Goal: Transaction & Acquisition: Purchase product/service

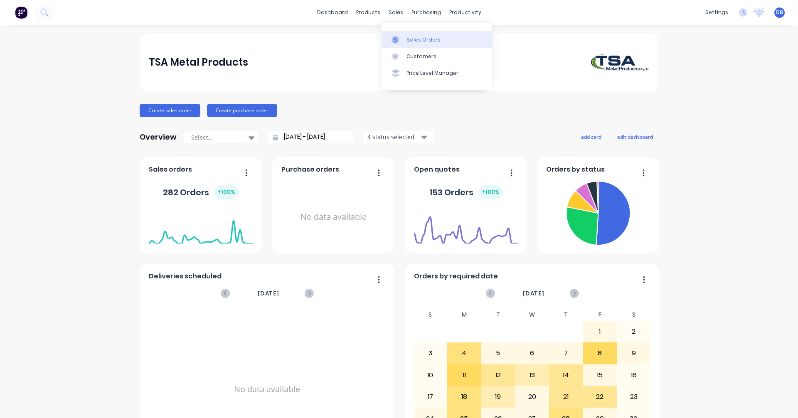
click at [414, 37] on div "Sales Orders" at bounding box center [423, 39] width 34 height 7
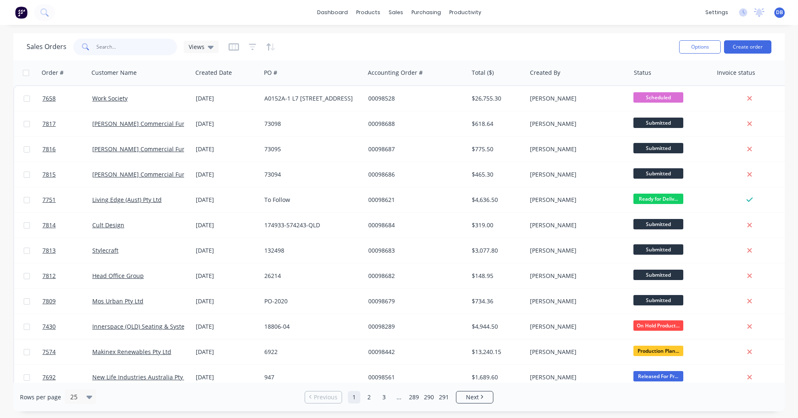
click at [125, 45] on input "text" at bounding box center [136, 47] width 81 height 17
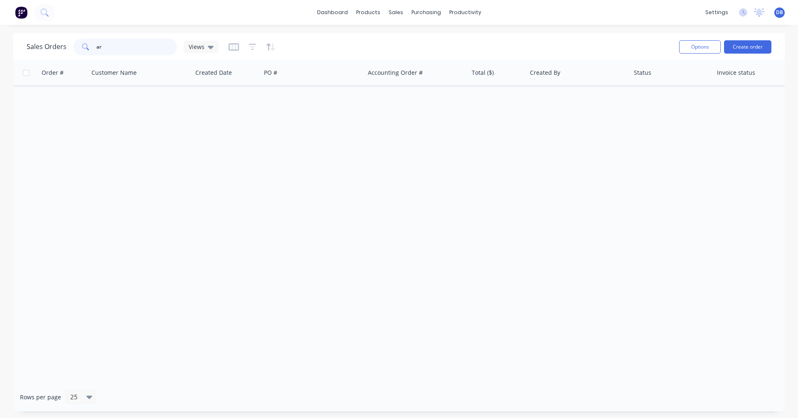
type input "a"
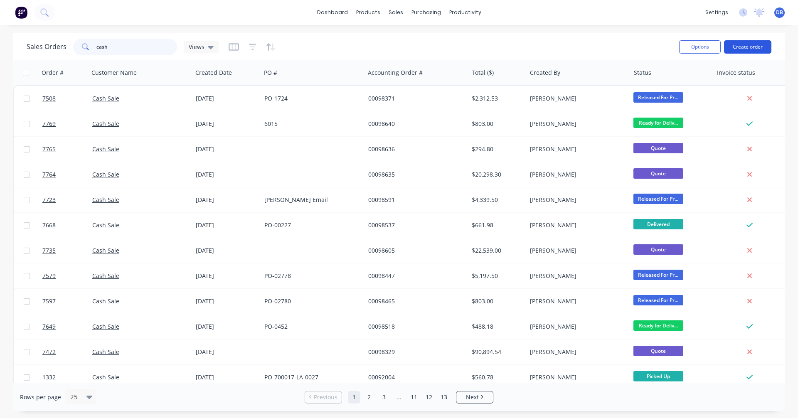
type input "cash"
click at [739, 44] on button "Create order" at bounding box center [747, 46] width 47 height 13
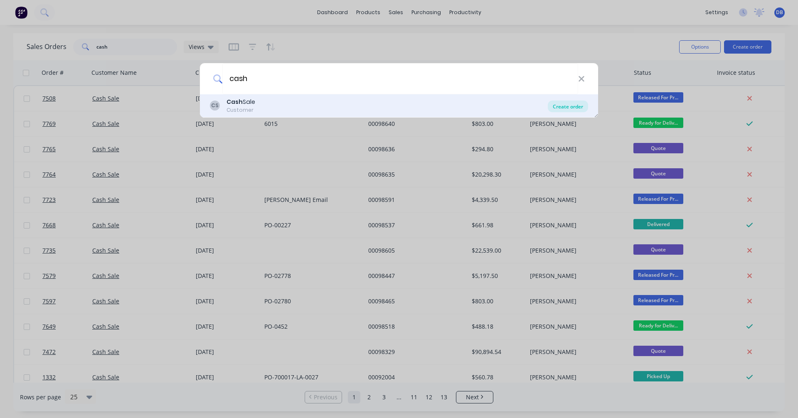
type input "cash"
click at [569, 108] on div "Create order" at bounding box center [568, 107] width 40 height 12
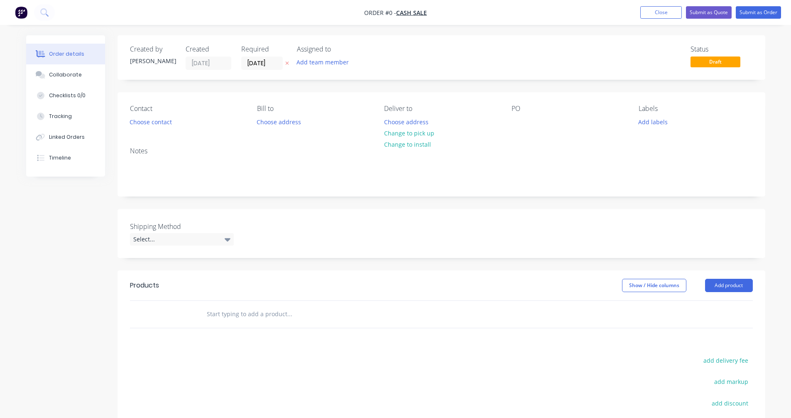
click at [232, 314] on input "text" at bounding box center [289, 314] width 166 height 17
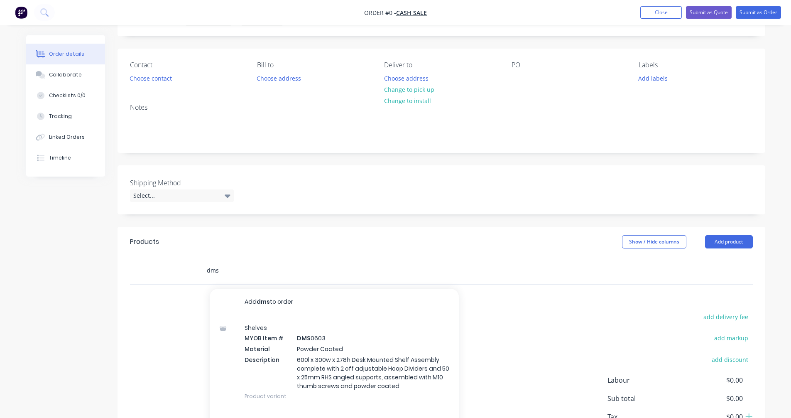
scroll to position [104, 0]
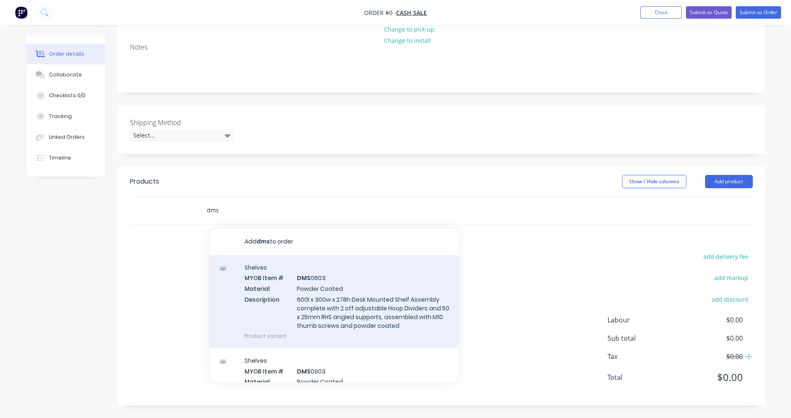
type input "dms"
click at [344, 306] on div "Shelves MYOB Item # DMS 0603 Material Powder Coated Description 600l x 300w x 2…" at bounding box center [334, 301] width 249 height 93
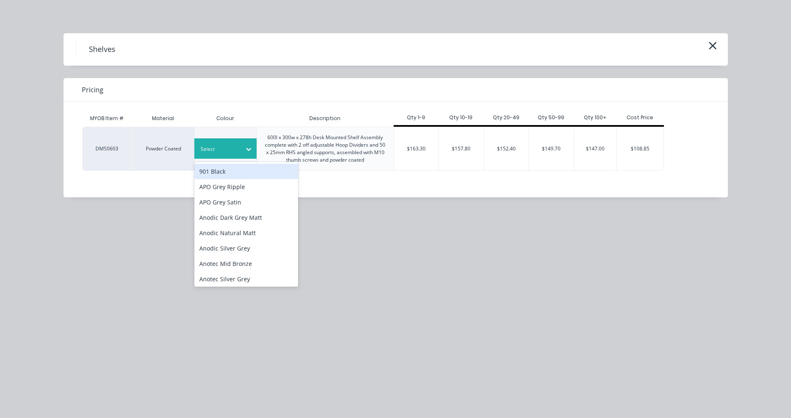
drag, startPoint x: 233, startPoint y: 147, endPoint x: 236, endPoint y: 188, distance: 40.8
click at [233, 149] on div at bounding box center [219, 149] width 37 height 9
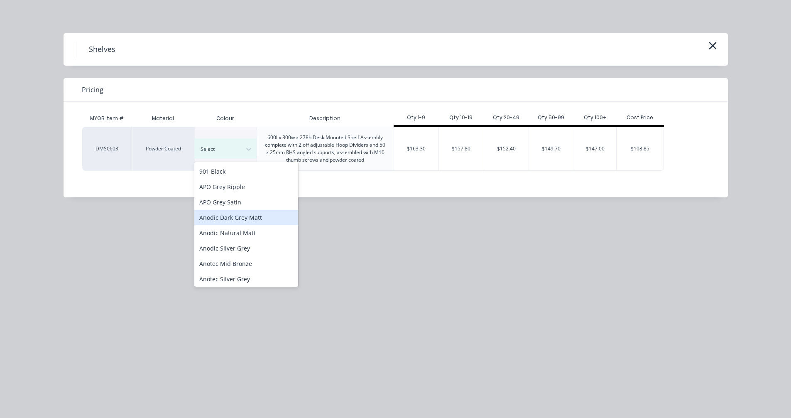
click at [233, 212] on div "Anodic Dark Grey Matt" at bounding box center [246, 217] width 104 height 15
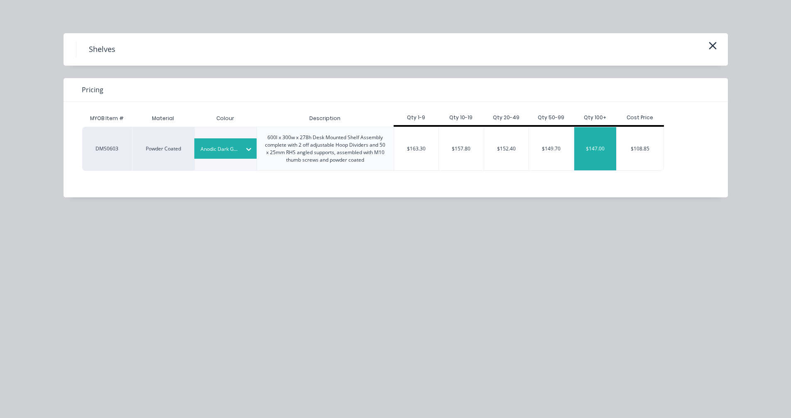
click at [599, 149] on div "$147.00" at bounding box center [596, 148] width 42 height 43
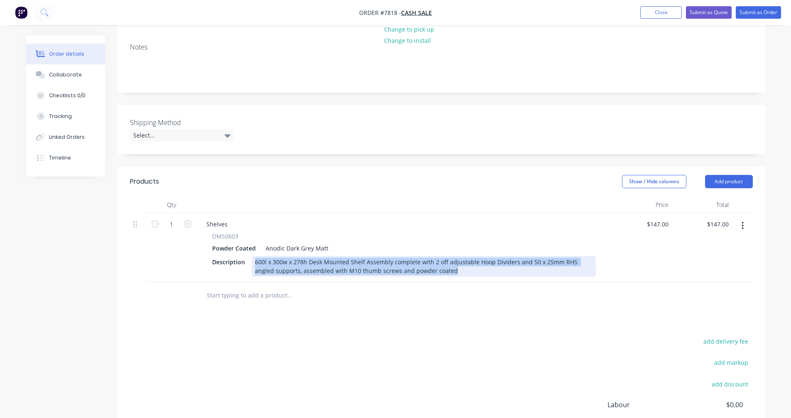
drag, startPoint x: 437, startPoint y: 272, endPoint x: 251, endPoint y: 261, distance: 186.4
click at [252, 261] on div "600l x 300w x 278h Desk Mounted Shelf Assembly complete with 2 off adjustable H…" at bounding box center [424, 266] width 344 height 21
copy div "600l x 300w x 278h Desk Mounted Shelf Assembly complete with 2 off adjustable H…"
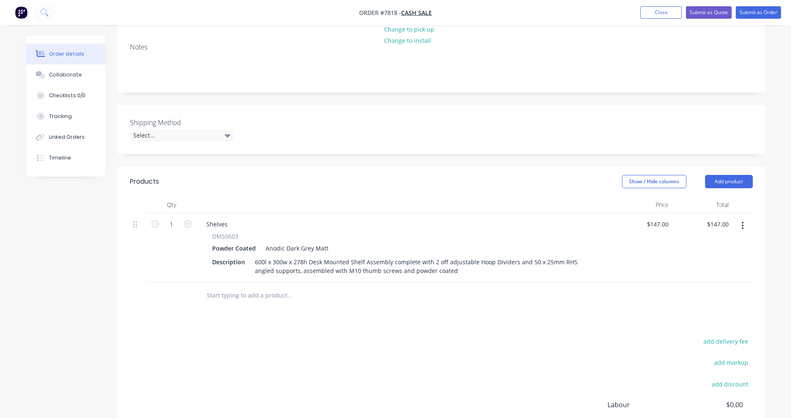
click at [230, 296] on input "text" at bounding box center [289, 295] width 166 height 17
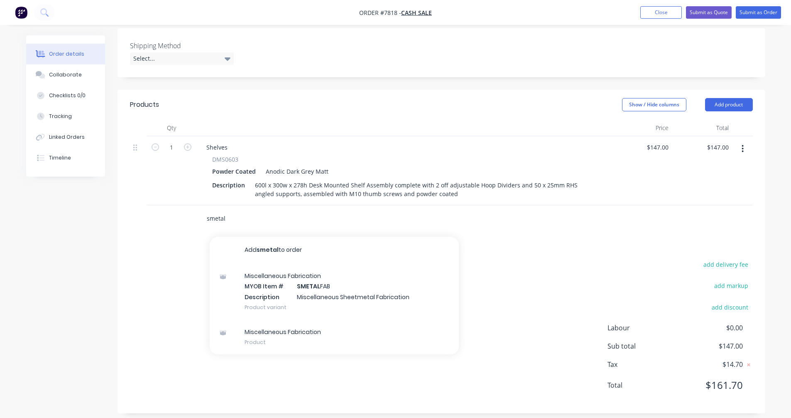
scroll to position [189, 0]
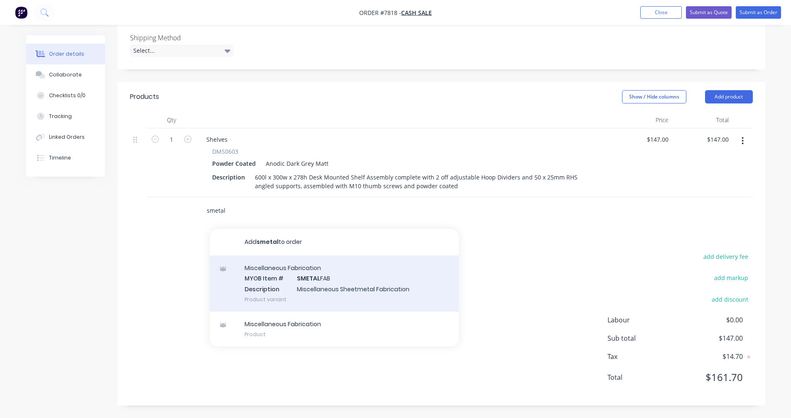
type input "smetal"
click at [324, 278] on div "Miscellaneous Fabrication MYOB Item # SMETAL FAB Description Miscellaneous Shee…" at bounding box center [334, 283] width 249 height 56
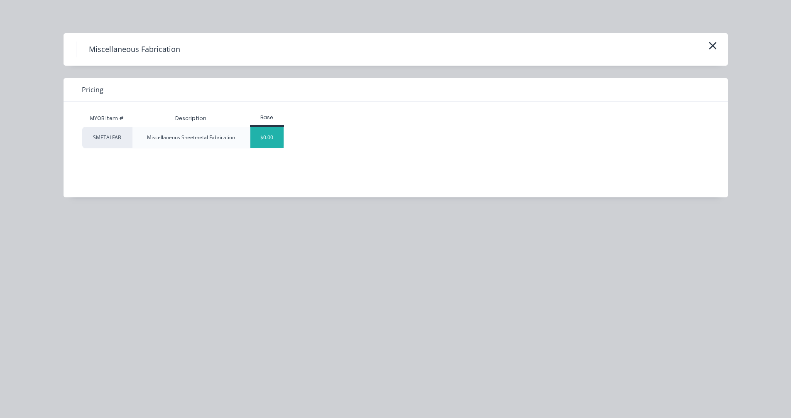
click at [267, 141] on div "$0.00" at bounding box center [267, 137] width 34 height 21
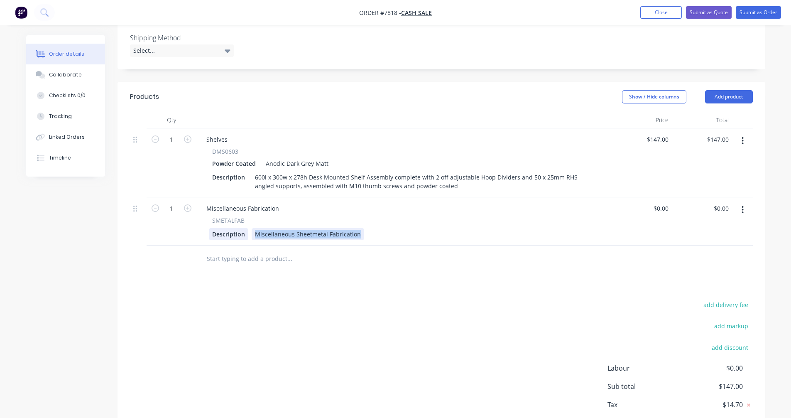
drag, startPoint x: 360, startPoint y: 233, endPoint x: 231, endPoint y: 236, distance: 128.4
click at [231, 233] on div "Description Miscellaneous Sheetmetal Fabrication" at bounding box center [402, 234] width 387 height 12
paste div
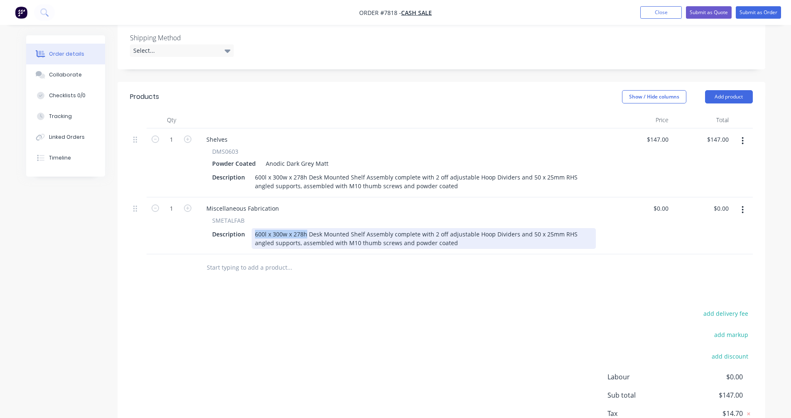
drag, startPoint x: 307, startPoint y: 234, endPoint x: 250, endPoint y: 233, distance: 56.1
click at [250, 233] on div "Description 600l x 300w x 278h Desk Mounted Shelf Assembly complete with 2 off …" at bounding box center [402, 238] width 387 height 21
click at [276, 236] on div "Desk Mounted Shelf Assembly 600l x 300w x 278h complete with 2 off adjustable H…" at bounding box center [424, 238] width 344 height 21
click at [412, 233] on div "Custom Desk Mounted Shelf Assembly 500l x 300w x 278h complete with 2 off adjus…" at bounding box center [424, 238] width 344 height 21
click at [408, 233] on div "Custom Desk Mounted Shelf Assembly 500l x 300w x 278h complete with 2 off adjus…" at bounding box center [424, 238] width 344 height 21
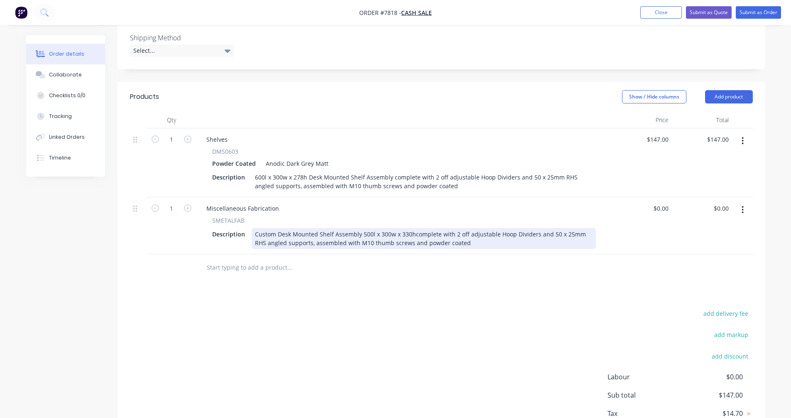
click at [454, 233] on div "Custom Desk Mounted Shelf Assembly 500l x 300w x 330h complete with 2 off adjus…" at bounding box center [424, 238] width 344 height 21
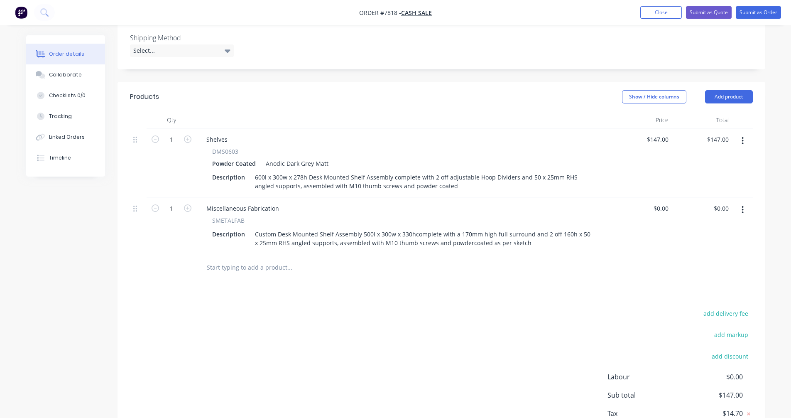
click at [183, 204] on button "button" at bounding box center [187, 207] width 11 height 9
click at [174, 146] on input "2" at bounding box center [172, 139] width 22 height 12
type input "1000"
type input "$0.00"
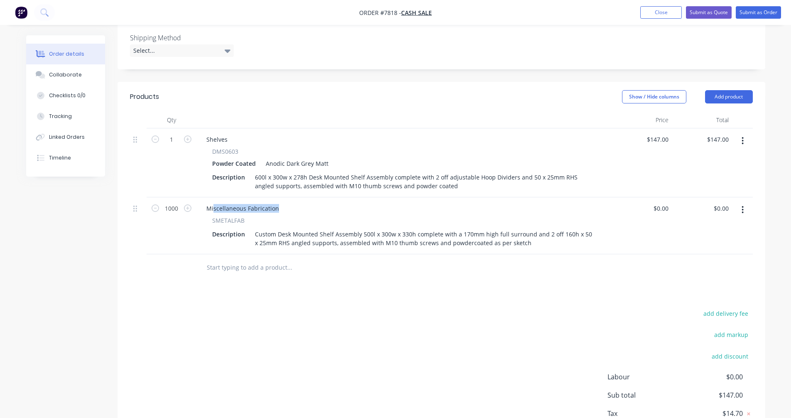
drag, startPoint x: 278, startPoint y: 207, endPoint x: 195, endPoint y: 204, distance: 83.1
click at [195, 204] on div "1000 Miscellaneous Fabrication SMETALFAB Description Custom Desk Mounted Shelf …" at bounding box center [441, 225] width 623 height 57
click at [233, 213] on div "Miscellaneous Fabrication" at bounding box center [243, 208] width 86 height 12
click at [237, 207] on div "Miscellaneous Fabrication" at bounding box center [243, 208] width 86 height 12
drag, startPoint x: 278, startPoint y: 209, endPoint x: 199, endPoint y: 206, distance: 79.8
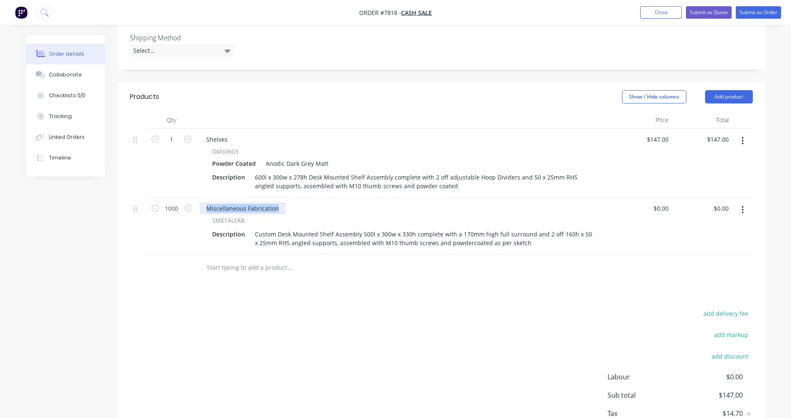
click at [199, 206] on div "Miscellaneous Fabrication SMETALFAB Description Custom Desk Mounted Shelf Assem…" at bounding box center [403, 225] width 415 height 57
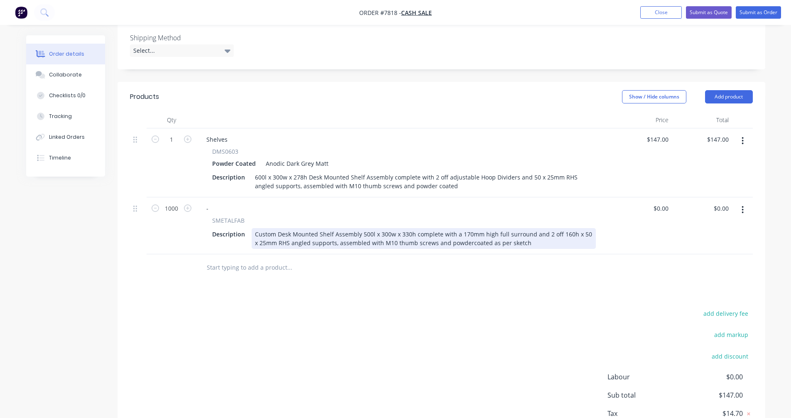
click at [408, 242] on div "Custom Desk Mounted Shelf Assembly 500l x 300w x 330h complete with a 170mm hig…" at bounding box center [424, 238] width 344 height 21
type input "$166.50"
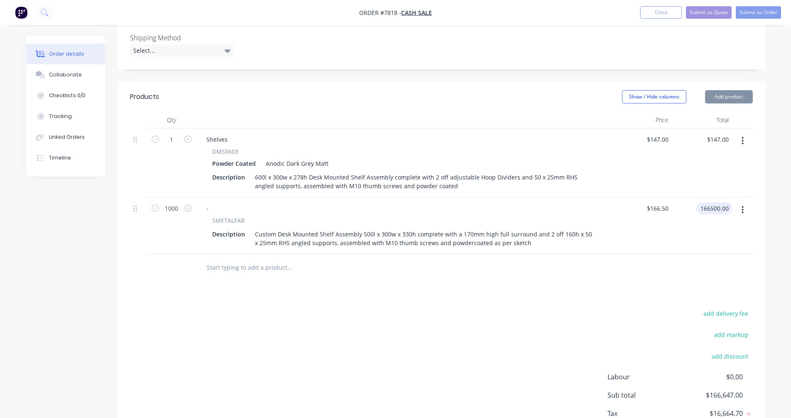
type input "$166,500.00"
click at [742, 140] on icon "button" at bounding box center [743, 140] width 2 height 9
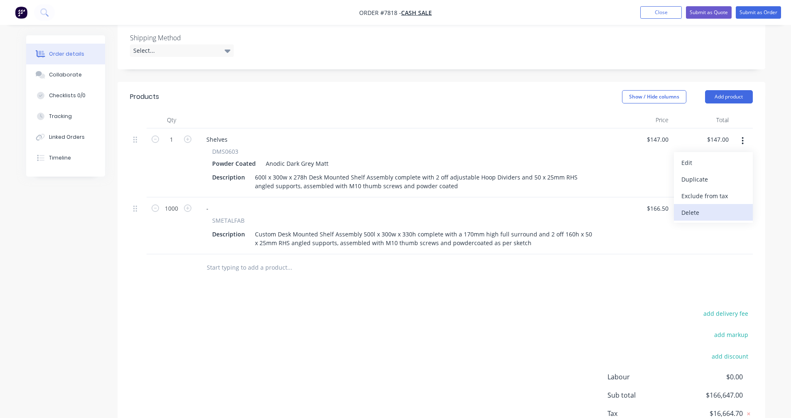
click at [695, 211] on div "Delete" at bounding box center [714, 212] width 64 height 12
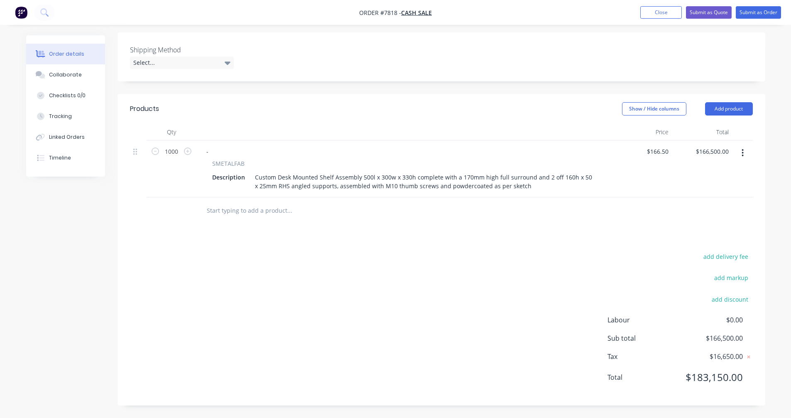
scroll to position [177, 0]
click at [233, 211] on input "text" at bounding box center [289, 210] width 166 height 17
click at [222, 211] on input "text" at bounding box center [289, 210] width 166 height 17
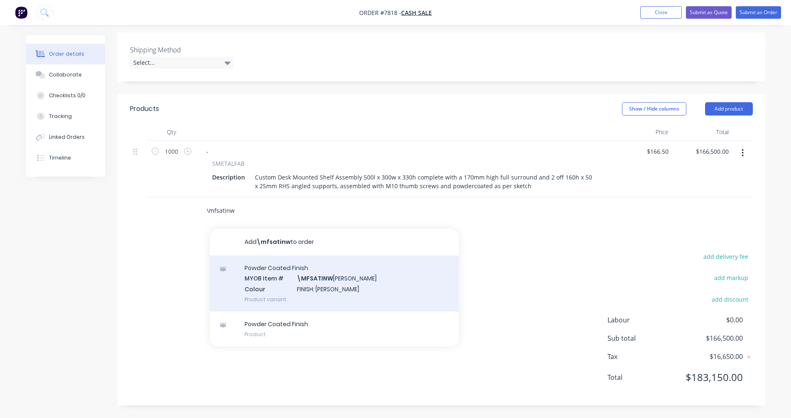
type input "\mfsatinw"
click at [308, 284] on div "Powder Coated Finish MYOB Item # \MFSATINW [PERSON_NAME] Colour FINISH: Satin W…" at bounding box center [334, 283] width 249 height 56
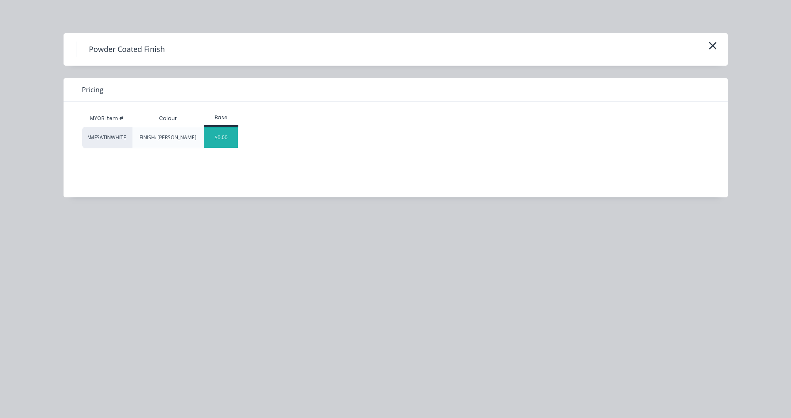
click at [216, 133] on div "$0.00" at bounding box center [221, 137] width 34 height 21
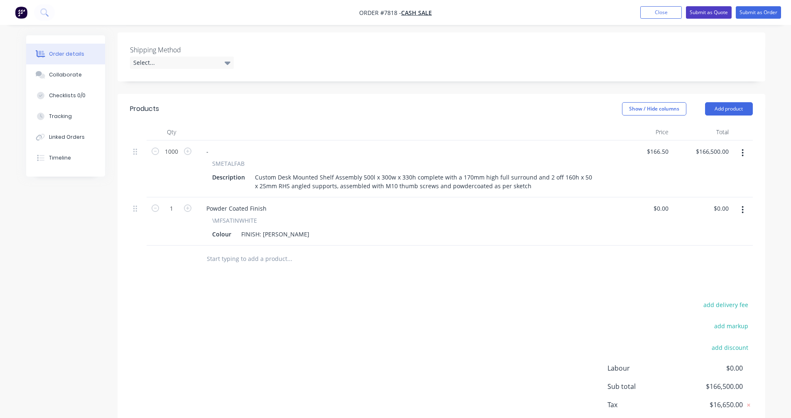
click at [698, 10] on button "Submit as Quote" at bounding box center [709, 12] width 46 height 12
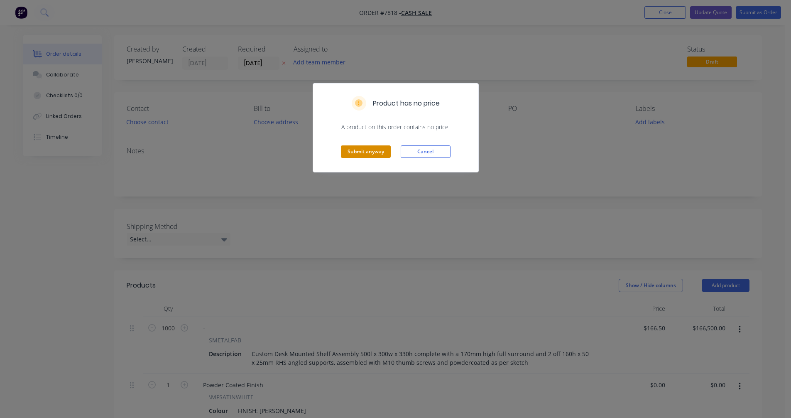
click at [360, 152] on button "Submit anyway" at bounding box center [366, 151] width 50 height 12
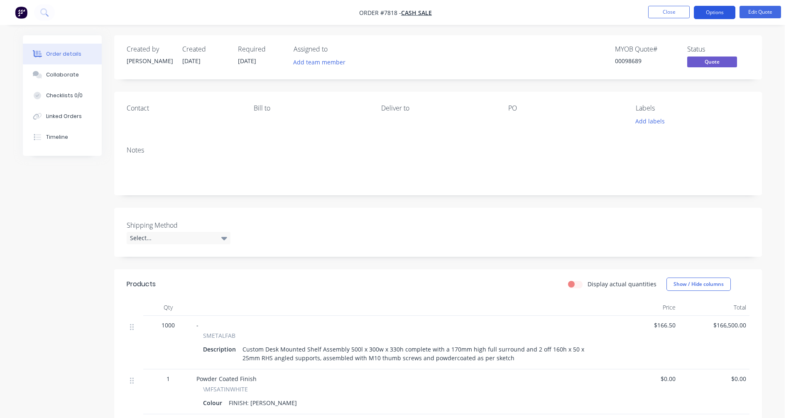
click at [713, 15] on button "Options" at bounding box center [715, 12] width 42 height 13
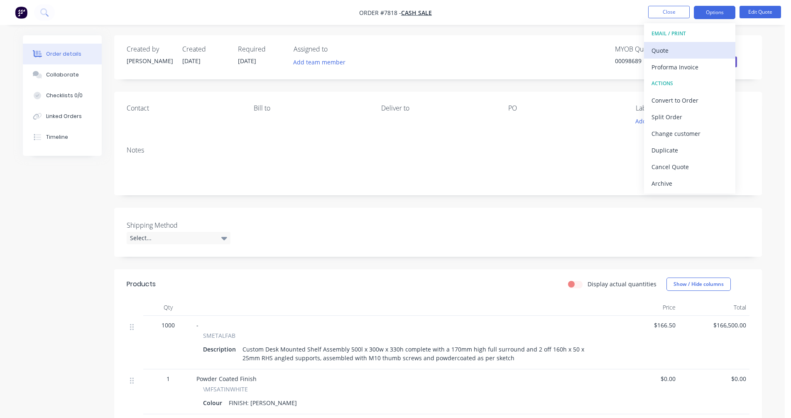
click at [673, 47] on div "Quote" at bounding box center [690, 50] width 76 height 12
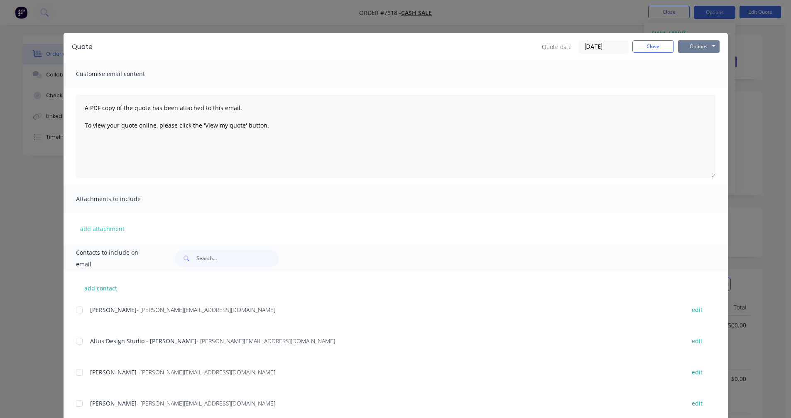
click at [691, 48] on button "Options" at bounding box center [699, 46] width 42 height 12
click at [699, 61] on button "Preview" at bounding box center [704, 61] width 53 height 14
click at [641, 54] on div "Quote Quote date [DATE] Close Options Preview Print Email" at bounding box center [396, 46] width 665 height 27
click at [644, 47] on button "Close" at bounding box center [654, 46] width 42 height 12
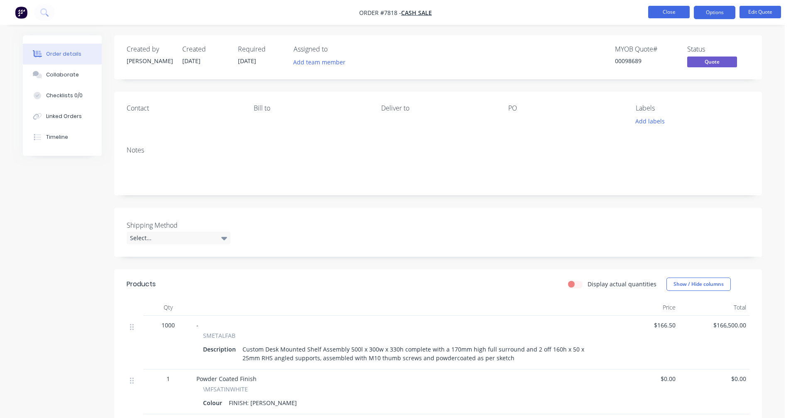
click at [675, 12] on button "Close" at bounding box center [669, 12] width 42 height 12
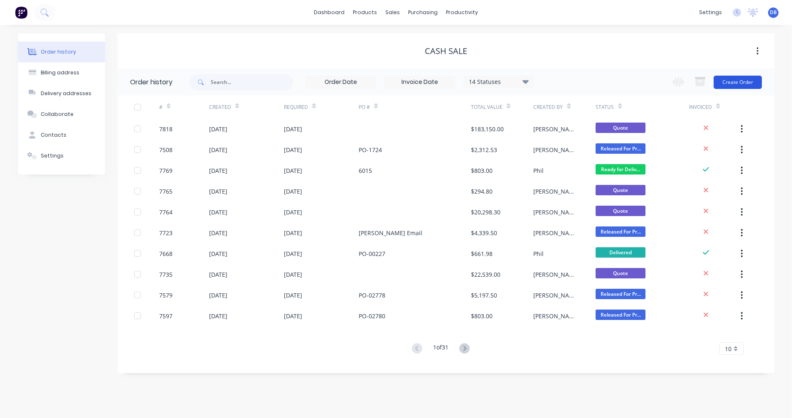
click at [735, 81] on button "Create Order" at bounding box center [737, 82] width 48 height 13
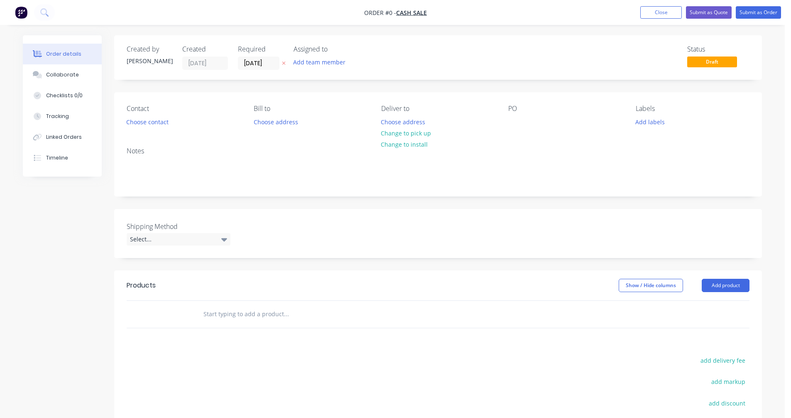
click at [230, 312] on input "text" at bounding box center [286, 314] width 166 height 17
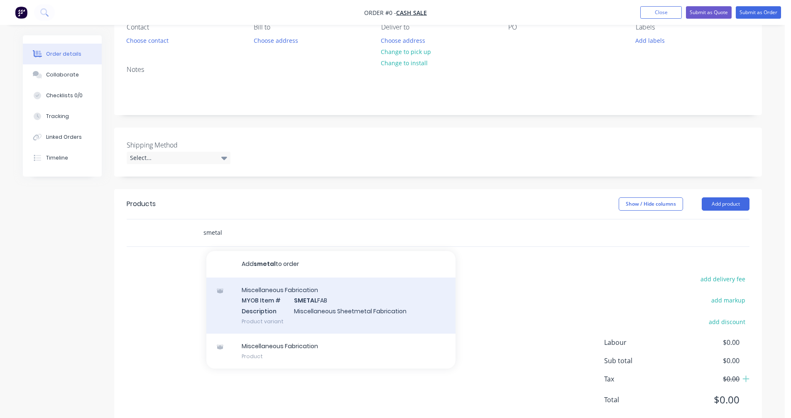
scroll to position [104, 0]
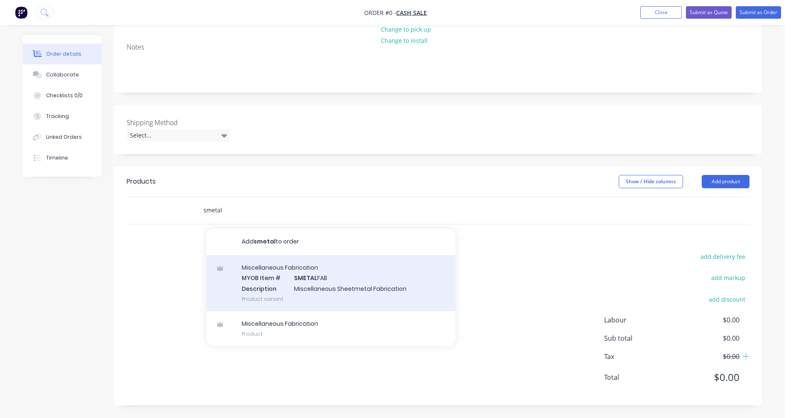
type input "smetal"
click at [310, 289] on div "Miscellaneous Fabrication MYOB Item # SMETAL FAB Description Miscellaneous Shee…" at bounding box center [330, 283] width 249 height 56
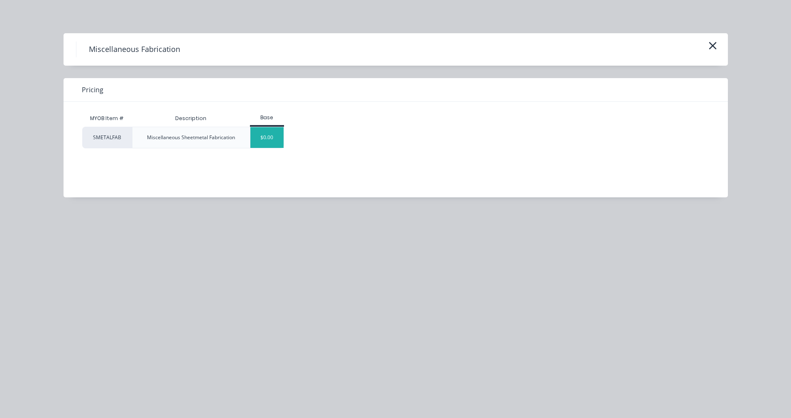
click at [260, 138] on div "$0.00" at bounding box center [267, 137] width 34 height 21
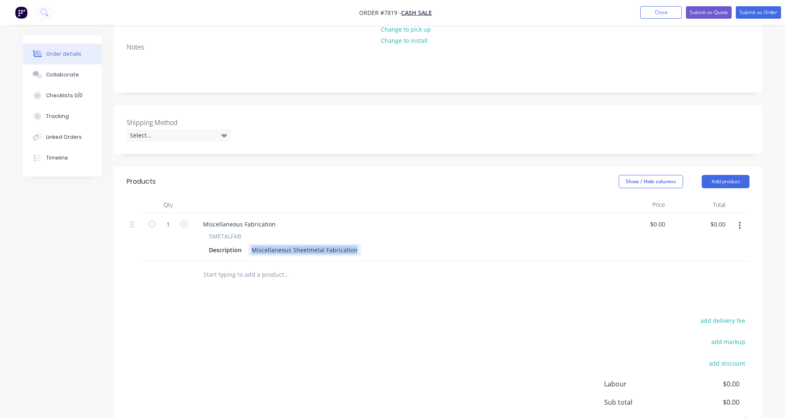
drag, startPoint x: 354, startPoint y: 251, endPoint x: 248, endPoint y: 252, distance: 105.9
click at [248, 252] on div "Miscellaneous Sheetmetal Fabrication" at bounding box center [304, 250] width 113 height 12
click at [172, 224] on input "1" at bounding box center [168, 224] width 22 height 12
type input "40"
type input "-"
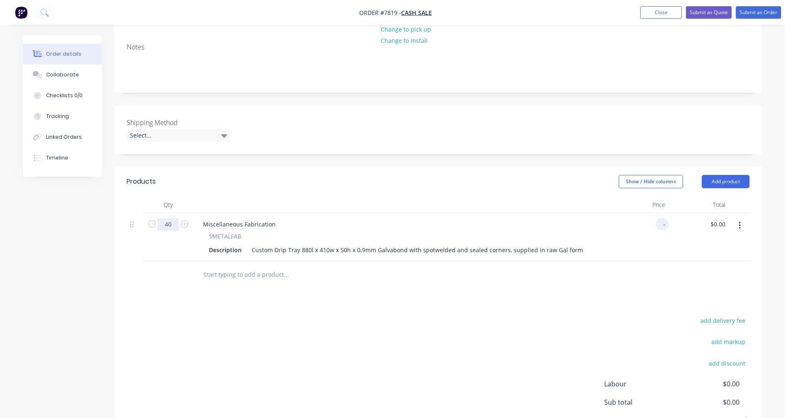
type input "0.00"
type input "$0.00"
drag, startPoint x: 274, startPoint y: 226, endPoint x: 195, endPoint y: 231, distance: 79.1
click at [196, 231] on div "Miscellaneous Fabrication SMETALFAB Description Custom Drip Tray 880l x 410w x …" at bounding box center [400, 237] width 415 height 48
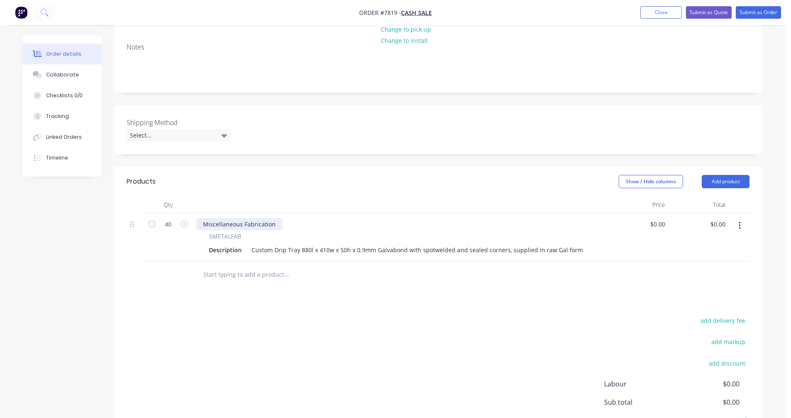
click at [232, 224] on div "Miscellaneous Fabrication" at bounding box center [239, 224] width 86 height 12
drag, startPoint x: 272, startPoint y: 223, endPoint x: 188, endPoint y: 228, distance: 84.0
click at [188, 228] on div "40 Miscellaneous Fabrication SMETALFAB Description Custom Drip Tray 880l x 410w…" at bounding box center [438, 237] width 623 height 48
click at [314, 248] on div "Custom Drip Tray 880l x 410w x 50h x 0.9mm Galvabond with spotwelded and sealed…" at bounding box center [417, 250] width 338 height 12
type input "$60.90"
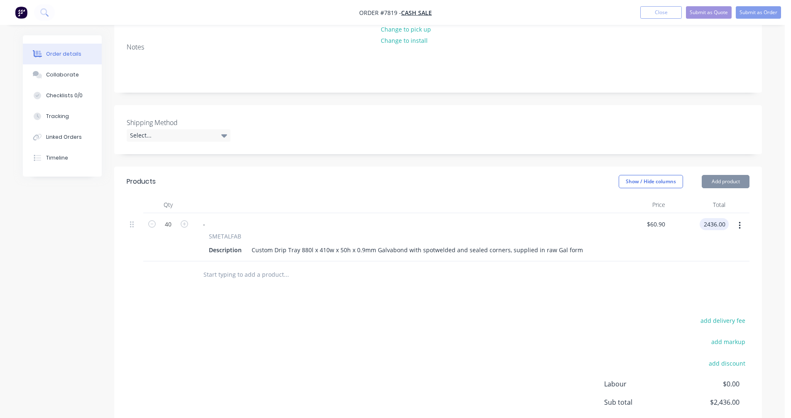
type input "$2,436.00"
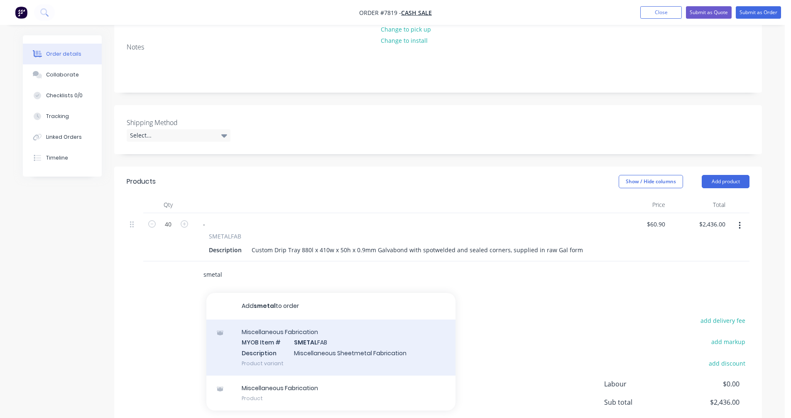
type input "smetal"
click at [324, 360] on div "Miscellaneous Fabrication MYOB Item # SMETAL FAB Description Miscellaneous Shee…" at bounding box center [330, 347] width 249 height 56
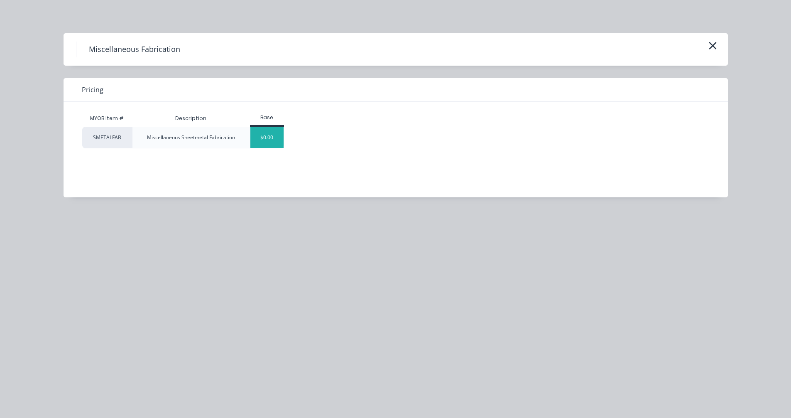
click at [264, 143] on div "$0.00" at bounding box center [267, 137] width 34 height 21
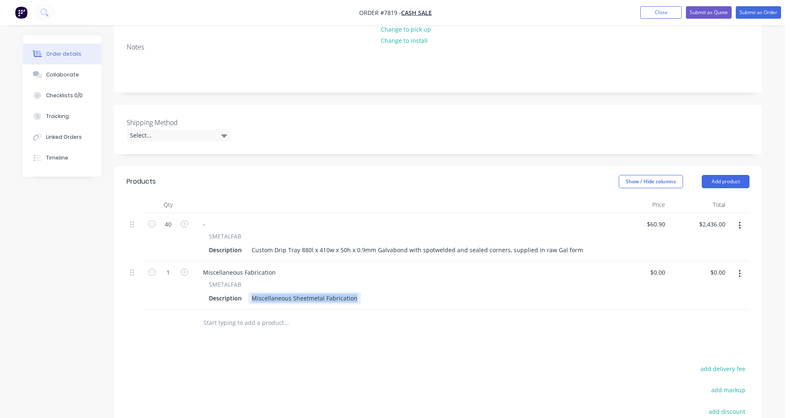
drag, startPoint x: 354, startPoint y: 298, endPoint x: 245, endPoint y: 299, distance: 108.8
click at [245, 299] on div "Description Miscellaneous Sheetmetal Fabrication" at bounding box center [399, 298] width 387 height 12
click at [174, 231] on input "1" at bounding box center [168, 224] width 22 height 12
type input "40"
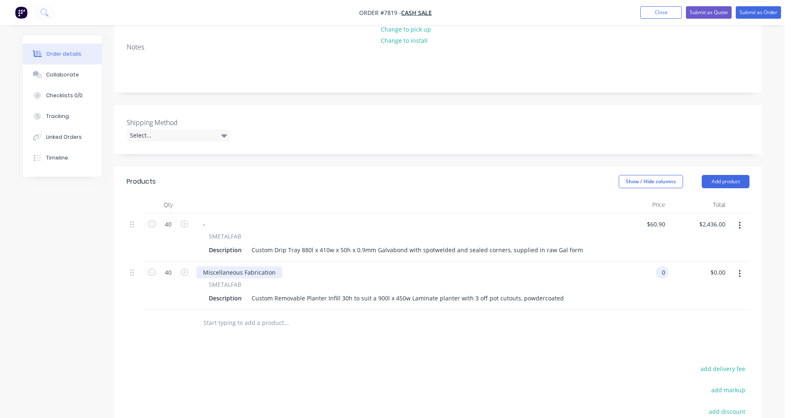
type input "$0.00"
drag, startPoint x: 272, startPoint y: 273, endPoint x: 192, endPoint y: 273, distance: 79.3
click at [192, 273] on div "40 Miscellaneous Fabrication SMETALFAB Description Custom Removable Planter Inf…" at bounding box center [438, 285] width 623 height 48
click at [221, 273] on div "Miscellaneous Fabrication" at bounding box center [239, 272] width 86 height 12
drag, startPoint x: 273, startPoint y: 273, endPoint x: 199, endPoint y: 273, distance: 73.9
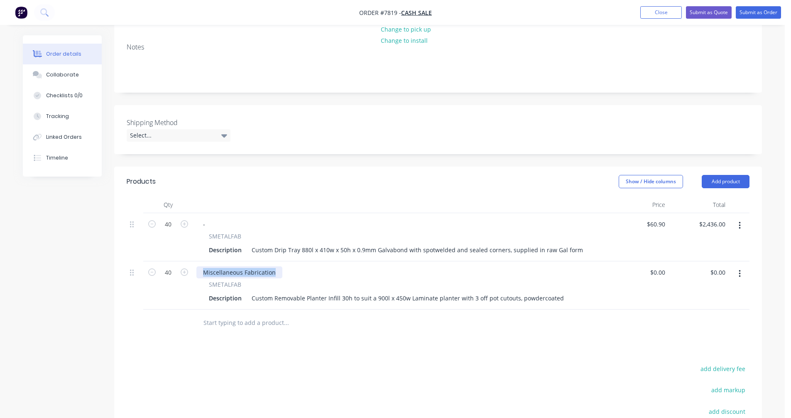
click at [199, 273] on div "Miscellaneous Fabrication" at bounding box center [239, 272] width 86 height 12
click at [251, 320] on input "text" at bounding box center [286, 322] width 166 height 17
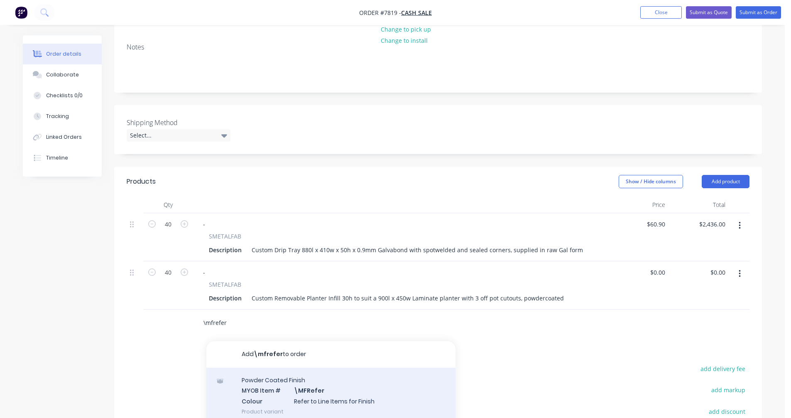
type input "\mfrefer"
click at [309, 401] on div "Powder Coated Finish MYOB Item # \MFRefer Colour Refer to Line Items for Finish…" at bounding box center [330, 396] width 249 height 56
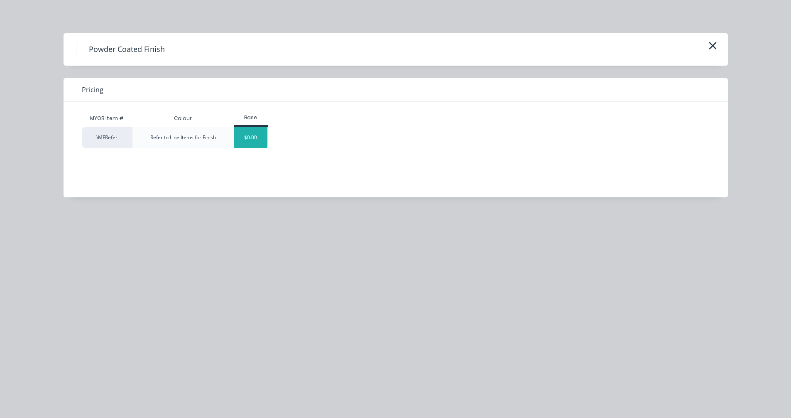
click at [260, 134] on div "$0.00" at bounding box center [251, 137] width 34 height 21
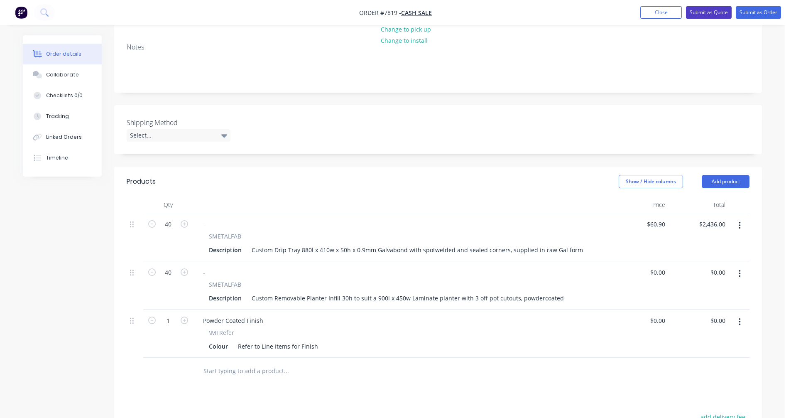
click at [712, 10] on button "Submit as Quote" at bounding box center [709, 12] width 46 height 12
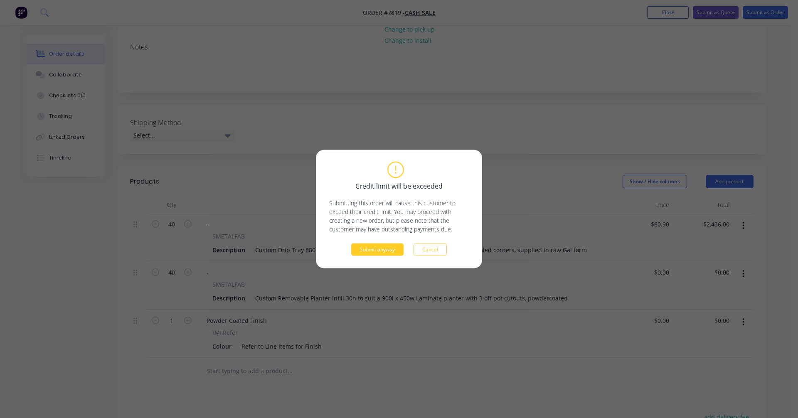
click at [385, 249] on button "Submit anyway" at bounding box center [377, 249] width 52 height 12
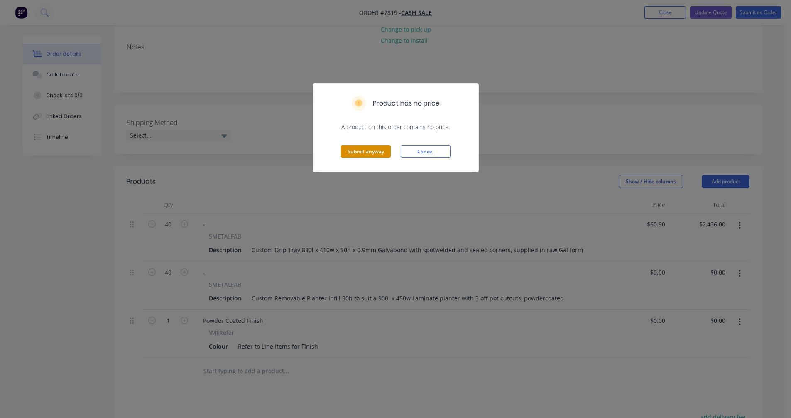
click at [370, 148] on button "Submit anyway" at bounding box center [366, 151] width 50 height 12
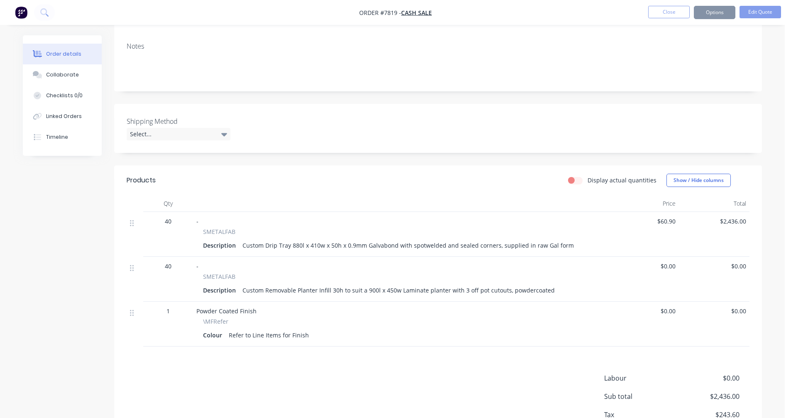
scroll to position [103, 0]
click at [708, 14] on button "Options" at bounding box center [715, 12] width 42 height 13
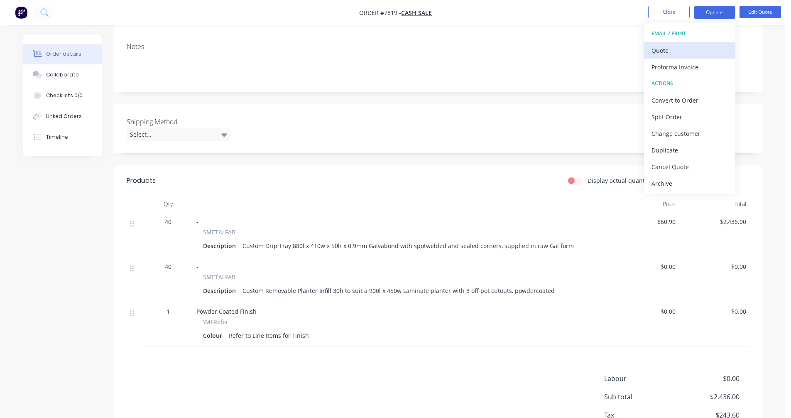
click at [670, 52] on div "Quote" at bounding box center [690, 50] width 76 height 12
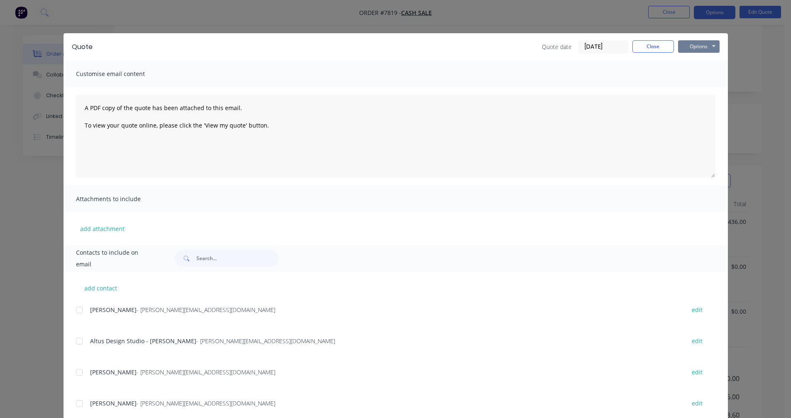
click at [692, 46] on button "Options" at bounding box center [699, 46] width 42 height 12
click at [695, 60] on button "Preview" at bounding box center [704, 61] width 53 height 14
click at [659, 48] on button "Close" at bounding box center [654, 46] width 42 height 12
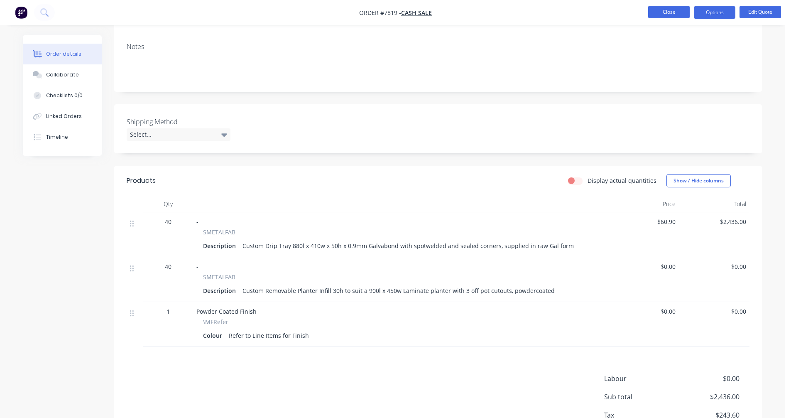
click at [668, 10] on button "Close" at bounding box center [669, 12] width 42 height 12
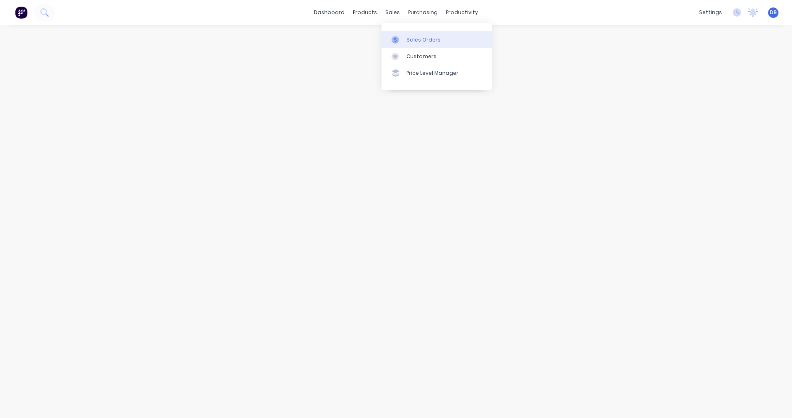
click at [417, 37] on div "Sales Orders" at bounding box center [423, 39] width 34 height 7
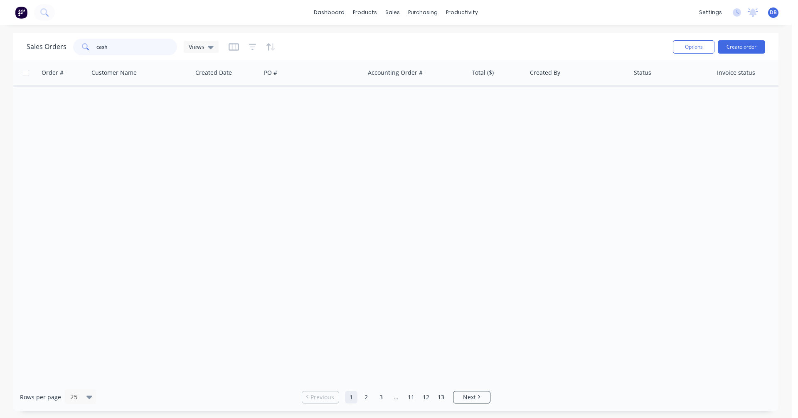
drag, startPoint x: 103, startPoint y: 47, endPoint x: 87, endPoint y: 50, distance: 16.6
click at [87, 50] on div "cash" at bounding box center [125, 47] width 104 height 17
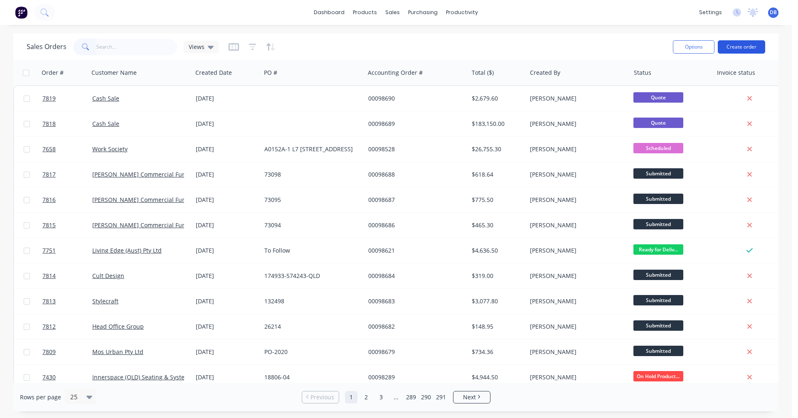
click at [746, 45] on button "Create order" at bounding box center [740, 46] width 47 height 13
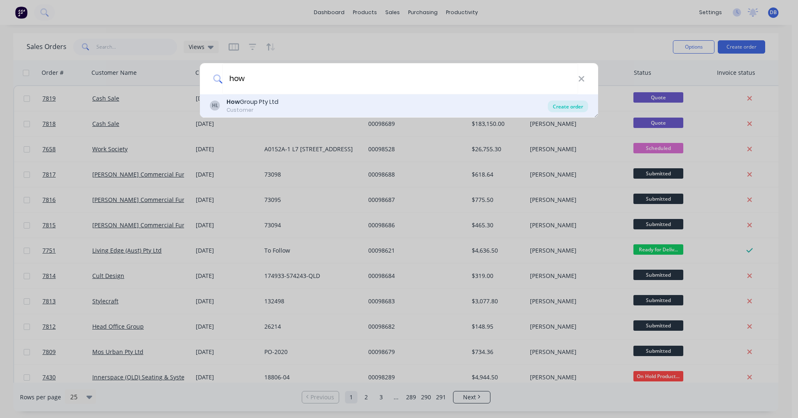
type input "how"
click at [563, 108] on div "Create order" at bounding box center [568, 107] width 40 height 12
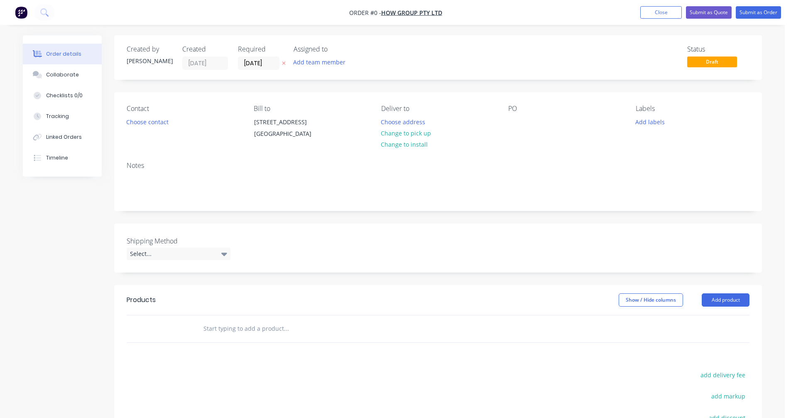
click at [235, 327] on input "text" at bounding box center [286, 328] width 166 height 17
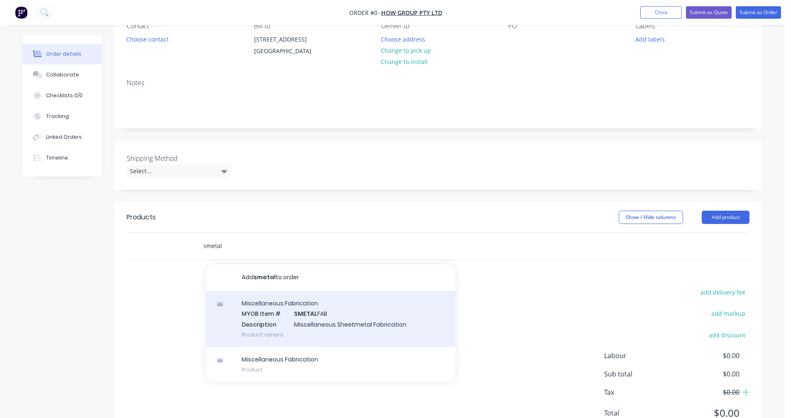
scroll to position [83, 0]
type input "smetal"
click at [320, 314] on div "Miscellaneous Fabrication MYOB Item # SMETAL FAB Description Miscellaneous Shee…" at bounding box center [330, 318] width 249 height 56
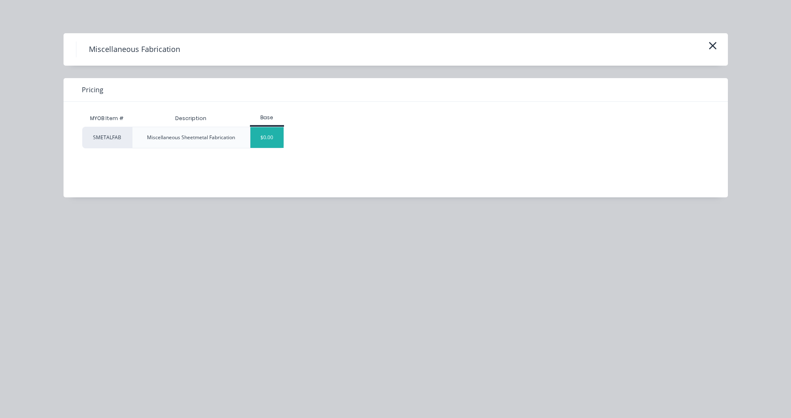
click at [266, 144] on div "$0.00" at bounding box center [267, 137] width 34 height 21
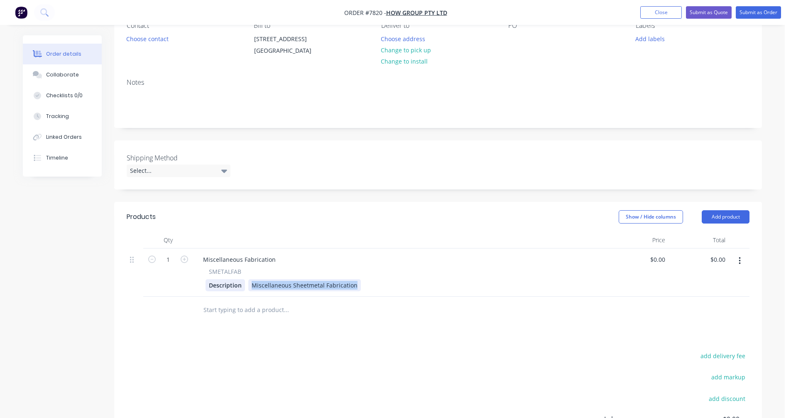
drag, startPoint x: 353, startPoint y: 286, endPoint x: 238, endPoint y: 283, distance: 115.5
click at [237, 283] on div "Description Miscellaneous Sheetmetal Fabrication" at bounding box center [399, 285] width 387 height 12
copy div "Miscellaneous Sheetmetal Fabrication"
click at [274, 285] on div "ustome" at bounding box center [261, 285] width 27 height 12
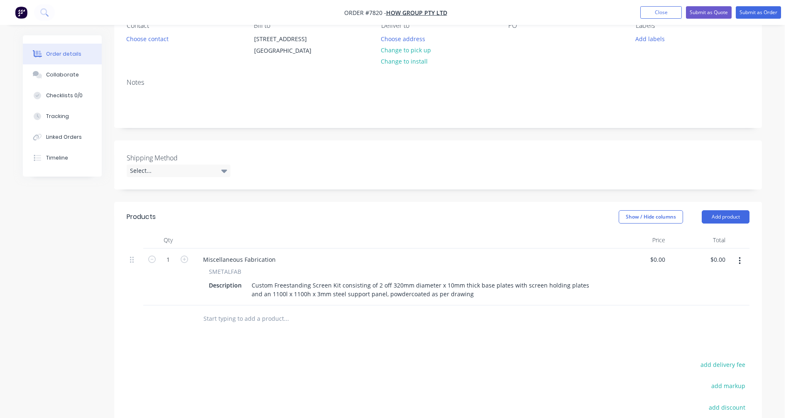
click at [241, 319] on input "text" at bounding box center [286, 318] width 166 height 17
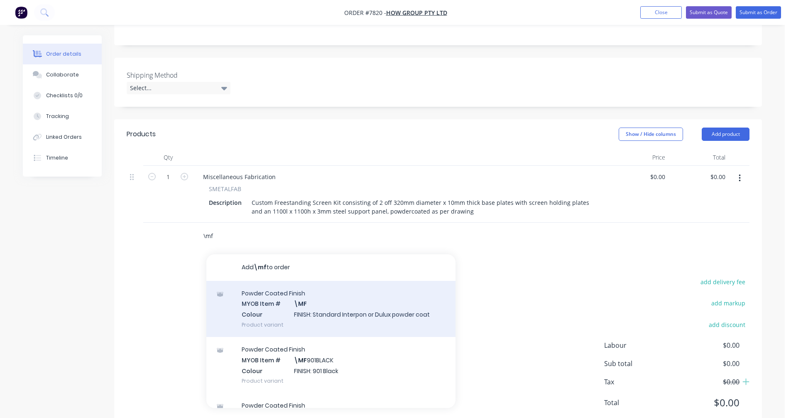
scroll to position [166, 0]
type input "\mf"
click at [324, 300] on div "Powder Coated Finish MYOB Item # \MF Colour FINISH: Standard Interpon or Dulux …" at bounding box center [330, 308] width 249 height 56
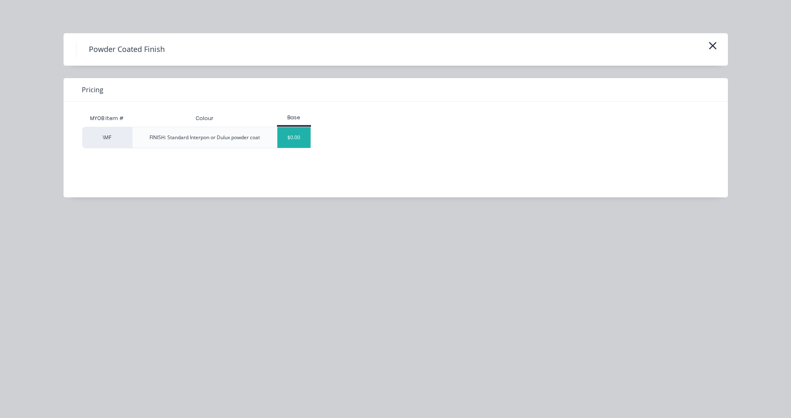
click at [285, 140] on div "$0.00" at bounding box center [294, 137] width 34 height 21
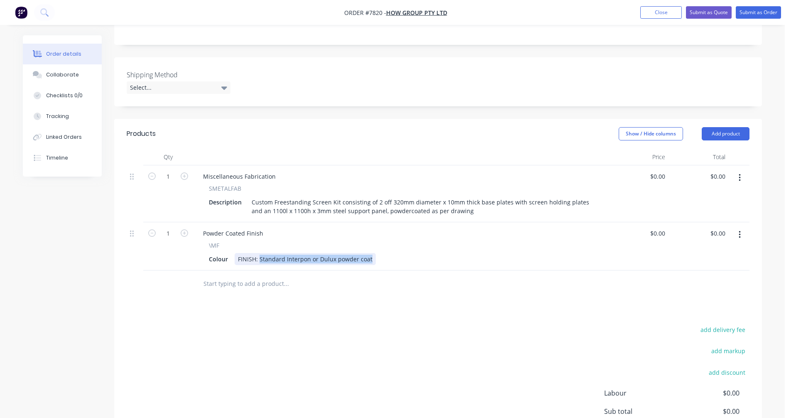
drag, startPoint x: 369, startPoint y: 259, endPoint x: 258, endPoint y: 256, distance: 111.0
click at [258, 256] on div "FINISH: Standard Interpon or Dulux powder coat" at bounding box center [305, 259] width 141 height 12
click at [344, 258] on div "FINISH: Satin White Support Panel and" at bounding box center [292, 259] width 114 height 12
type input "$0.00"
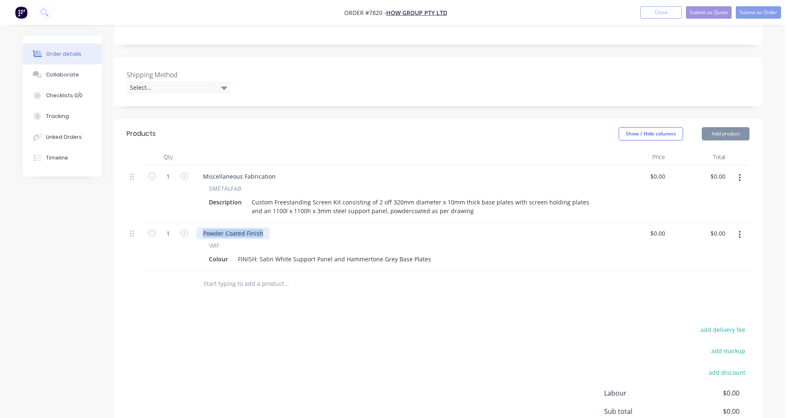
drag, startPoint x: 262, startPoint y: 233, endPoint x: 198, endPoint y: 233, distance: 63.6
click at [198, 233] on div "Powder Coated Finish" at bounding box center [233, 233] width 74 height 12
click at [219, 233] on div "Powder Coated Finish" at bounding box center [233, 233] width 74 height 12
drag, startPoint x: 262, startPoint y: 233, endPoint x: 189, endPoint y: 231, distance: 72.3
click at [189, 231] on div "1 Powder Coated Finish \MF Colour FINISH: Satin White Support Panel and Hammert…" at bounding box center [438, 246] width 623 height 48
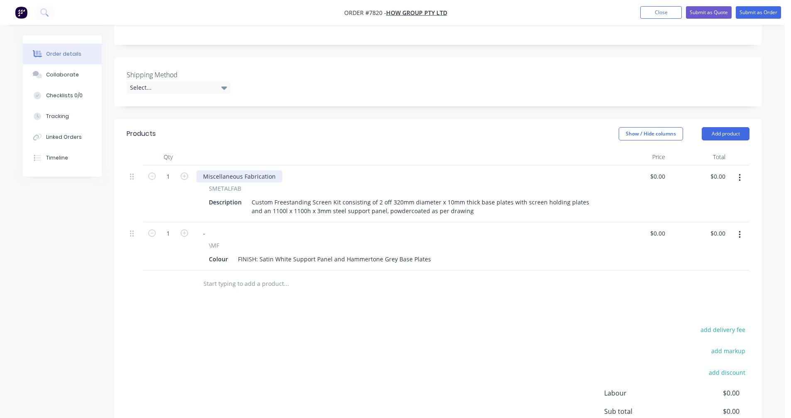
click at [273, 177] on div "Miscellaneous Fabrication" at bounding box center [239, 176] width 86 height 12
click at [273, 175] on div "Miscellaneous Fabrication" at bounding box center [239, 176] width 86 height 12
click at [233, 281] on input "text" at bounding box center [286, 283] width 166 height 17
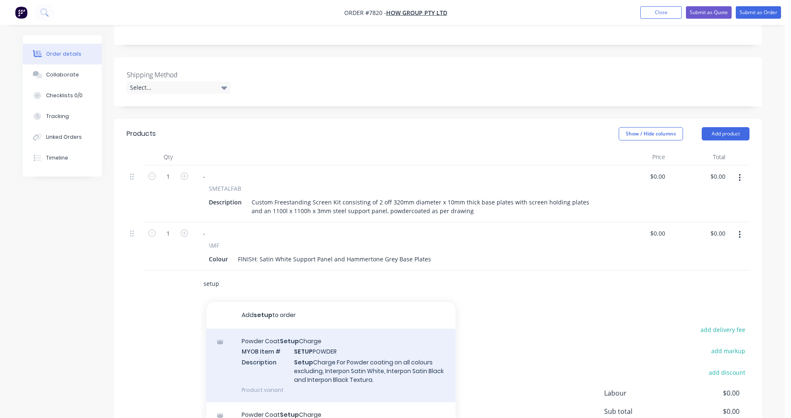
type input "setup"
click at [341, 370] on div "Powder Coat Setup Charge MYOB Item # SETUP POWDER Description Setup Charge For …" at bounding box center [330, 366] width 249 height 74
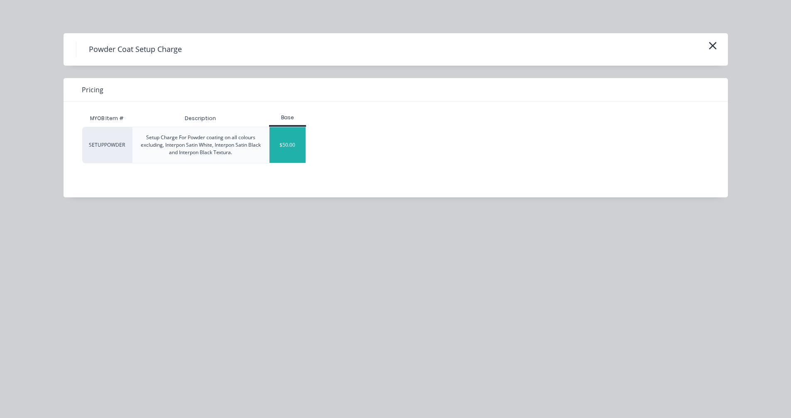
click at [284, 147] on div "$50.00" at bounding box center [288, 145] width 36 height 36
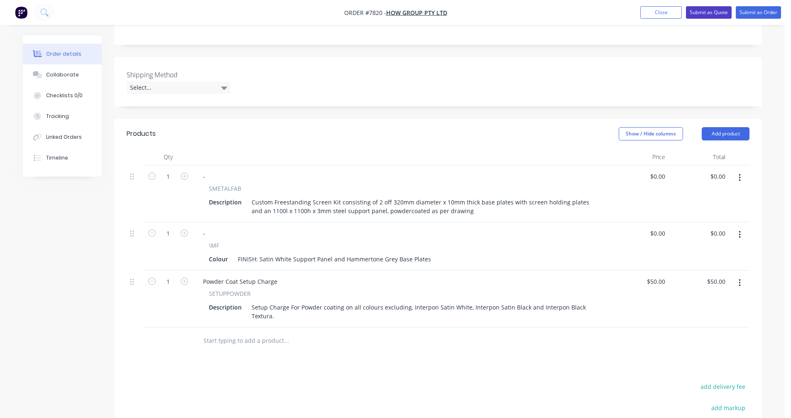
click at [708, 9] on button "Submit as Quote" at bounding box center [709, 12] width 46 height 12
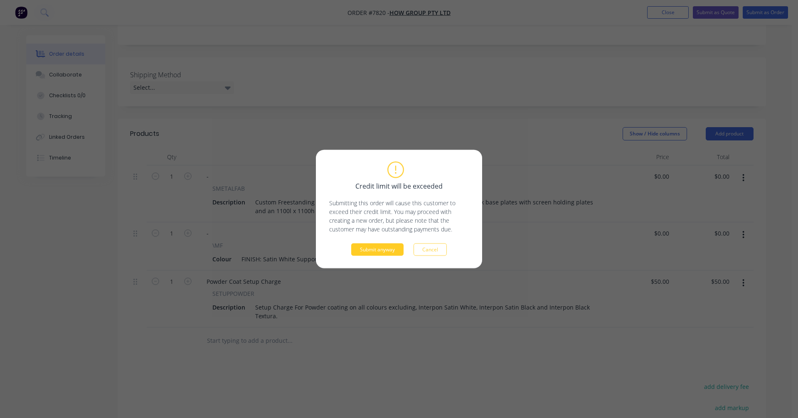
click at [376, 250] on button "Submit anyway" at bounding box center [377, 249] width 52 height 12
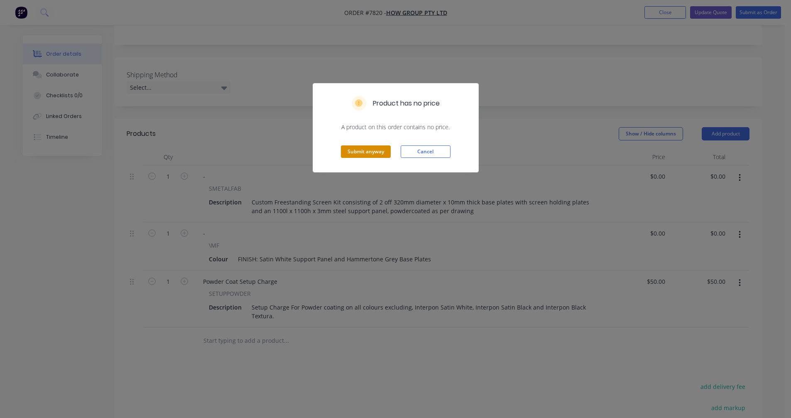
click at [370, 153] on button "Submit anyway" at bounding box center [366, 151] width 50 height 12
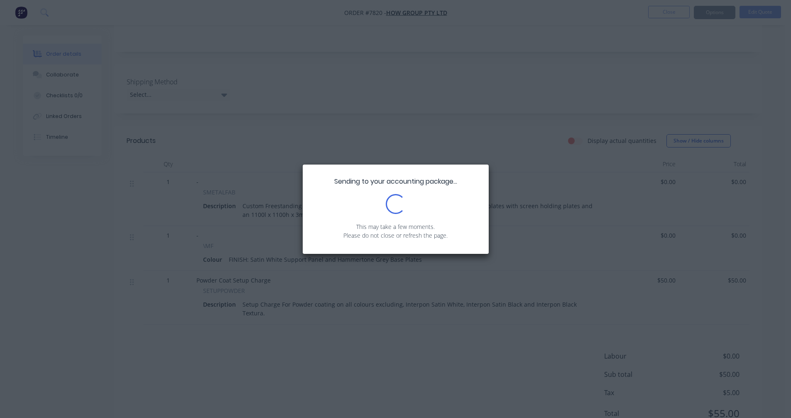
scroll to position [0, 0]
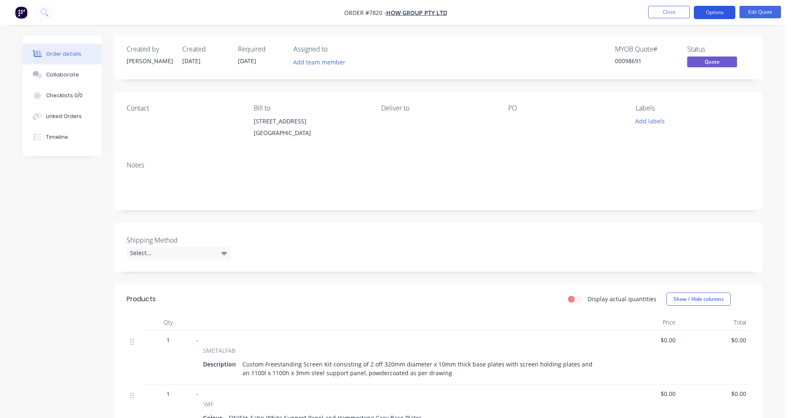
click at [718, 10] on button "Options" at bounding box center [715, 12] width 42 height 13
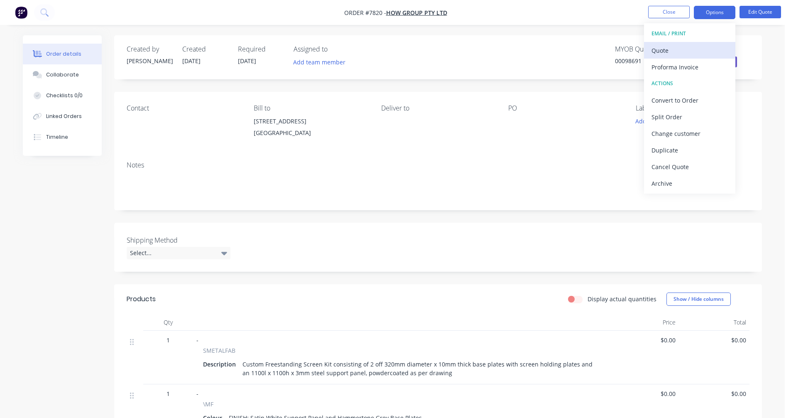
click at [677, 52] on div "Quote" at bounding box center [690, 50] width 76 height 12
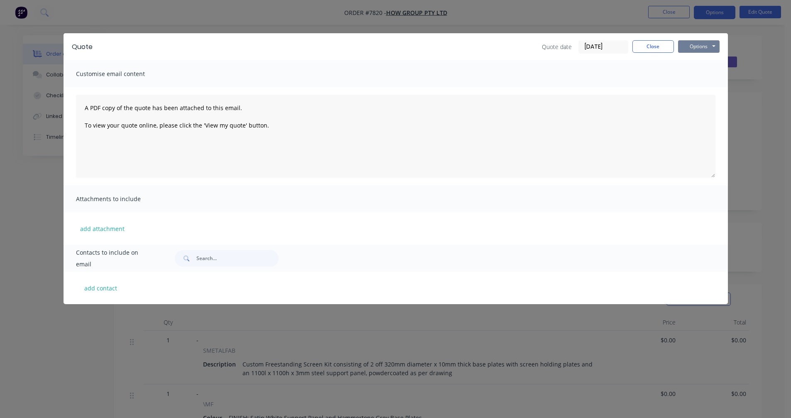
click at [703, 42] on button "Options" at bounding box center [699, 46] width 42 height 12
click at [710, 61] on button "Preview" at bounding box center [704, 61] width 53 height 14
click at [661, 49] on button "Close" at bounding box center [654, 46] width 42 height 12
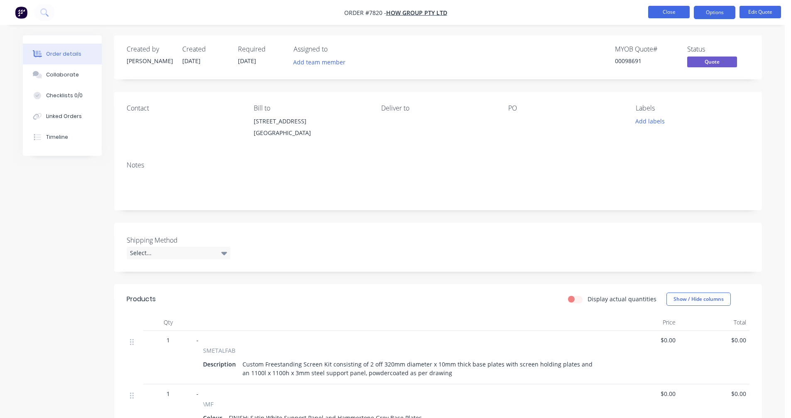
click at [668, 13] on button "Close" at bounding box center [669, 12] width 42 height 12
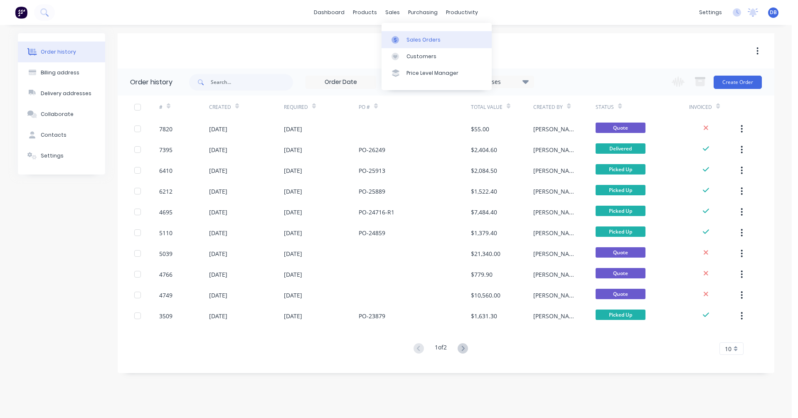
click at [411, 41] on div "Sales Orders" at bounding box center [423, 39] width 34 height 7
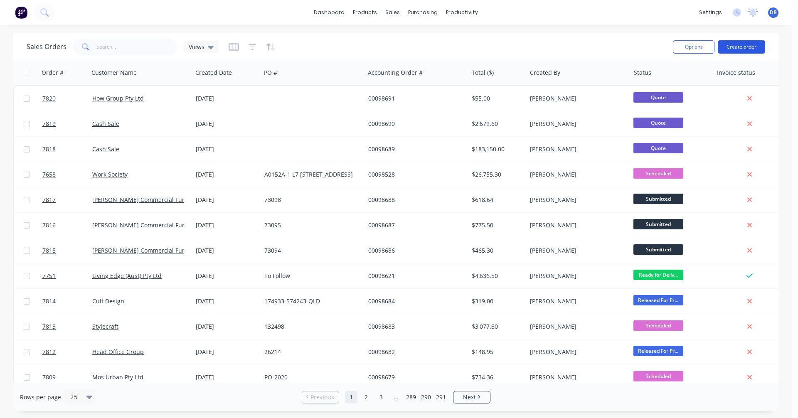
click at [743, 48] on button "Create order" at bounding box center [740, 46] width 47 height 13
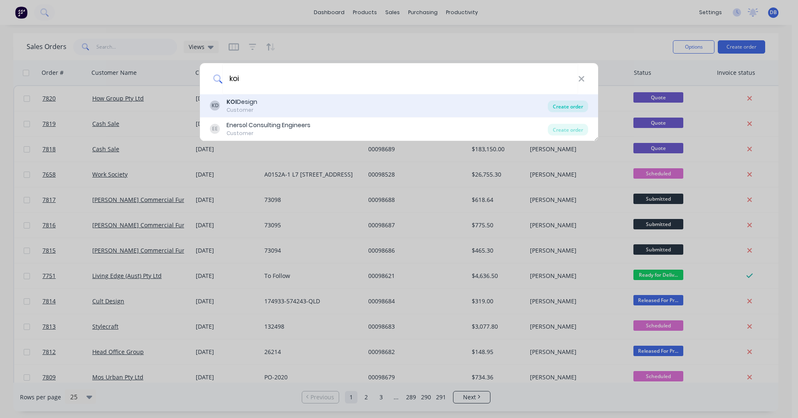
type input "koi"
click at [571, 109] on div "Create order" at bounding box center [568, 107] width 40 height 12
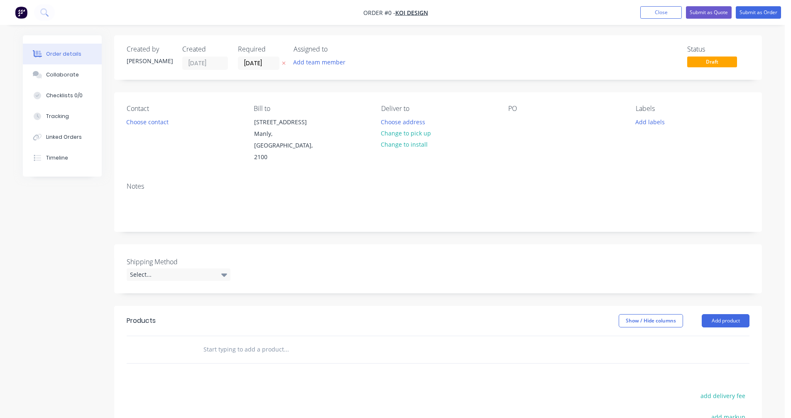
click at [222, 341] on input "text" at bounding box center [286, 349] width 166 height 17
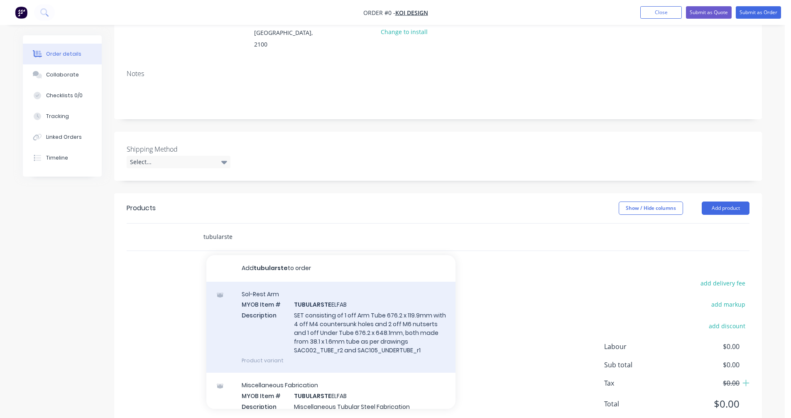
scroll to position [125, 0]
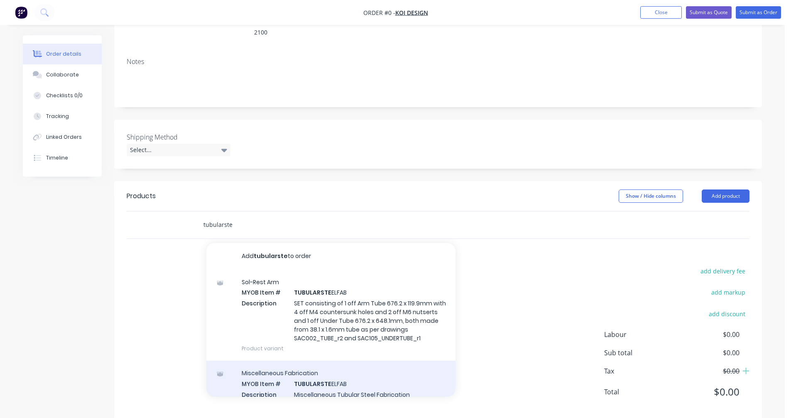
type input "tubularste"
click at [330, 382] on div "Miscellaneous Fabrication MYOB Item # TUBULARSTE ELFAB Description Miscellaneou…" at bounding box center [330, 389] width 249 height 56
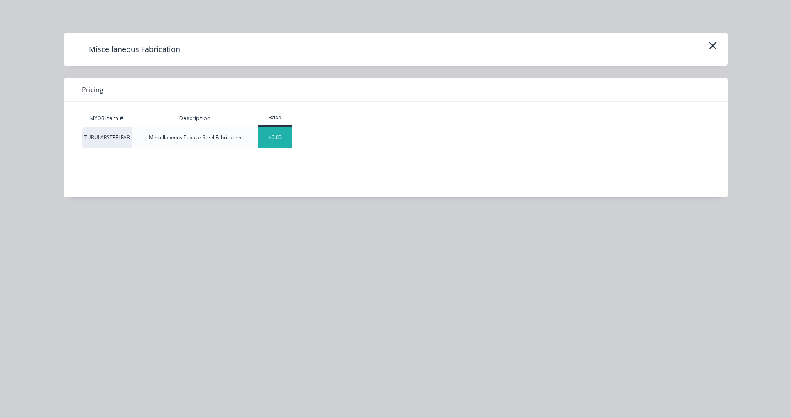
click at [272, 147] on div "$0.00" at bounding box center [275, 137] width 34 height 21
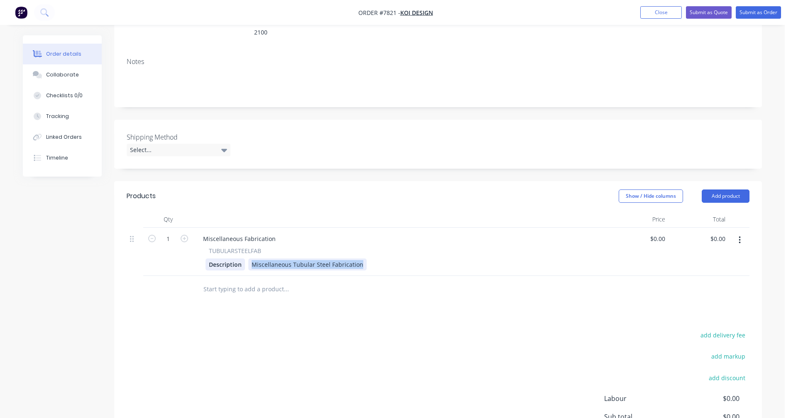
drag, startPoint x: 359, startPoint y: 253, endPoint x: 242, endPoint y: 250, distance: 116.8
click at [242, 258] on div "Description Miscellaneous Tubular Steel Fabrication" at bounding box center [399, 264] width 387 height 12
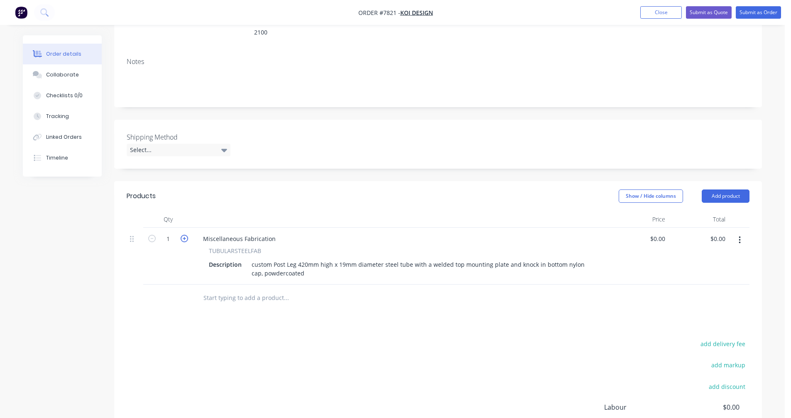
click at [183, 235] on icon "button" at bounding box center [184, 238] width 7 height 7
type input "2"
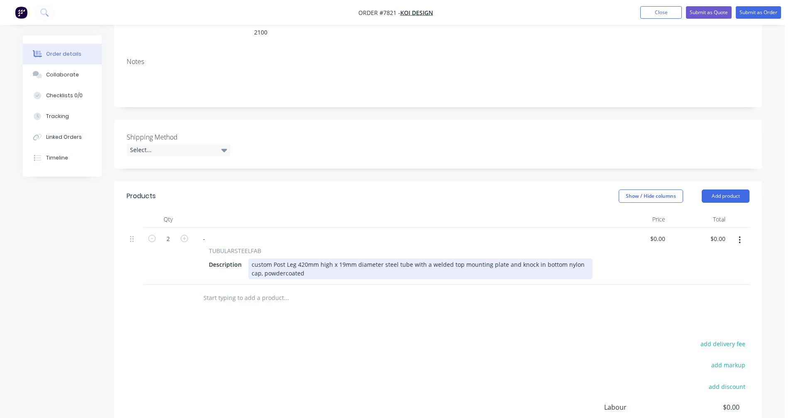
click at [323, 262] on div "custom Post Leg 420mm high x 19mm diameter steel tube with a welded top mountin…" at bounding box center [420, 268] width 344 height 21
click at [557, 258] on div "custom Post Leg 420mm high x 19mm diameter steel tube with a welded top mountin…" at bounding box center [420, 268] width 344 height 21
type input "$66.40"
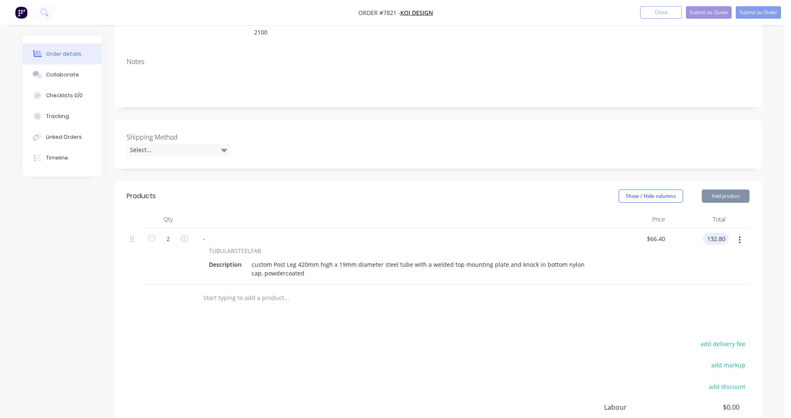
type input "$132.80"
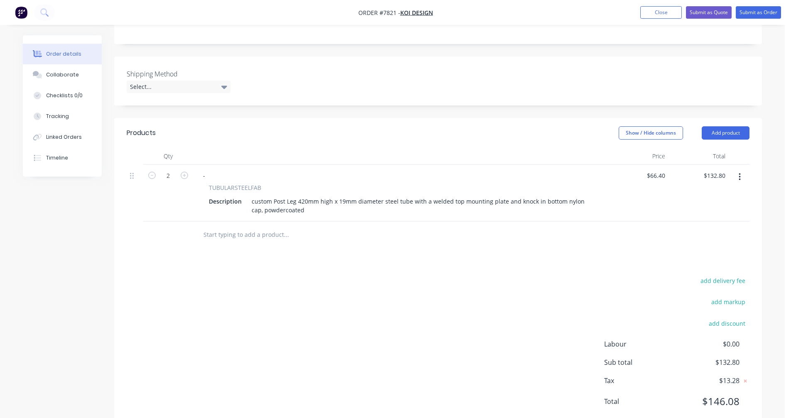
scroll to position [200, 0]
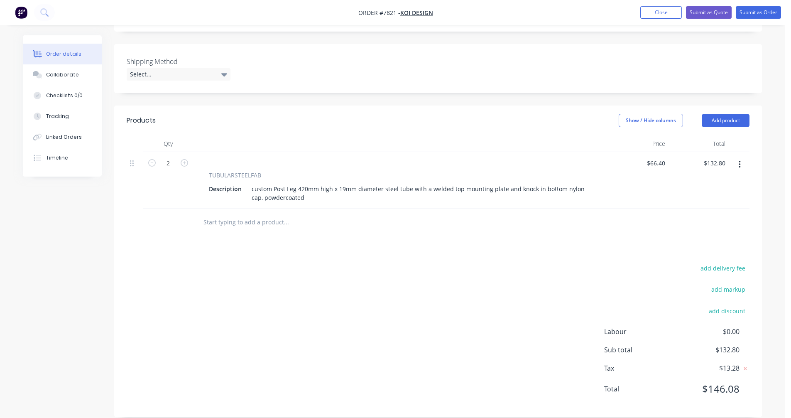
click at [742, 157] on button "button" at bounding box center [740, 164] width 20 height 15
click at [705, 197] on div "Duplicate" at bounding box center [710, 203] width 64 height 12
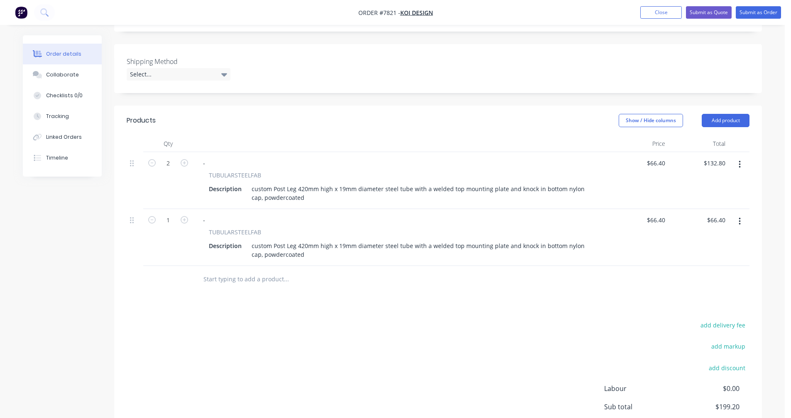
click at [739, 214] on button "button" at bounding box center [740, 221] width 20 height 15
click at [714, 254] on div "Duplicate" at bounding box center [710, 260] width 64 height 12
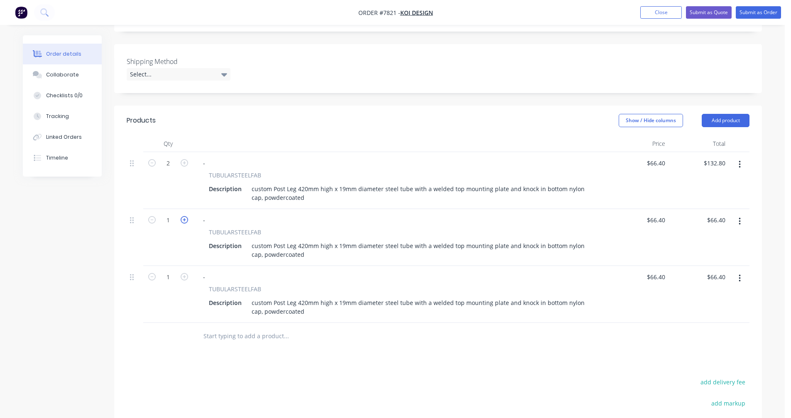
click at [185, 216] on icon "button" at bounding box center [184, 219] width 7 height 7
type input "2"
type input "$132.80"
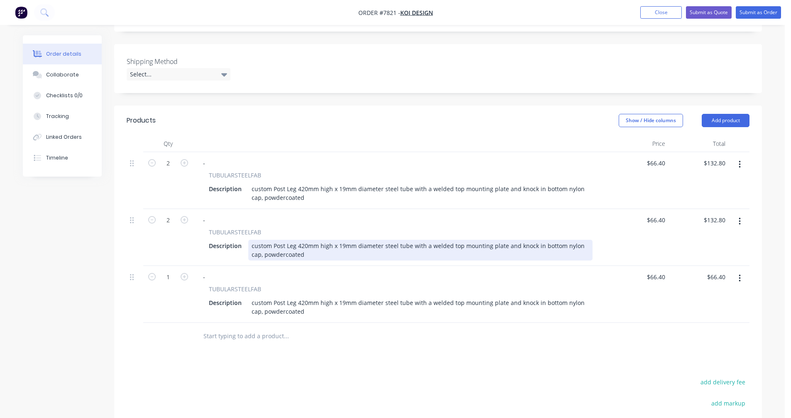
click at [308, 240] on div "custom Post Leg 420mm high x 19mm diameter steel tube with a welded top mountin…" at bounding box center [420, 250] width 344 height 21
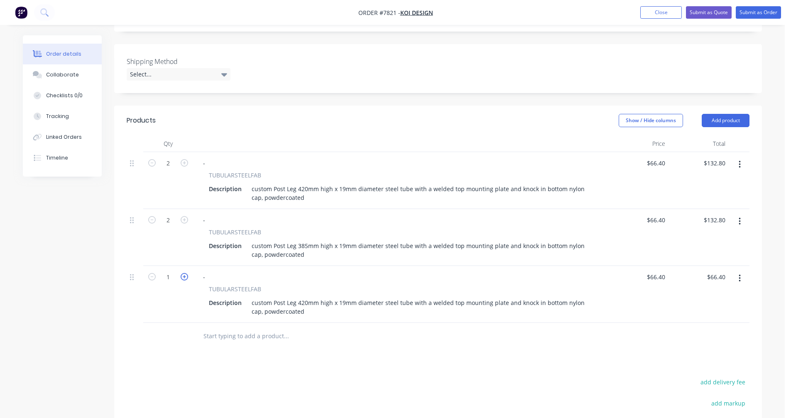
click at [183, 273] on icon "button" at bounding box center [184, 276] width 7 height 7
type input "2"
type input "$132.80"
click at [183, 273] on icon "button" at bounding box center [184, 276] width 7 height 7
type input "3"
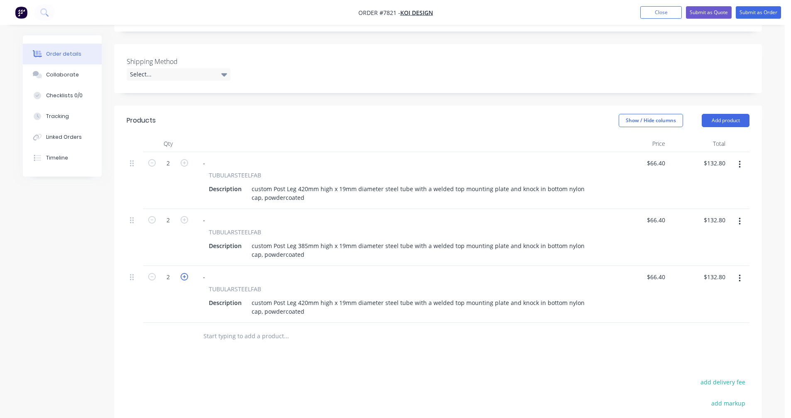
type input "$199.20"
click at [183, 273] on icon "button" at bounding box center [184, 276] width 7 height 7
type input "4"
type input "$265.60"
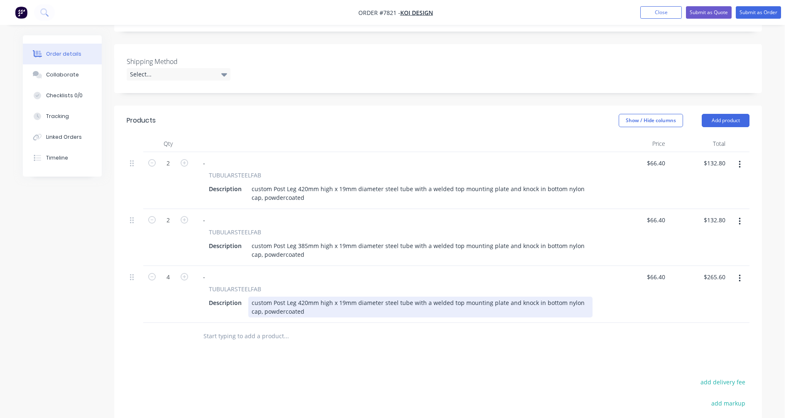
click at [307, 297] on div "custom Post Leg 420mm high x 19mm diameter steel tube with a welded top mountin…" at bounding box center [420, 307] width 344 height 21
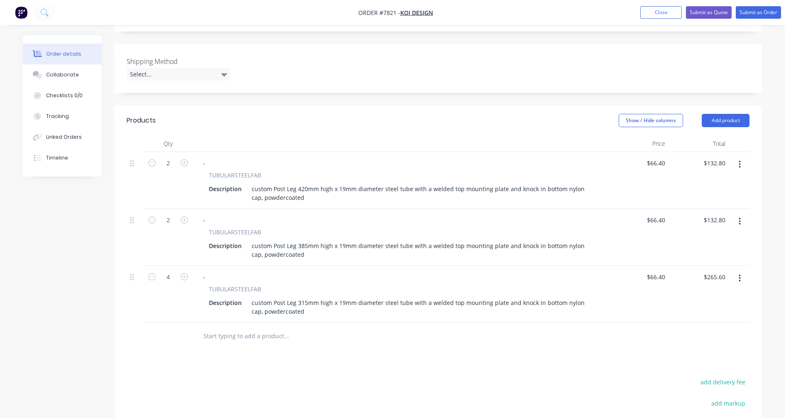
click at [256, 328] on input "text" at bounding box center [286, 336] width 166 height 17
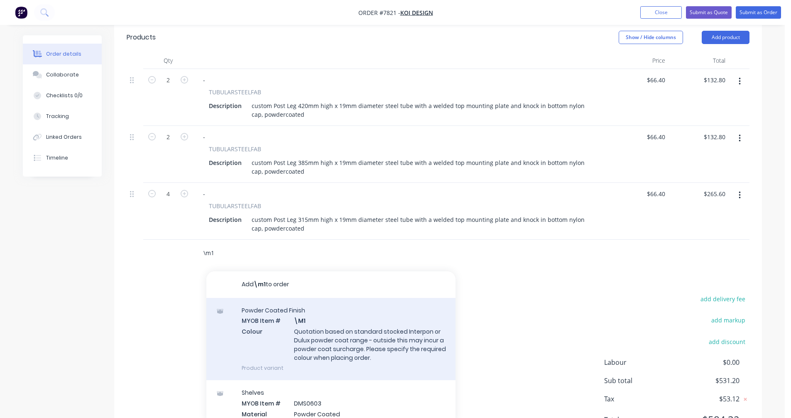
type input "\m1"
click at [340, 322] on div "Powder Coated Finish MYOB Item # \M1 Colour Quotation based on standard stocked…" at bounding box center [330, 339] width 249 height 82
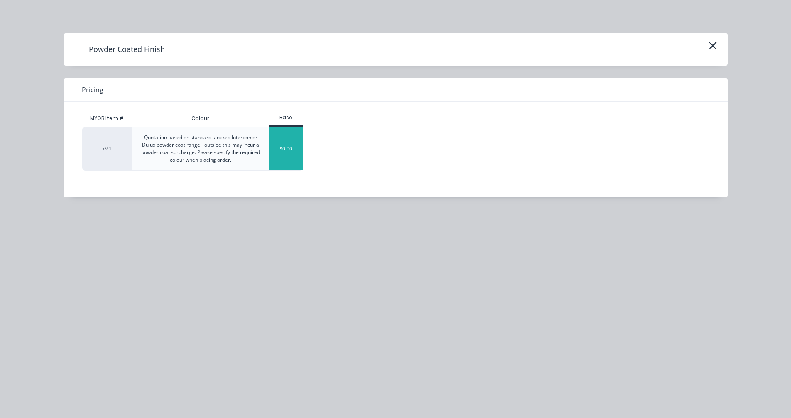
click at [289, 150] on div "$0.00" at bounding box center [287, 148] width 34 height 43
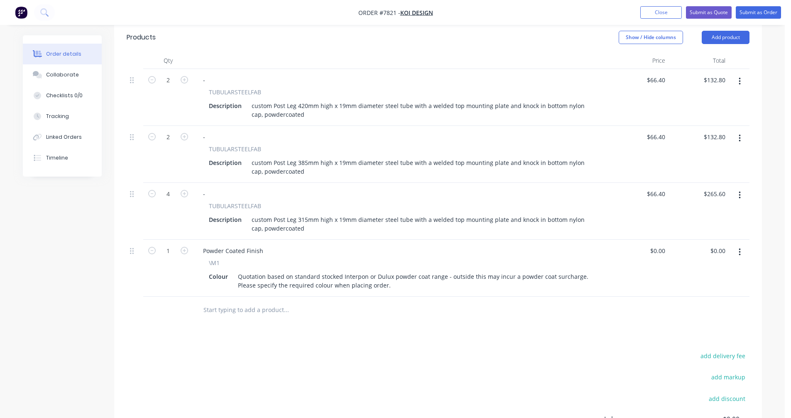
click at [238, 302] on input "text" at bounding box center [286, 310] width 166 height 17
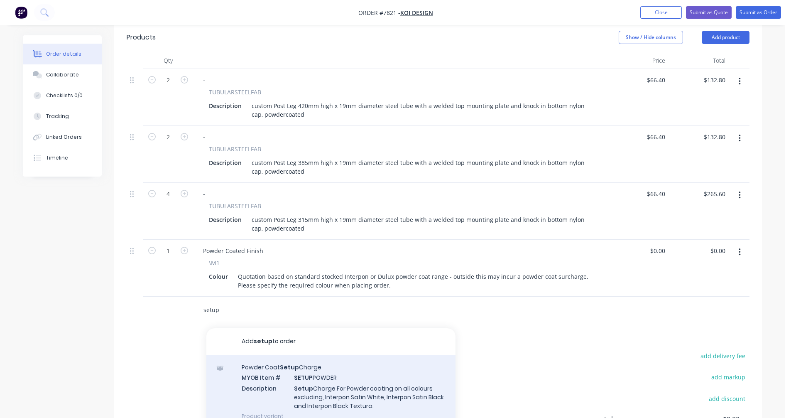
type input "setup"
click at [312, 370] on div "Powder Coat Setup Charge MYOB Item # SETUP POWDER Description Setup Charge For …" at bounding box center [330, 392] width 249 height 74
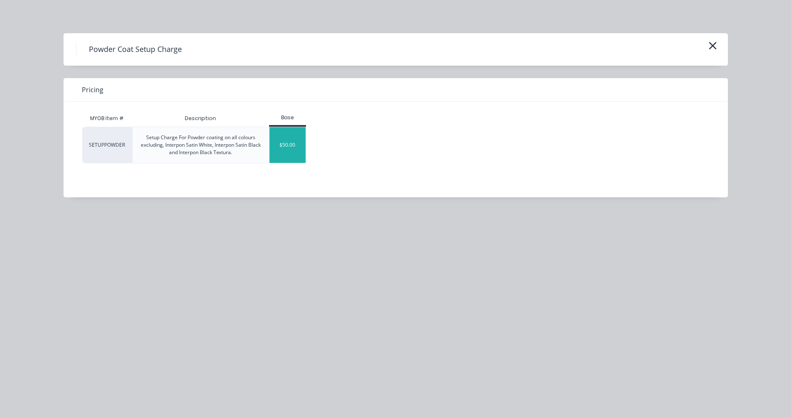
click at [289, 156] on div "$50.00" at bounding box center [288, 145] width 36 height 36
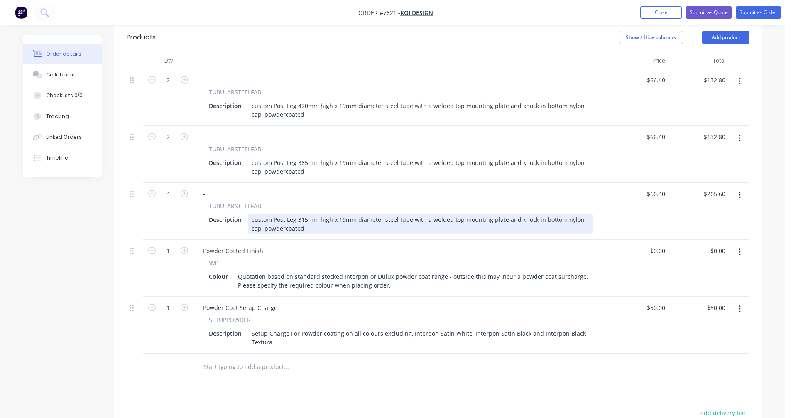
click at [419, 214] on div "custom Post Leg 315mm high x 19mm diameter steel tube with a welded top mountin…" at bounding box center [420, 224] width 344 height 21
type input "65.3"
type input "265.60"
type input "$65.30"
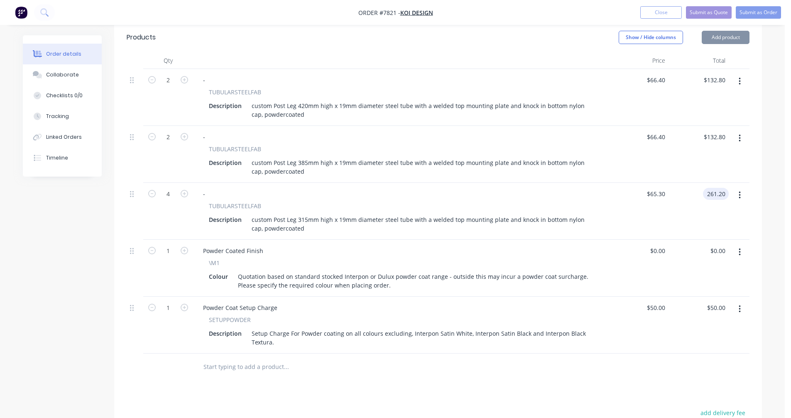
type input "$261.20"
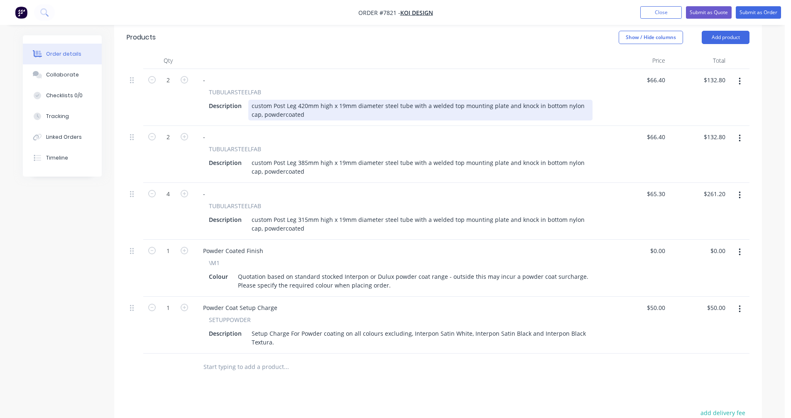
click at [254, 100] on div "custom Post Leg 420mm high x 19mm diameter steel tube with a welded top mountin…" at bounding box center [420, 110] width 344 height 21
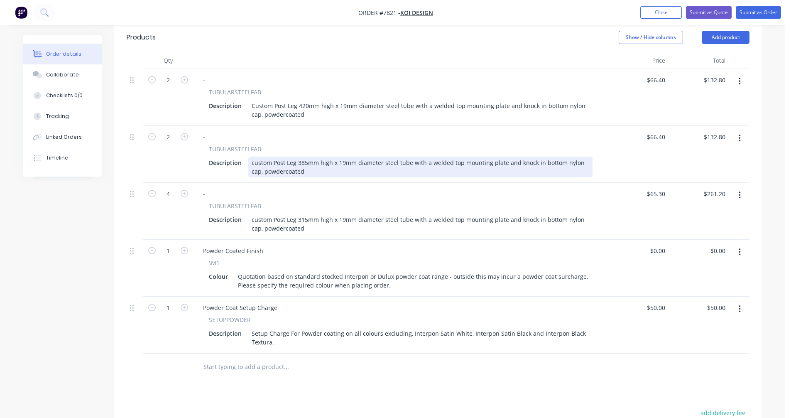
click at [253, 157] on div "custom Post Leg 385mm high x 19mm diameter steel tube with a welded top mountin…" at bounding box center [420, 167] width 344 height 21
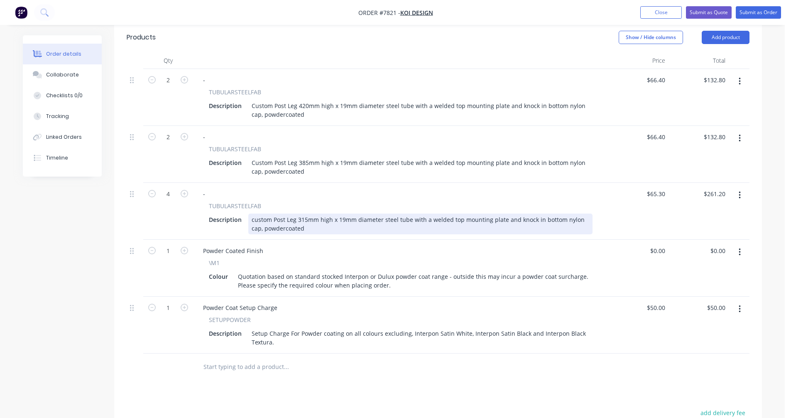
click at [255, 214] on div "custom Post Leg 315mm high x 19mm diameter steel tube with a welded top mountin…" at bounding box center [420, 224] width 344 height 21
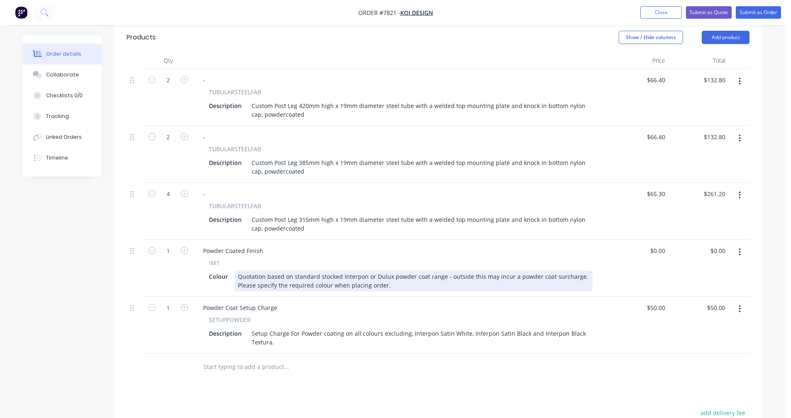
click at [373, 270] on div "Quotation based on standard stocked Interpon or Dulux powder coat range - outsi…" at bounding box center [414, 280] width 358 height 21
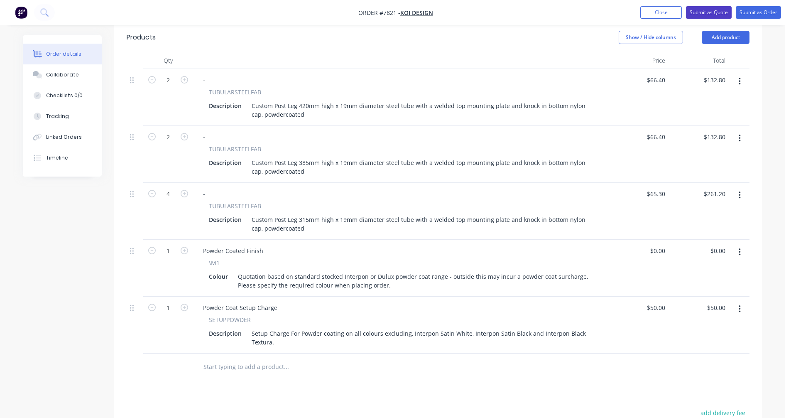
click at [701, 12] on button "Submit as Quote" at bounding box center [709, 12] width 46 height 12
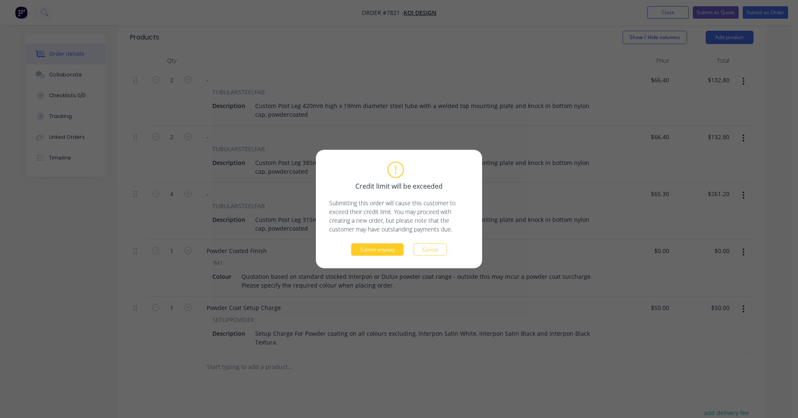
click at [385, 247] on button "Submit anyway" at bounding box center [377, 249] width 52 height 12
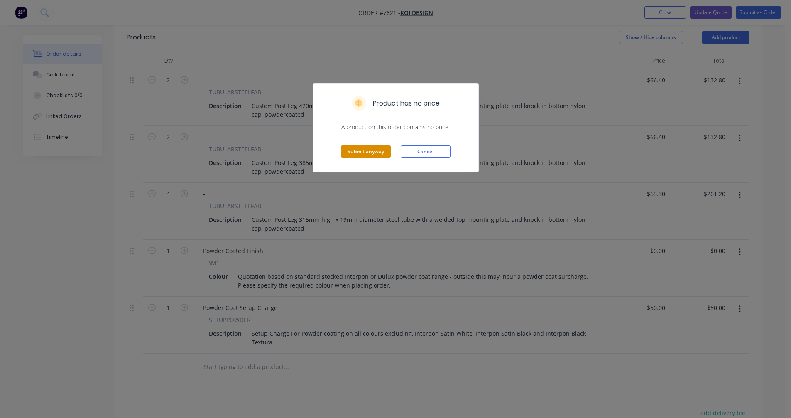
click at [386, 155] on button "Submit anyway" at bounding box center [366, 151] width 50 height 12
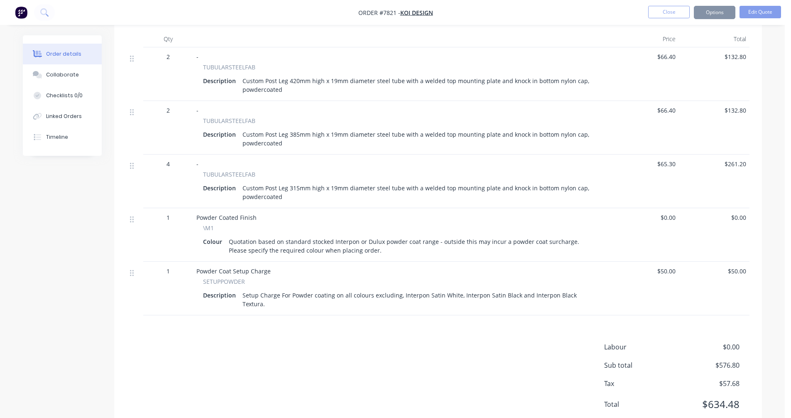
scroll to position [273, 0]
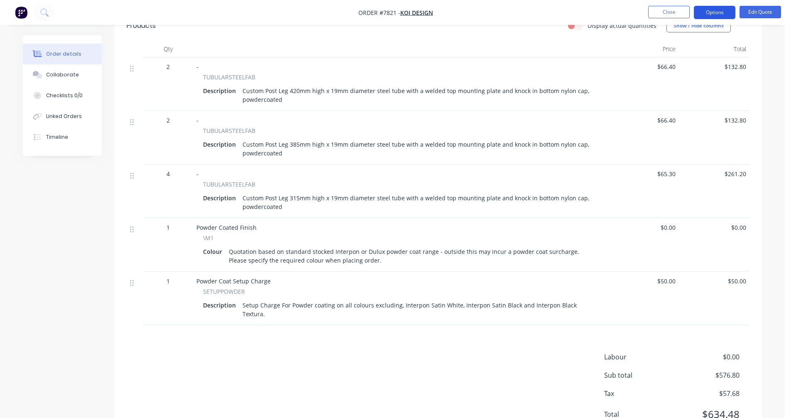
click at [705, 7] on button "Options" at bounding box center [715, 12] width 42 height 13
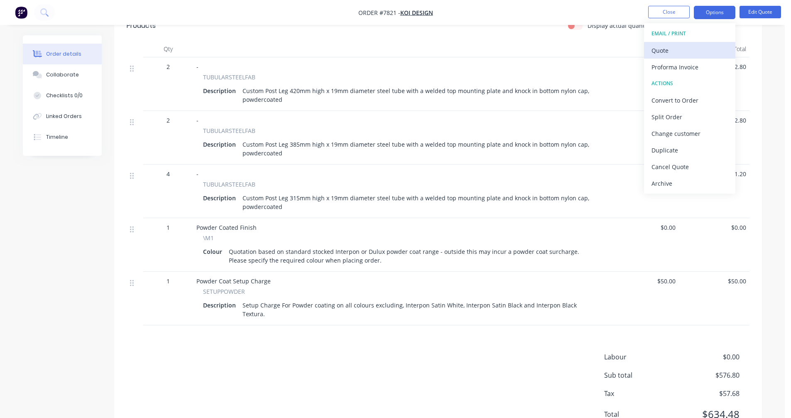
click at [651, 54] on button "Quote" at bounding box center [689, 50] width 91 height 17
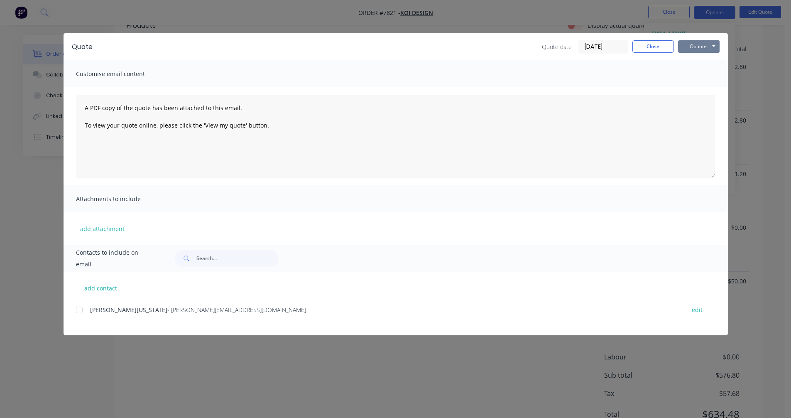
click at [693, 44] on button "Options" at bounding box center [699, 46] width 42 height 12
click at [702, 57] on button "Preview" at bounding box center [704, 61] width 53 height 14
click at [648, 48] on button "Close" at bounding box center [654, 46] width 42 height 12
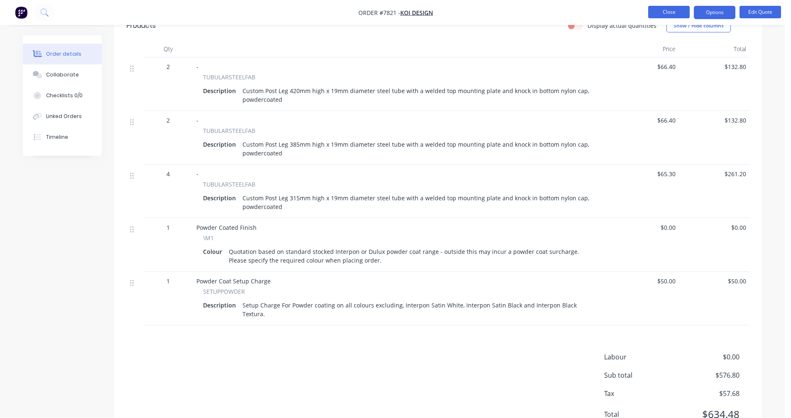
click at [669, 11] on button "Close" at bounding box center [669, 12] width 42 height 12
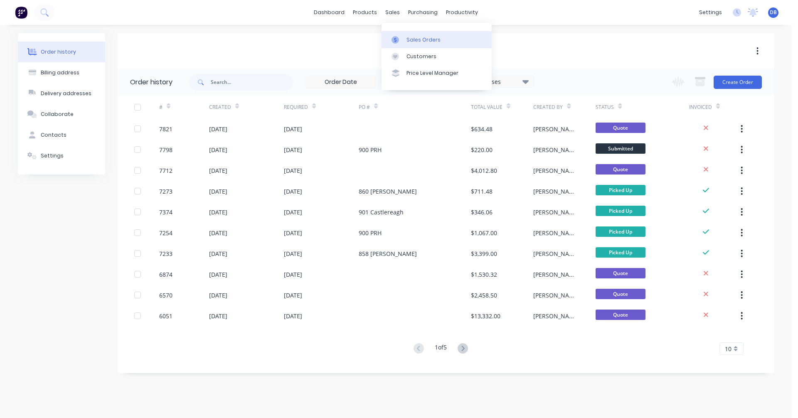
click at [400, 34] on link "Sales Orders" at bounding box center [436, 39] width 110 height 17
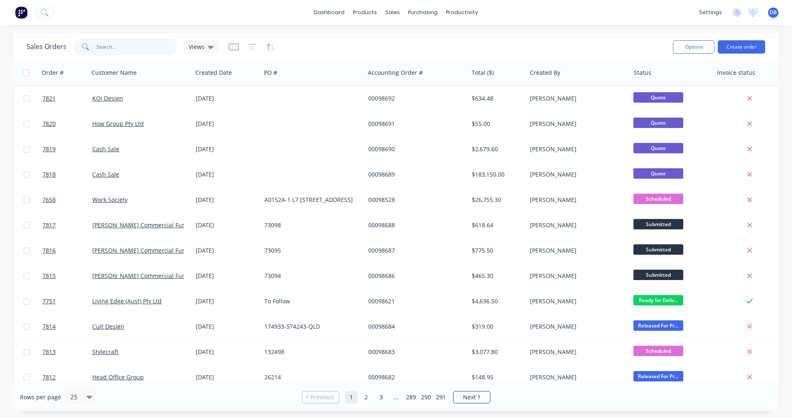
click at [109, 48] on input "text" at bounding box center [136, 47] width 81 height 17
type input "95600"
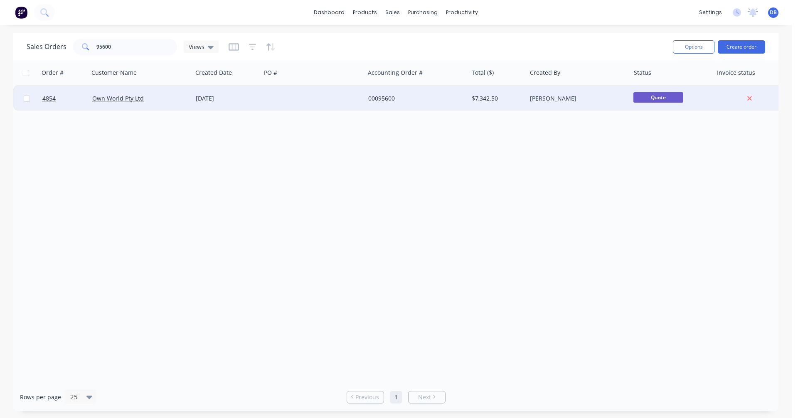
click at [222, 98] on div "[DATE]" at bounding box center [227, 98] width 62 height 8
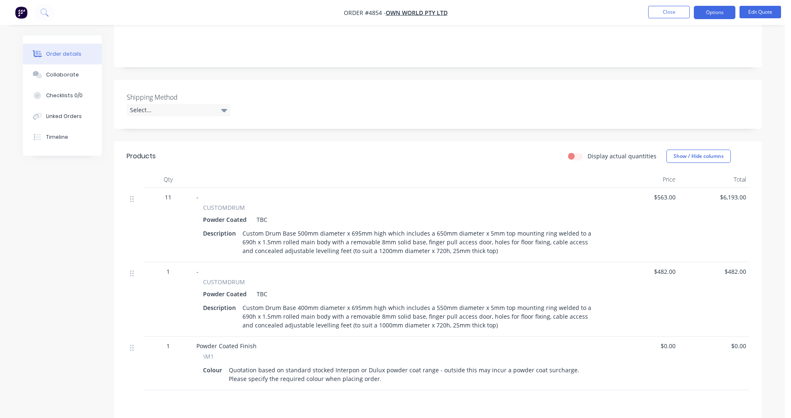
scroll to position [166, 0]
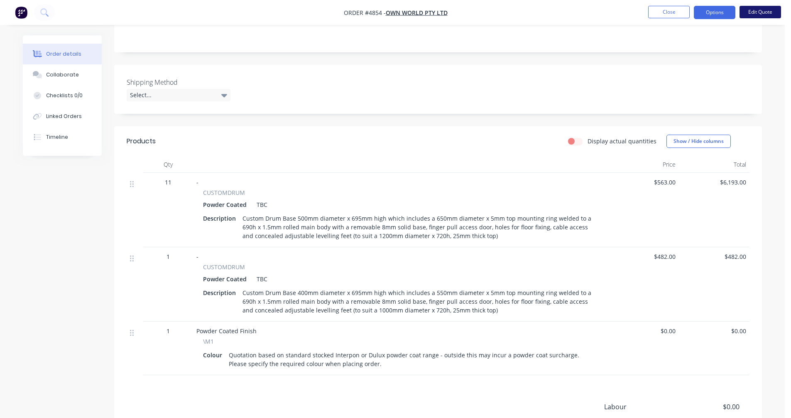
click at [762, 15] on button "Edit Quote" at bounding box center [761, 12] width 42 height 12
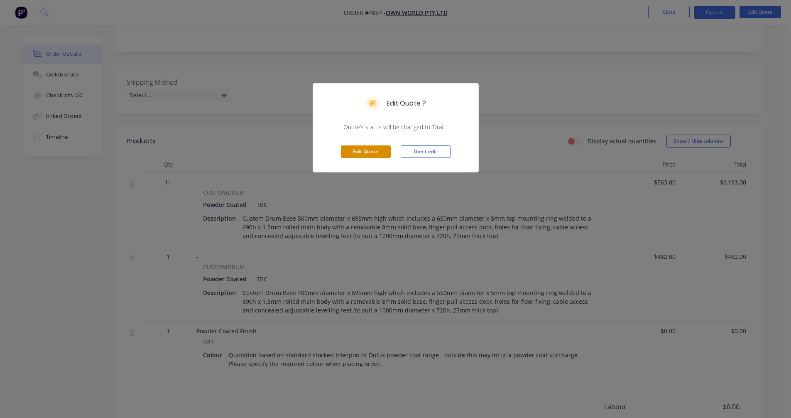
click at [365, 151] on button "Edit Quote" at bounding box center [366, 151] width 50 height 12
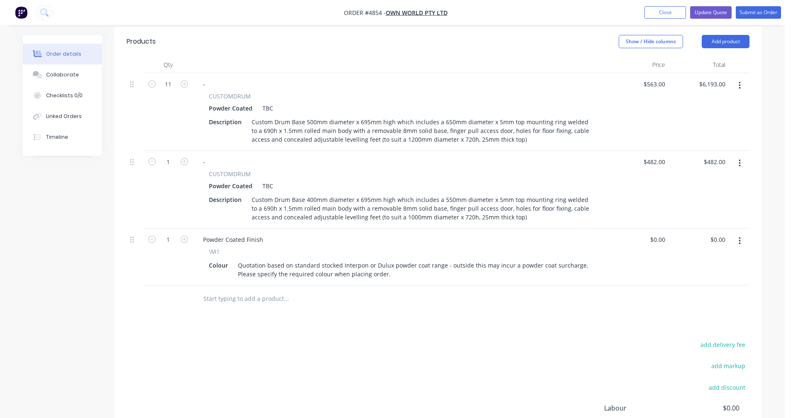
scroll to position [249, 0]
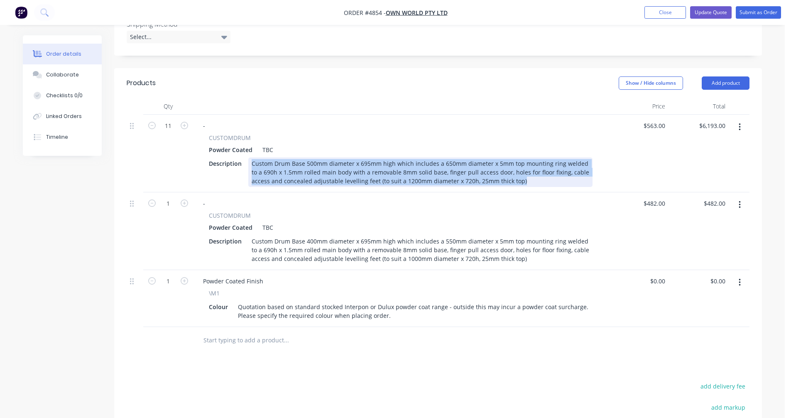
drag, startPoint x: 529, startPoint y: 157, endPoint x: 243, endPoint y: 133, distance: 287.3
click at [243, 133] on div "CUSTOMDRUM Powder Coated TBC Description Custom Drum Base 500mm diameter x 695m…" at bounding box center [400, 160] width 409 height 54
copy div "Custom Drum Base 500mm diameter x 695mm high which includes a 650mm diameter x …"
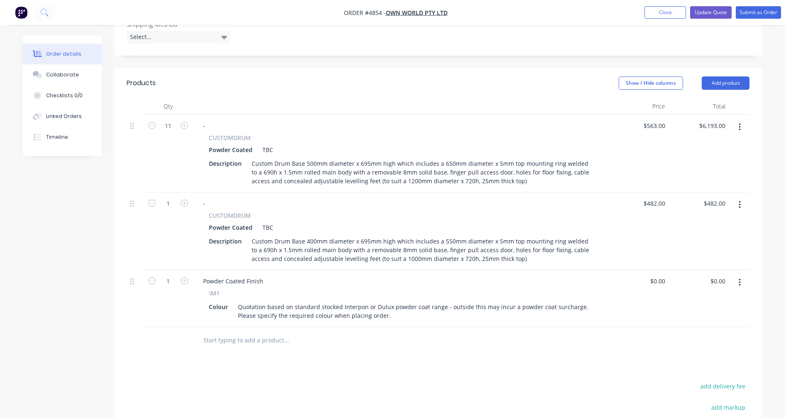
click at [230, 332] on input "text" at bounding box center [286, 340] width 166 height 17
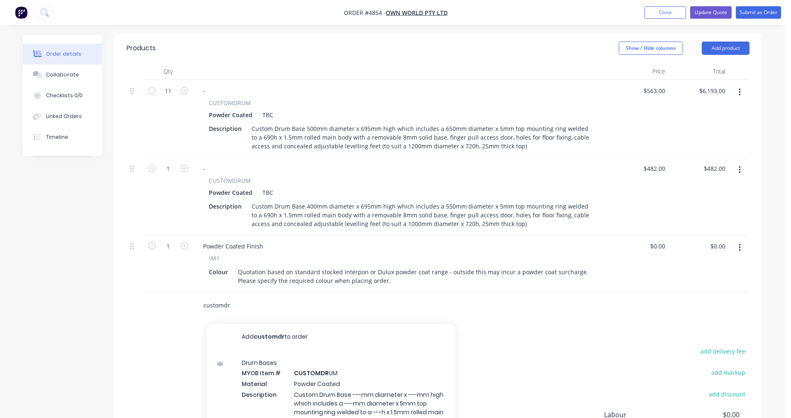
scroll to position [332, 0]
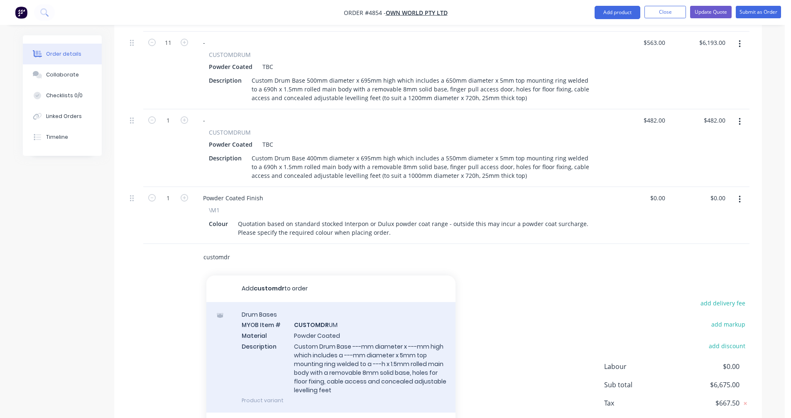
type input "customdr"
click at [329, 335] on div "Drum Bases MYOB Item # CUSTOMDR UM Material Powder Coated Description Custom Dr…" at bounding box center [330, 357] width 249 height 110
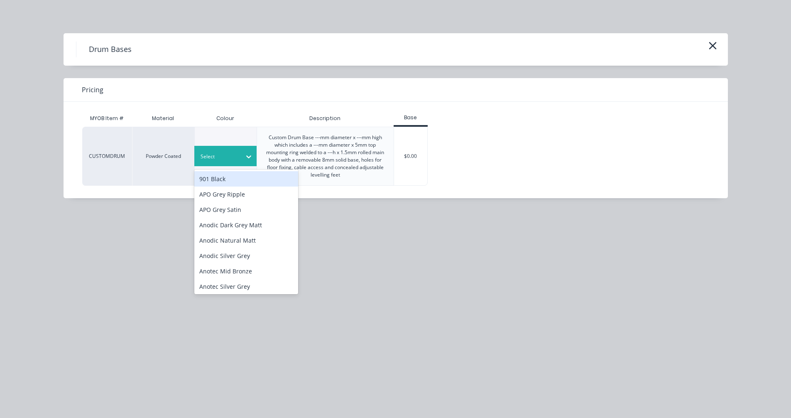
click at [232, 149] on div "Select" at bounding box center [225, 156] width 62 height 20
type input "whi"
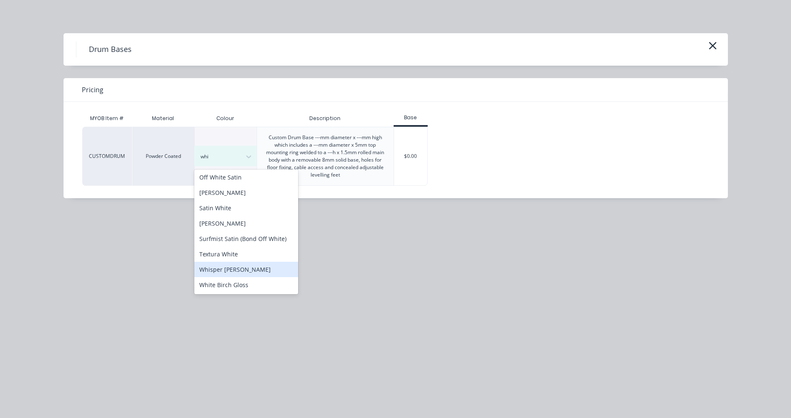
scroll to position [171, 0]
click at [230, 271] on div "[PERSON_NAME]" at bounding box center [246, 269] width 104 height 15
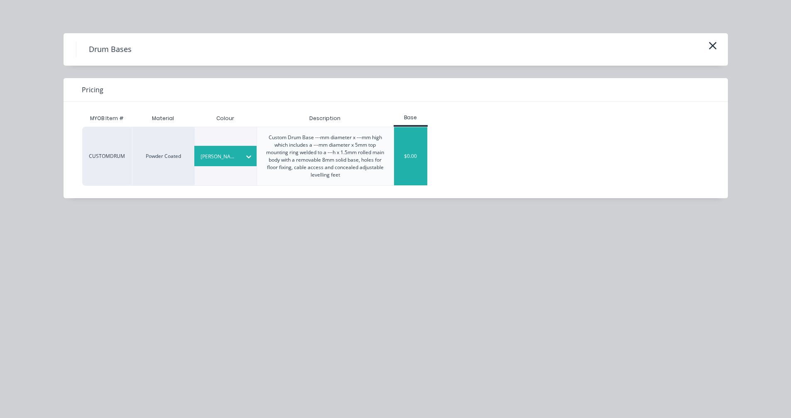
click at [409, 159] on div "$0.00" at bounding box center [411, 156] width 34 height 58
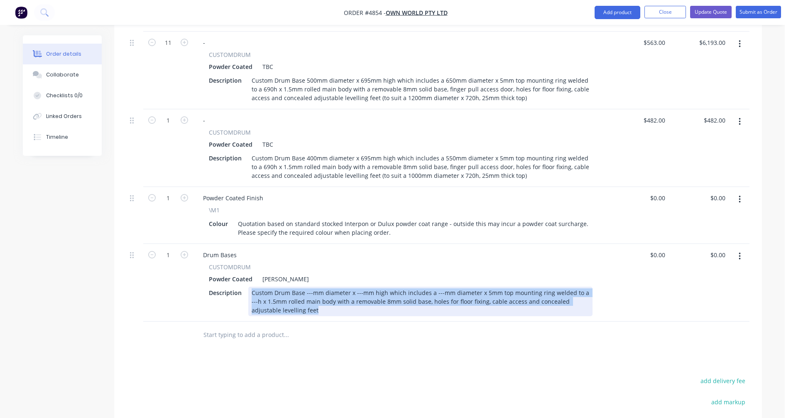
drag, startPoint x: 287, startPoint y: 288, endPoint x: 248, endPoint y: 264, distance: 46.2
click at [248, 287] on div "Description Custom Drum Base ---mm diameter x ---mm high which includes a ---mm…" at bounding box center [399, 301] width 387 height 29
paste div
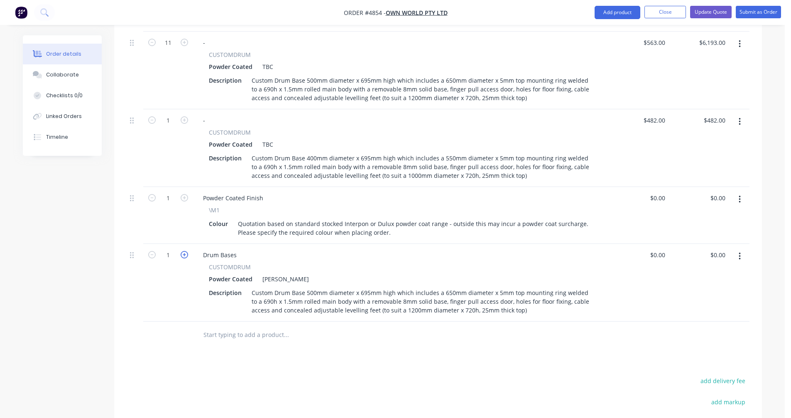
click at [184, 251] on icon "button" at bounding box center [184, 254] width 7 height 7
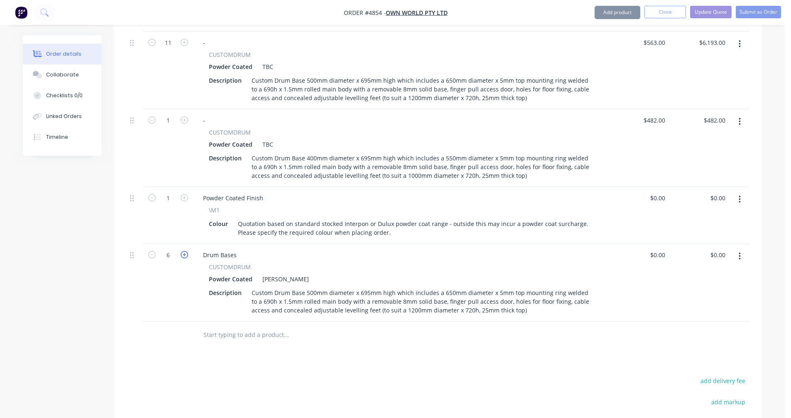
click at [184, 251] on icon "button" at bounding box center [184, 254] width 7 height 7
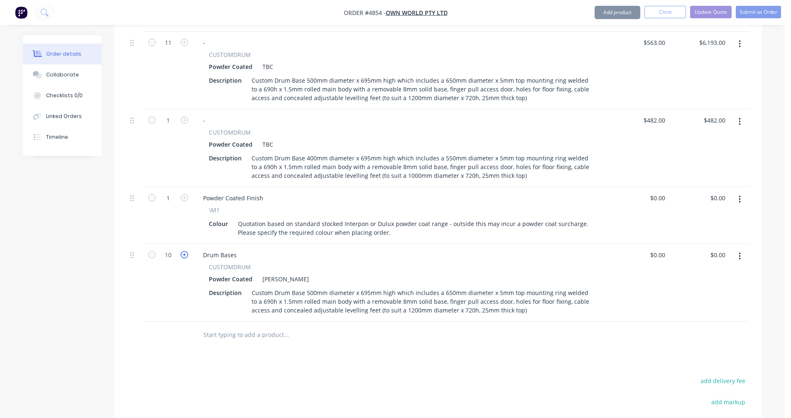
type input "11"
drag, startPoint x: 230, startPoint y: 232, endPoint x: 200, endPoint y: 231, distance: 30.4
click at [200, 249] on div "Drum Bases" at bounding box center [219, 255] width 47 height 12
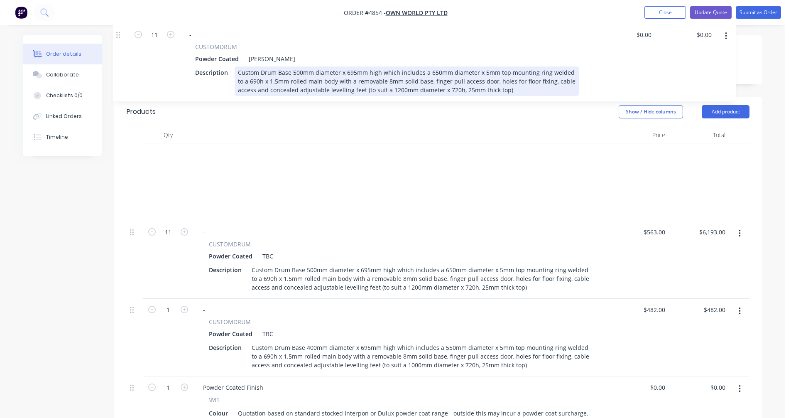
scroll to position [218, 0]
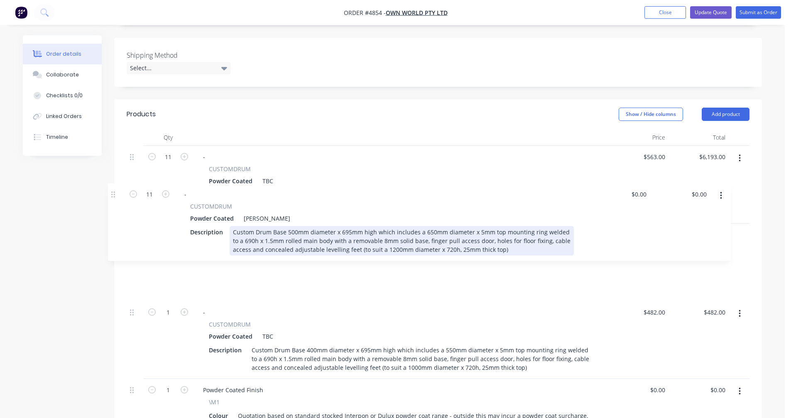
drag, startPoint x: 132, startPoint y: 233, endPoint x: 113, endPoint y: 192, distance: 45.6
click at [113, 192] on div "Created by [PERSON_NAME] Created [DATE] Required [DATE] Assigned to Add team me…" at bounding box center [392, 236] width 739 height 839
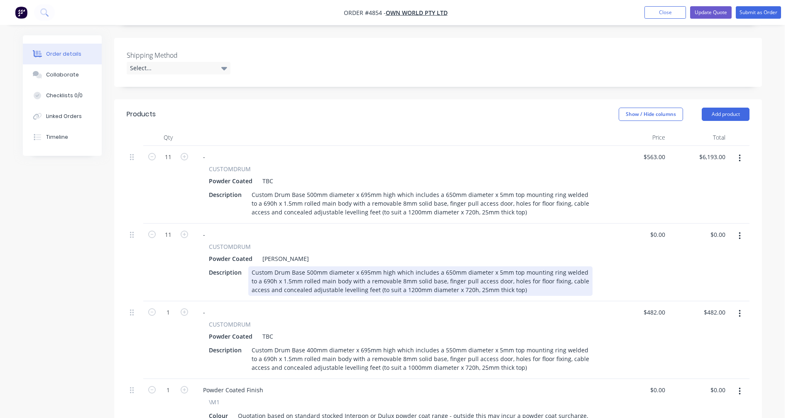
click at [359, 266] on div "Custom Drum Base 500mm diameter x 695mm high which includes a 650mm diameter x …" at bounding box center [420, 280] width 344 height 29
type input "$563.00"
type input "$6,193.00"
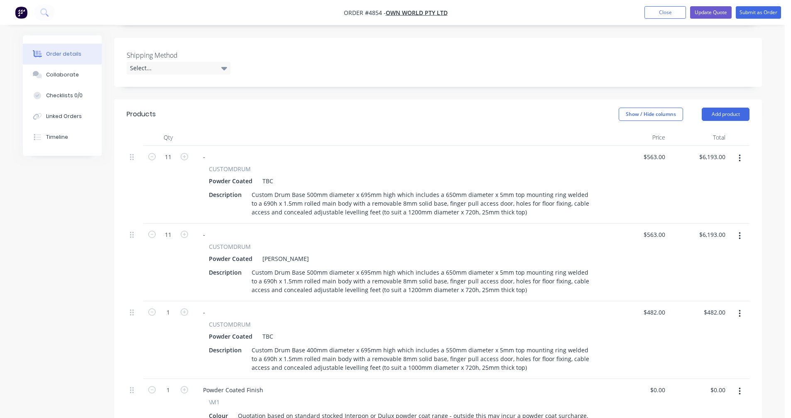
click at [739, 155] on icon "button" at bounding box center [740, 158] width 2 height 7
click at [696, 224] on div "Delete" at bounding box center [710, 230] width 64 height 12
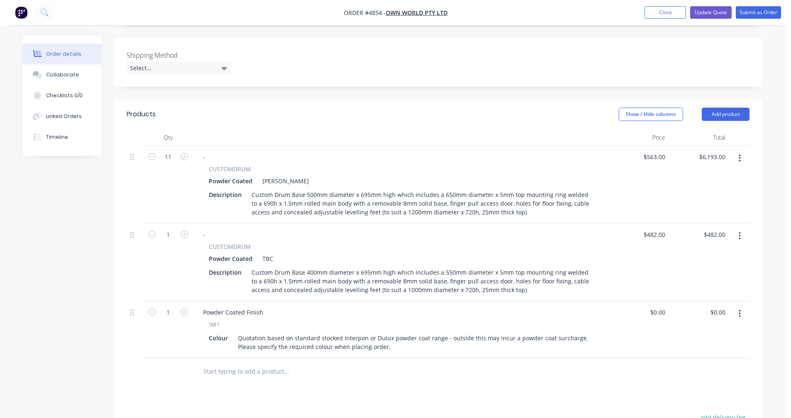
click at [741, 151] on button "button" at bounding box center [740, 158] width 20 height 15
click at [696, 191] on div "Duplicate" at bounding box center [710, 197] width 64 height 12
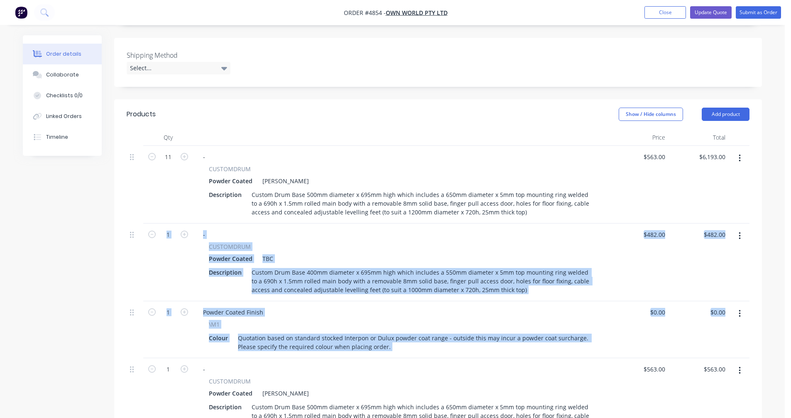
drag, startPoint x: 130, startPoint y: 348, endPoint x: 140, endPoint y: 216, distance: 132.5
click at [140, 216] on div "11 - CUSTOMDRUM Powder Coated [PERSON_NAME] Description Custom Drum Base 500mm …" at bounding box center [438, 291] width 623 height 290
click at [143, 358] on div "1 - CUSTOMDRUM Powder Coated [PERSON_NAME] Description Custom Drum Base 500mm d…" at bounding box center [438, 397] width 623 height 78
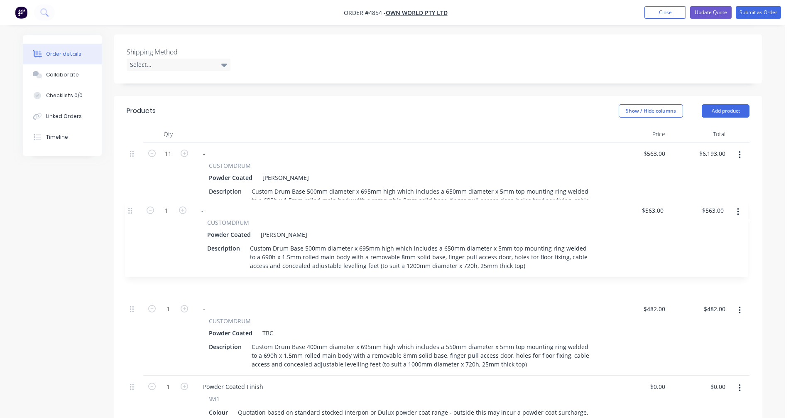
drag, startPoint x: 132, startPoint y: 348, endPoint x: 132, endPoint y: 208, distance: 139.6
click at [132, 208] on div "11 - CUSTOMDRUM Powder Coated [PERSON_NAME] Description Custom Drum Base 500mm …" at bounding box center [438, 287] width 623 height 290
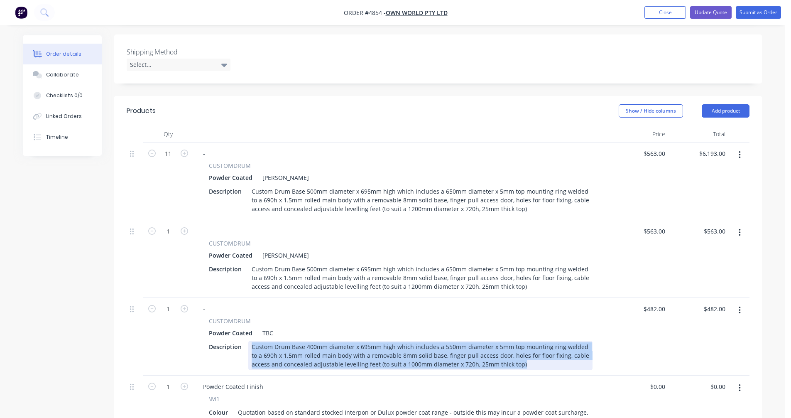
drag, startPoint x: 525, startPoint y: 341, endPoint x: 246, endPoint y: 325, distance: 278.8
click at [247, 341] on div "Description Custom Drum Base 400mm diameter x 695mm high which includes a 550mm…" at bounding box center [399, 355] width 387 height 29
copy div "Custom Drum Base 400mm diameter x 695mm high which includes a 550mm diameter x …"
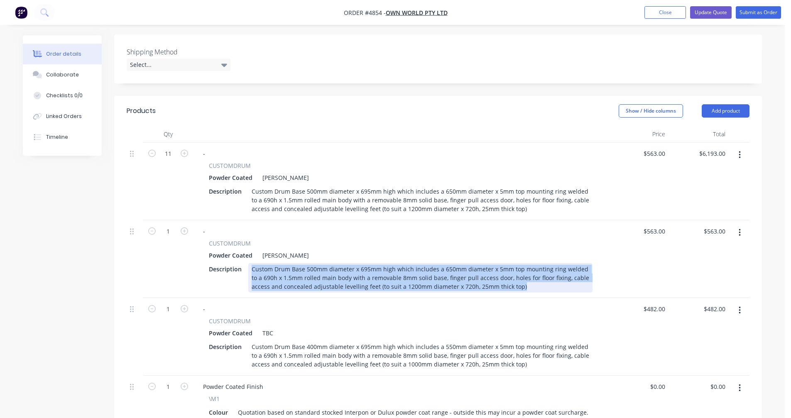
drag, startPoint x: 523, startPoint y: 264, endPoint x: 247, endPoint y: 244, distance: 277.4
click at [247, 263] on div "Description Custom Drum Base 500mm diameter x 695mm high which includes a 650mm…" at bounding box center [399, 277] width 387 height 29
paste div
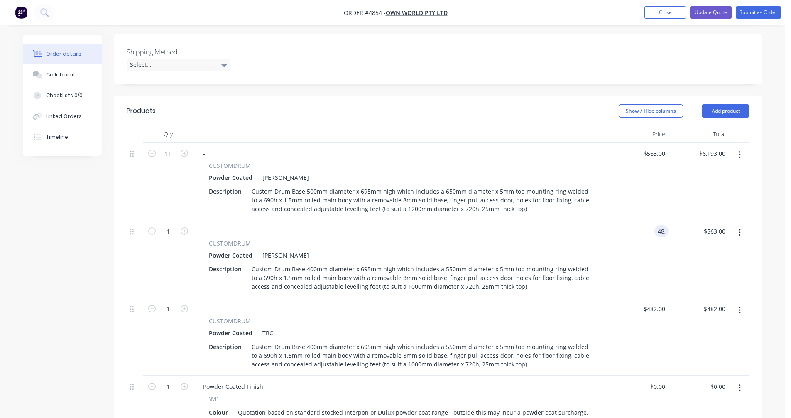
type input "$482.00"
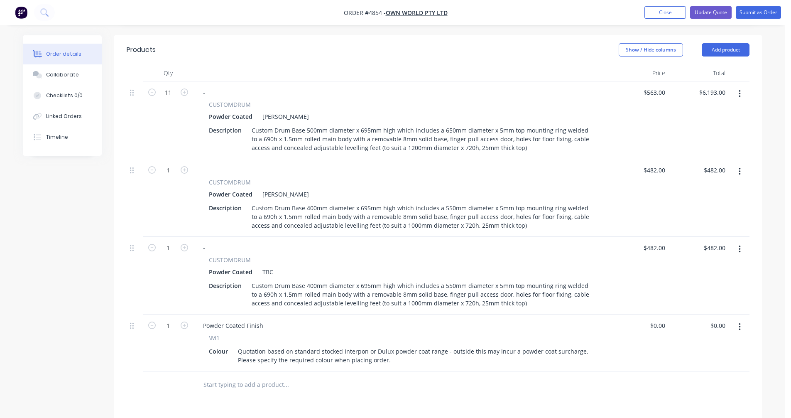
scroll to position [304, 0]
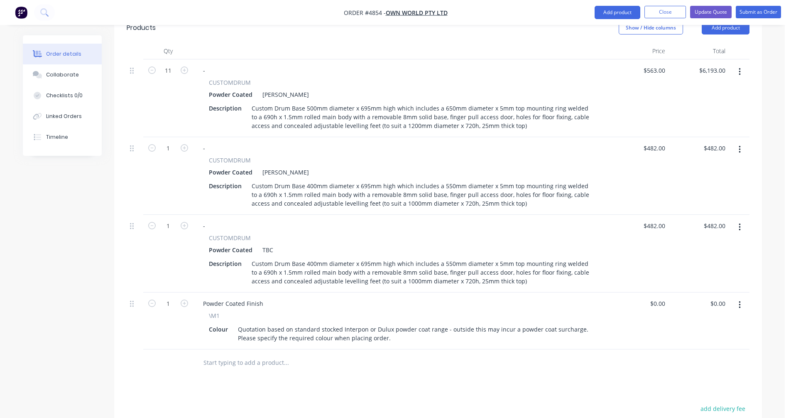
click at [741, 220] on button "button" at bounding box center [740, 227] width 20 height 15
click at [702, 293] on div "Delete" at bounding box center [710, 299] width 64 height 12
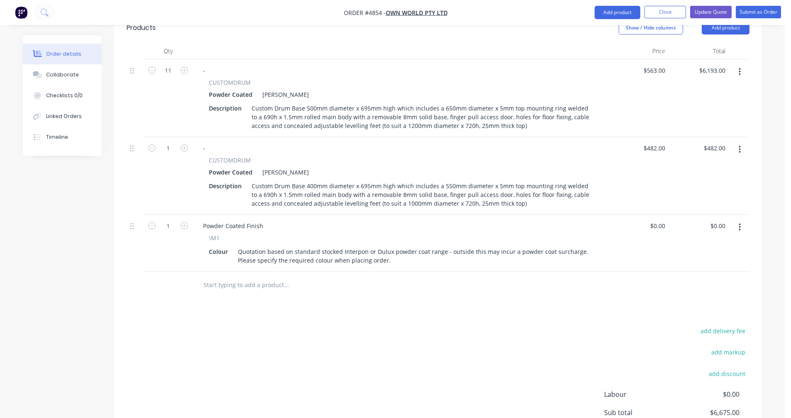
click at [740, 223] on icon "button" at bounding box center [740, 226] width 2 height 7
click at [694, 293] on div "Delete" at bounding box center [710, 299] width 64 height 12
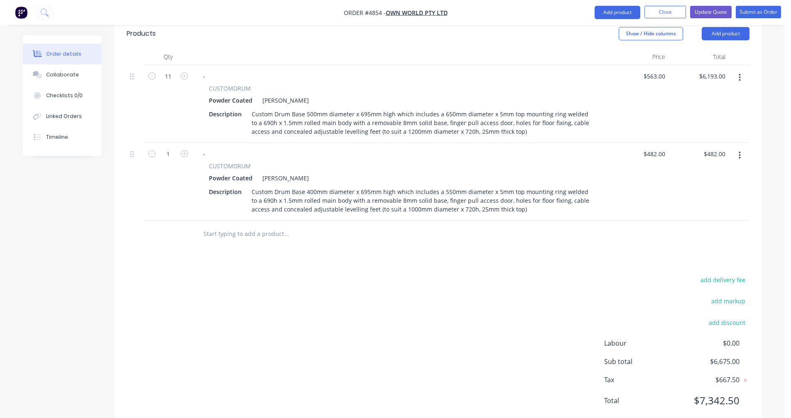
click at [228, 226] on input "text" at bounding box center [286, 234] width 166 height 17
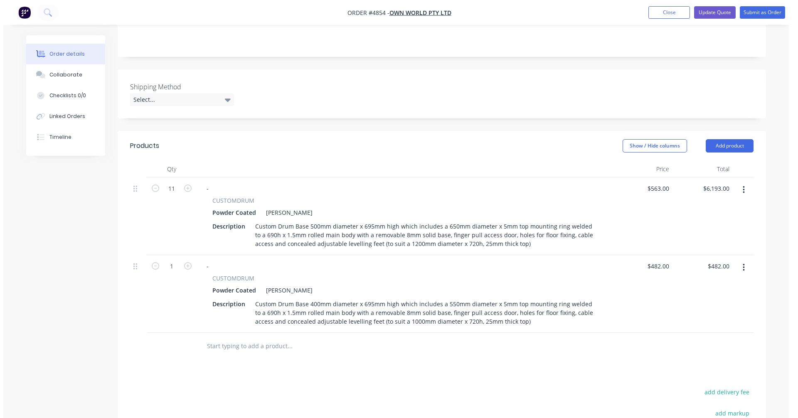
scroll to position [174, 0]
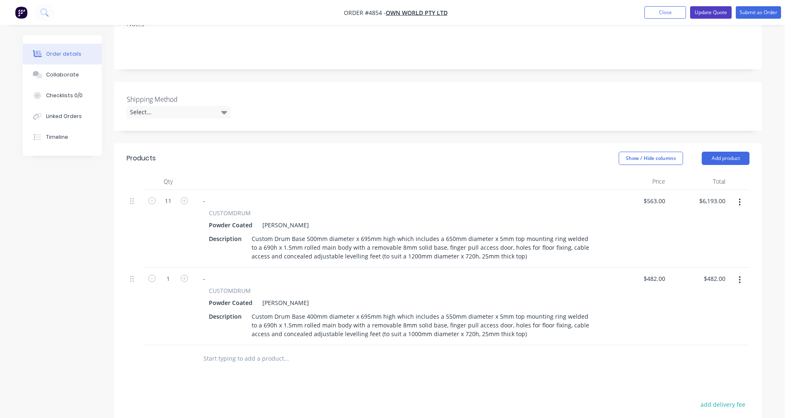
click at [707, 12] on button "Update Quote" at bounding box center [711, 12] width 42 height 12
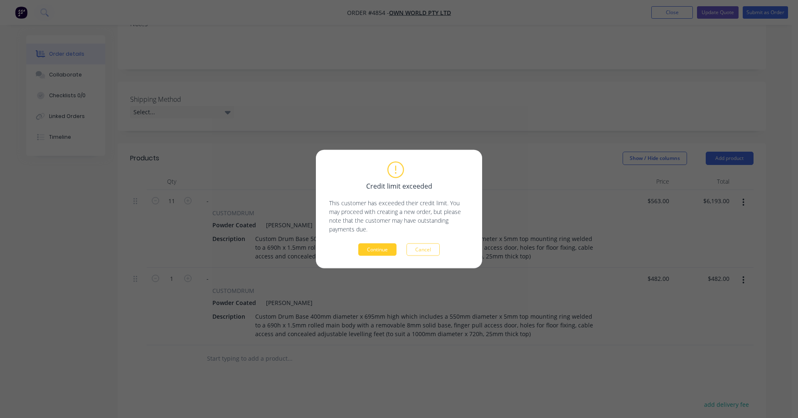
click at [381, 248] on button "Continue" at bounding box center [377, 249] width 38 height 12
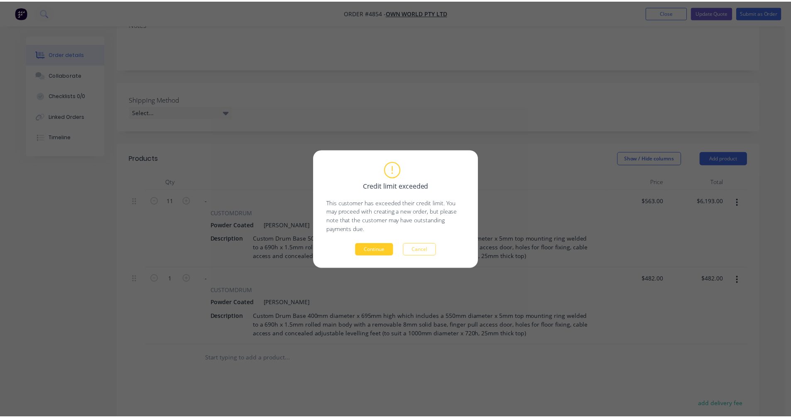
scroll to position [165, 0]
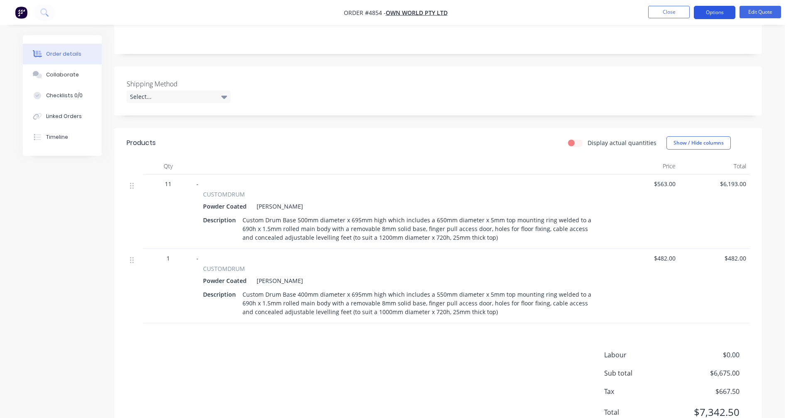
click at [713, 13] on button "Options" at bounding box center [715, 12] width 42 height 13
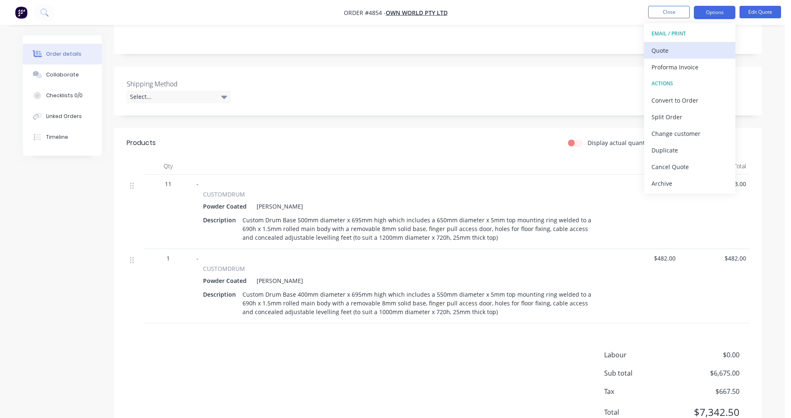
click at [676, 52] on div "Quote" at bounding box center [690, 50] width 76 height 12
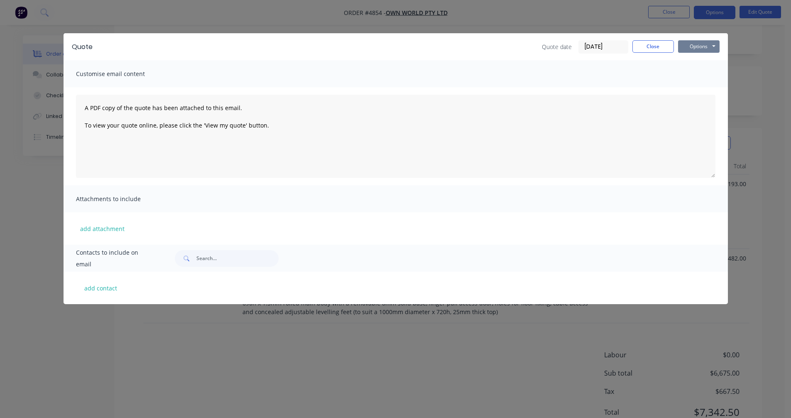
click at [706, 44] on button "Options" at bounding box center [699, 46] width 42 height 12
click at [707, 62] on button "Preview" at bounding box center [704, 61] width 53 height 14
click at [644, 47] on button "Close" at bounding box center [654, 46] width 42 height 12
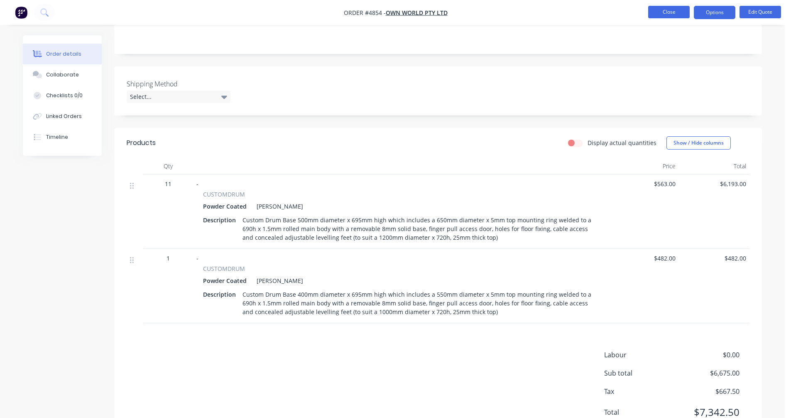
click at [665, 12] on button "Close" at bounding box center [669, 12] width 42 height 12
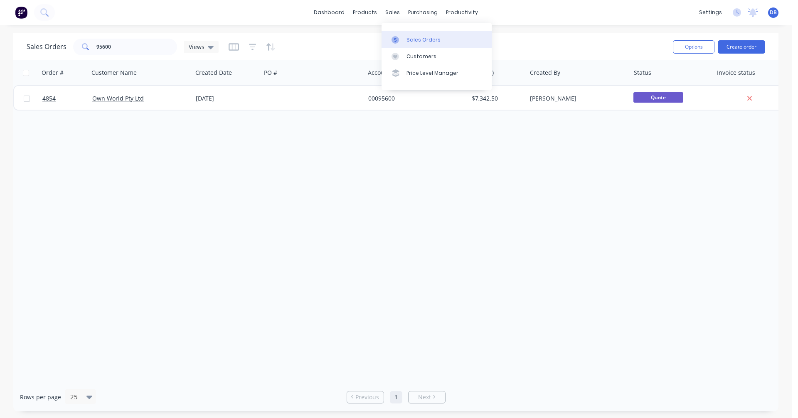
click at [410, 40] on div "Sales Orders" at bounding box center [423, 39] width 34 height 7
drag, startPoint x: 118, startPoint y: 44, endPoint x: 76, endPoint y: 47, distance: 42.8
click at [76, 46] on div "95600" at bounding box center [125, 47] width 104 height 17
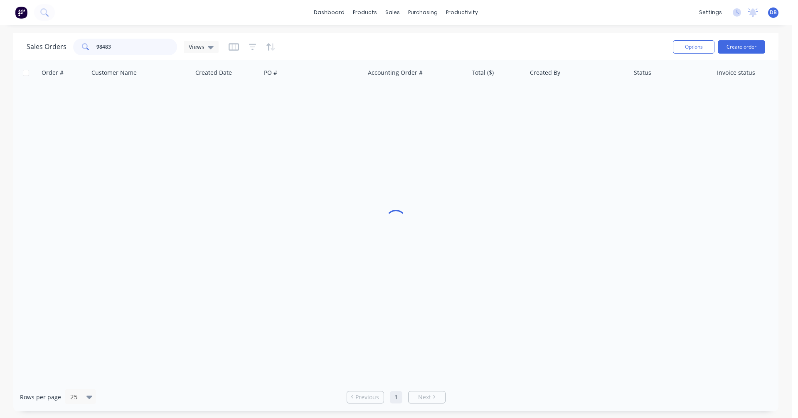
type input "98483"
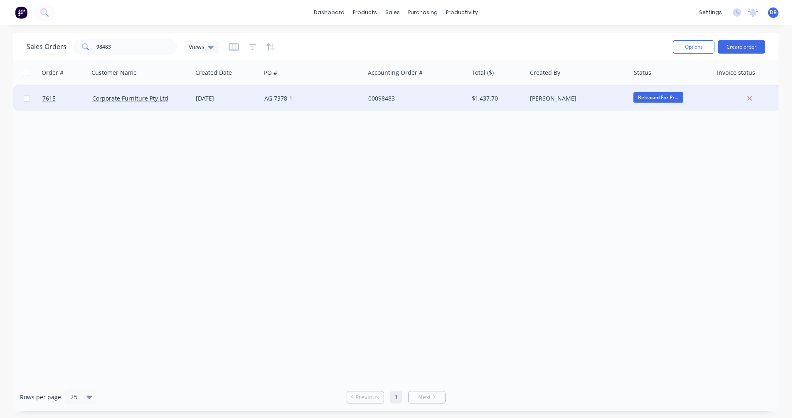
click at [220, 98] on div "[DATE]" at bounding box center [227, 98] width 62 height 8
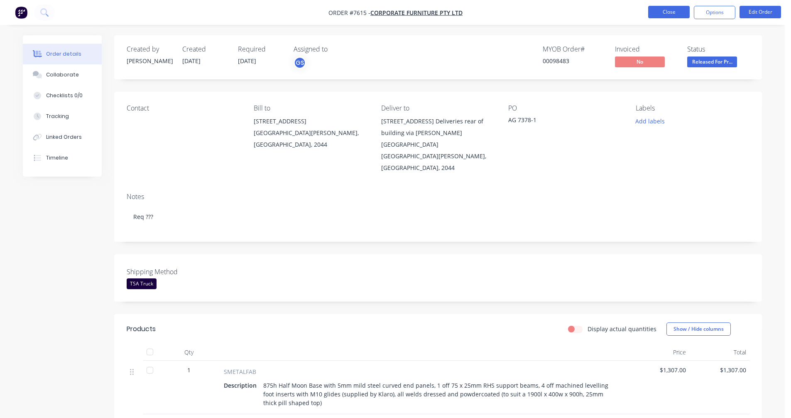
click at [665, 12] on button "Close" at bounding box center [669, 12] width 42 height 12
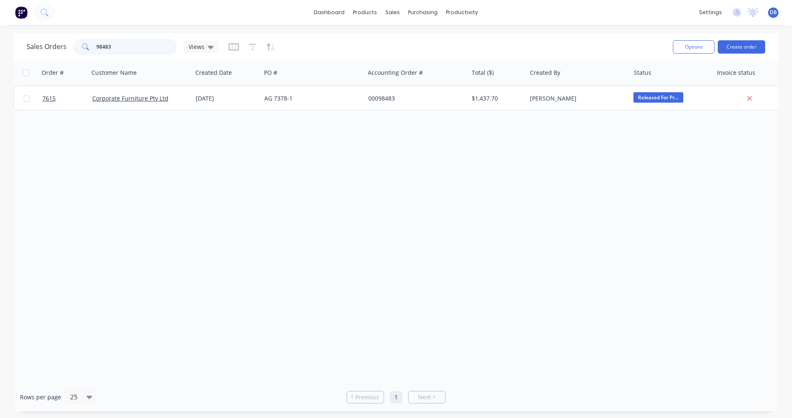
drag, startPoint x: 106, startPoint y: 46, endPoint x: 68, endPoint y: 44, distance: 38.7
click at [69, 44] on div "Sales Orders 98483 Views" at bounding box center [123, 47] width 192 height 17
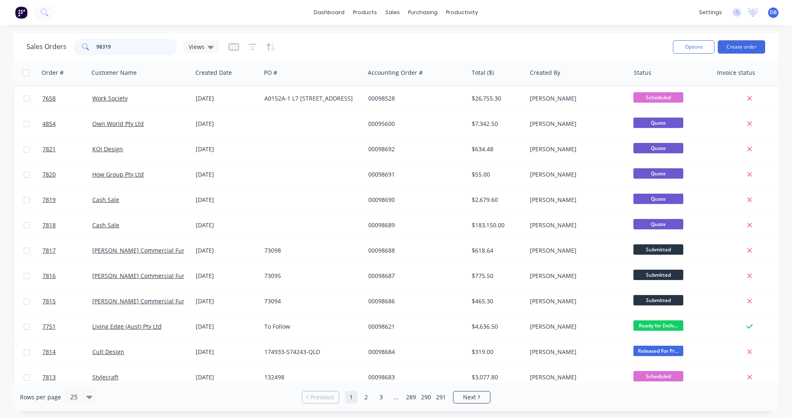
type input "98319"
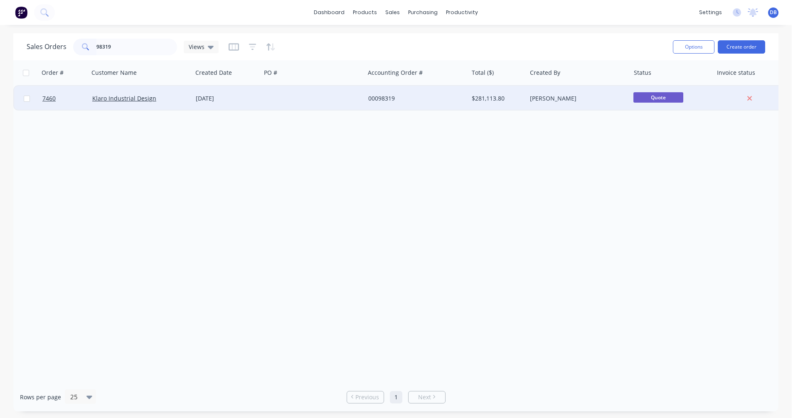
click at [224, 95] on div "[DATE]" at bounding box center [227, 98] width 62 height 8
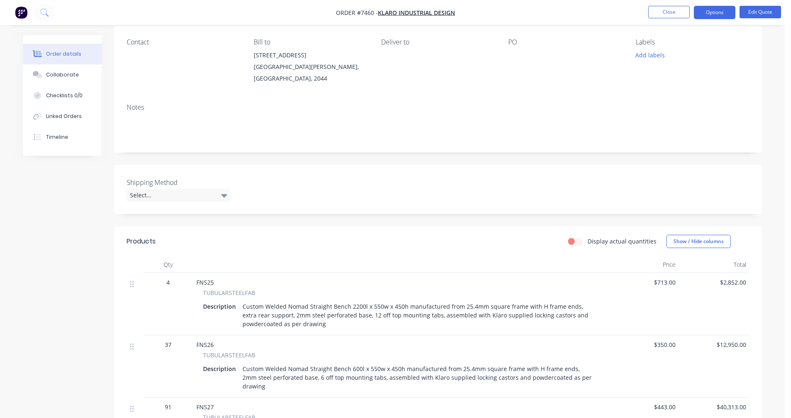
scroll to position [208, 0]
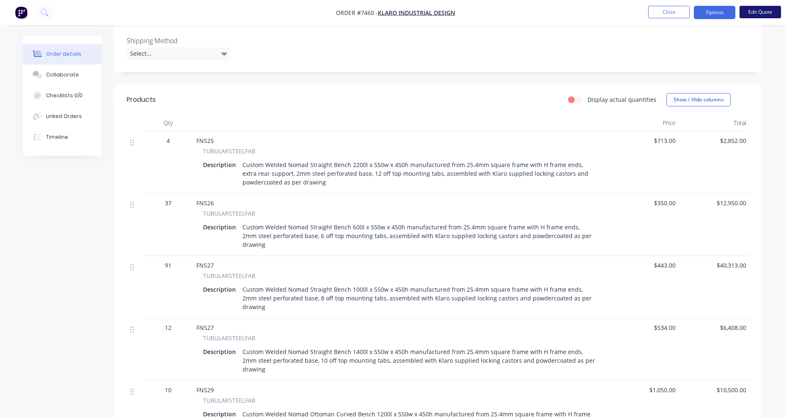
click at [765, 11] on button "Edit Quote" at bounding box center [761, 12] width 42 height 12
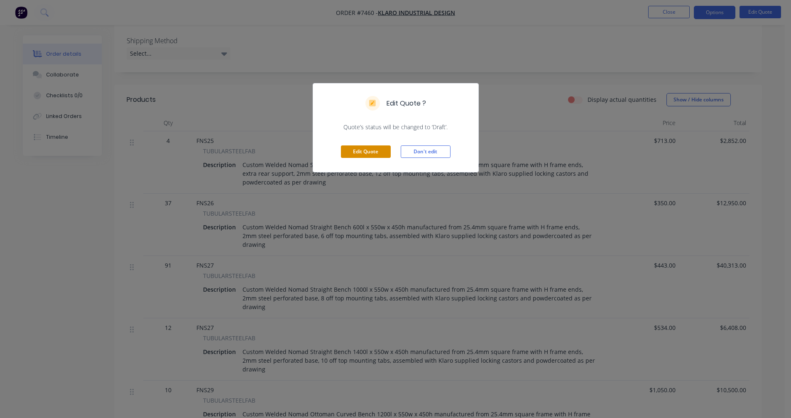
click at [375, 152] on button "Edit Quote" at bounding box center [366, 151] width 50 height 12
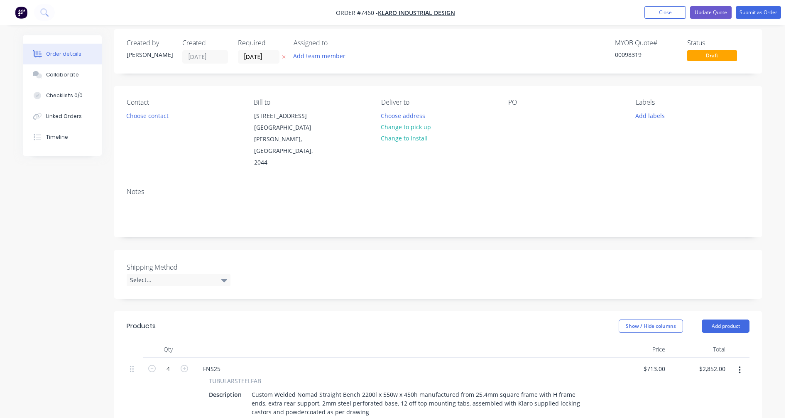
scroll to position [166, 0]
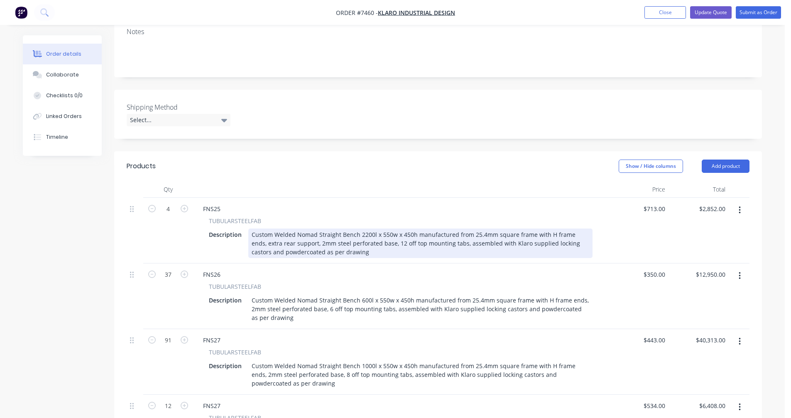
click at [364, 228] on div "Custom Welded Nomad Straight Bench 2200l x 550w x 450h manufactured from 25.4mm…" at bounding box center [420, 242] width 344 height 29
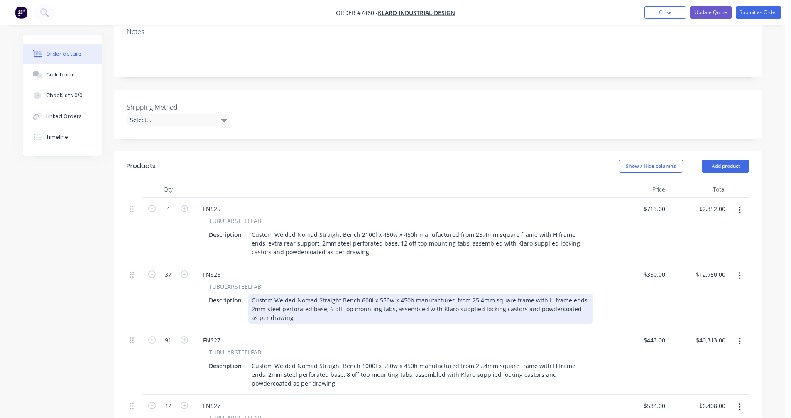
click at [381, 294] on div "Custom Welded Nomad Straight Bench 600l x 550w x 450h manufactured from 25.4mm …" at bounding box center [420, 308] width 344 height 29
click at [364, 294] on div "Custom Welded Nomad Straight Bench 600l x 550w x 450h manufactured from 25.4mm …" at bounding box center [420, 308] width 344 height 29
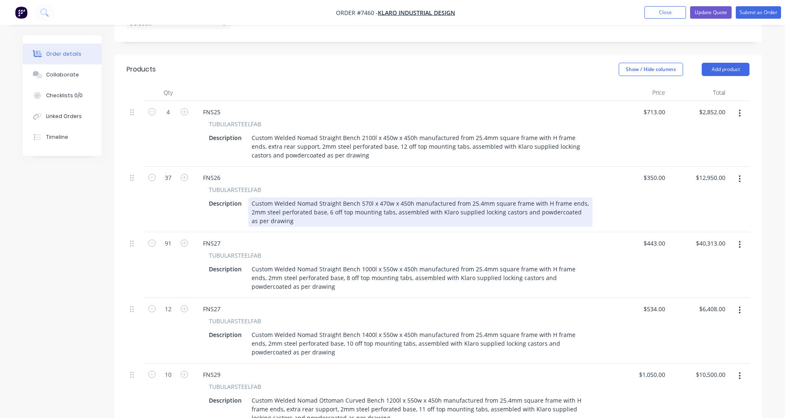
scroll to position [291, 0]
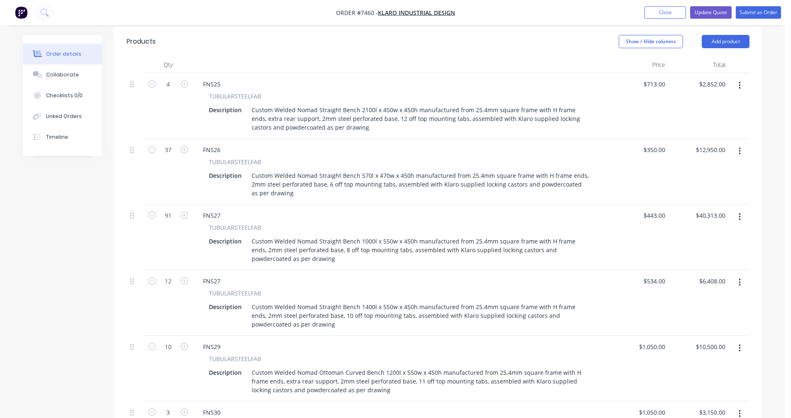
click at [184, 145] on button "button" at bounding box center [184, 149] width 11 height 9
type input "38"
type input "$13,300.00"
click at [184, 145] on button "button" at bounding box center [184, 149] width 11 height 9
type input "39"
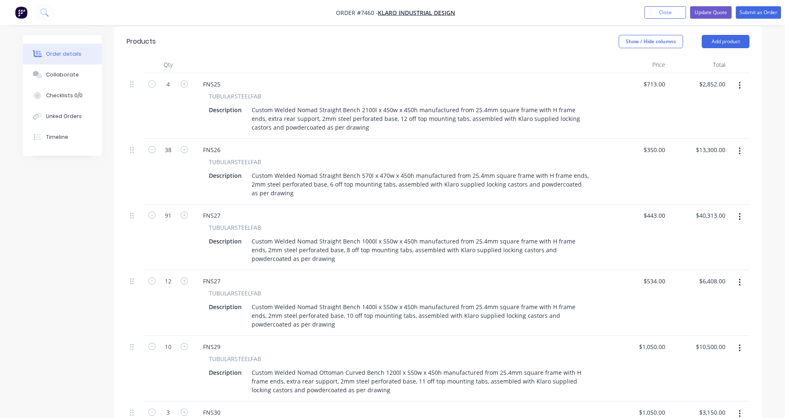
type input "$13,650.00"
click at [184, 145] on button "button" at bounding box center [184, 149] width 11 height 9
type input "40"
type input "$14,000.00"
click at [184, 145] on button "button" at bounding box center [184, 149] width 11 height 9
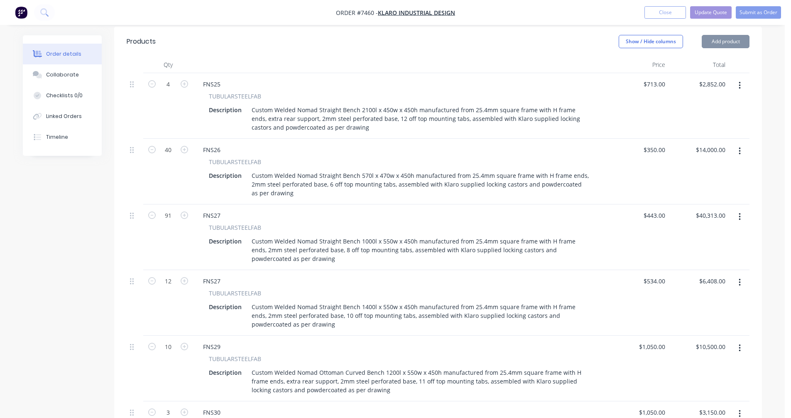
type input "41"
type input "$14,350.00"
click at [184, 145] on button "button" at bounding box center [184, 149] width 11 height 9
type input "42"
type input "$14,700.00"
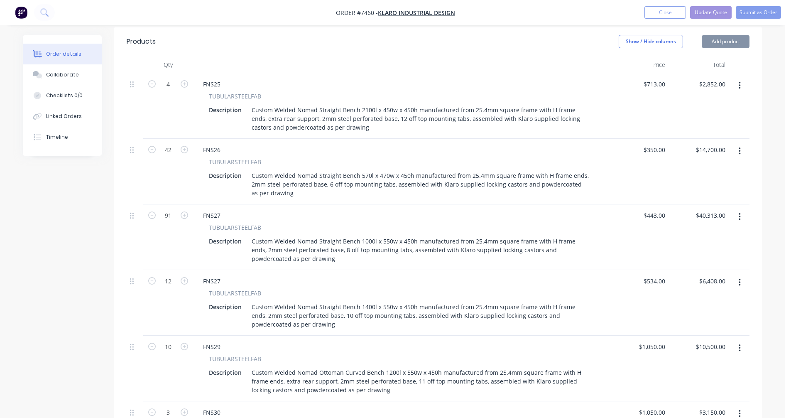
click at [184, 145] on button "button" at bounding box center [184, 149] width 11 height 9
type input "43"
type input "$15,050.00"
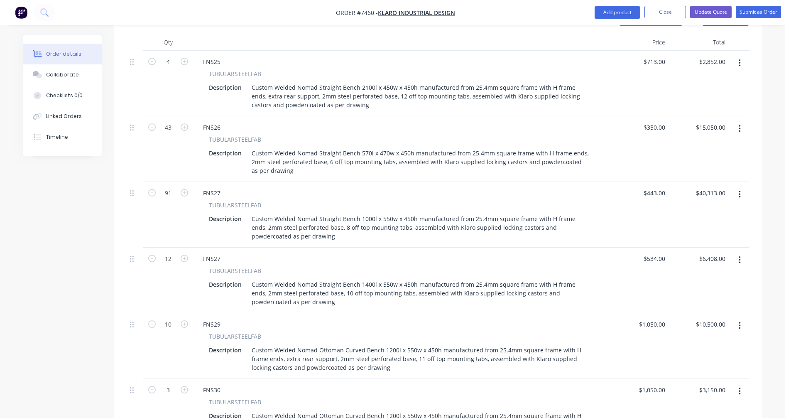
scroll to position [332, 0]
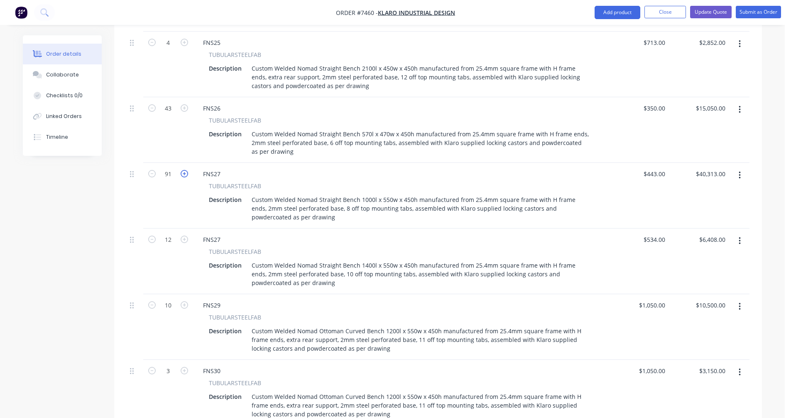
click at [185, 170] on icon "button" at bounding box center [184, 173] width 7 height 7
type input "92"
type input "$40,756.00"
click at [185, 170] on icon "button" at bounding box center [184, 173] width 7 height 7
type input "93"
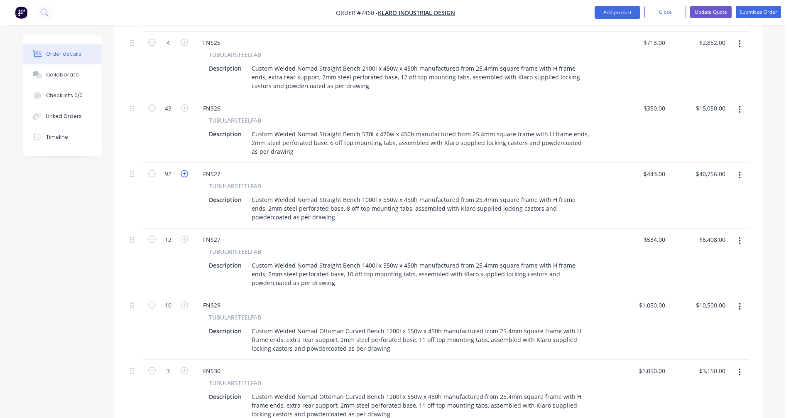
type input "$41,199.00"
click at [185, 170] on icon "button" at bounding box center [184, 173] width 7 height 7
type input "94"
type input "$41,642.00"
click at [185, 170] on icon "button" at bounding box center [184, 173] width 7 height 7
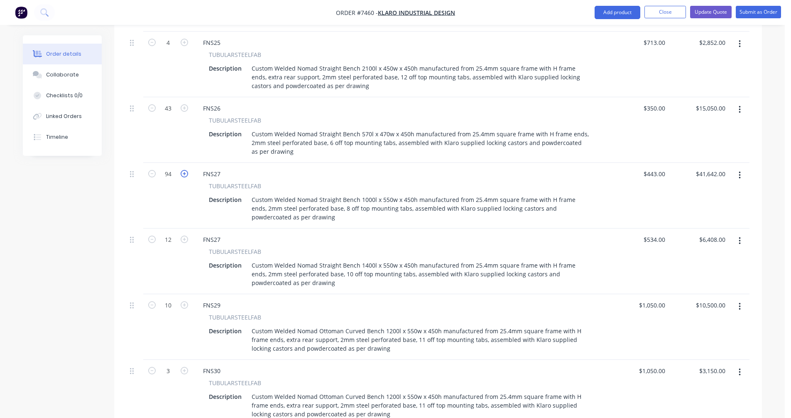
type input "95"
type input "$42,085.00"
click at [185, 170] on icon "button" at bounding box center [184, 173] width 7 height 7
type input "96"
type input "$42,528.00"
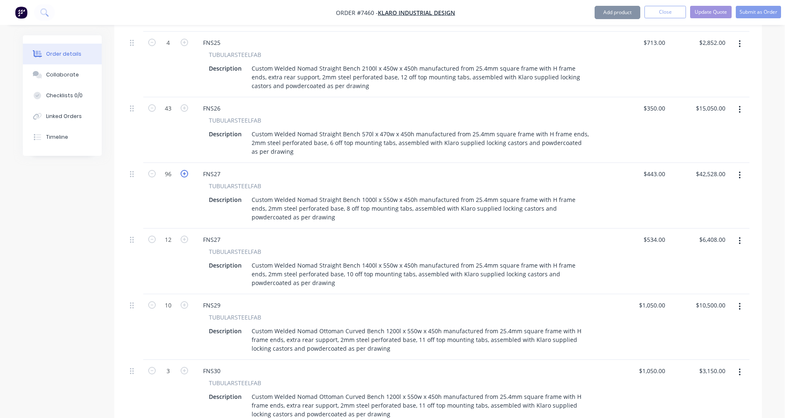
click at [185, 170] on icon "button" at bounding box center [184, 173] width 7 height 7
type input "97"
type input "$42,971.00"
click at [185, 170] on icon "button" at bounding box center [184, 173] width 7 height 7
type input "98"
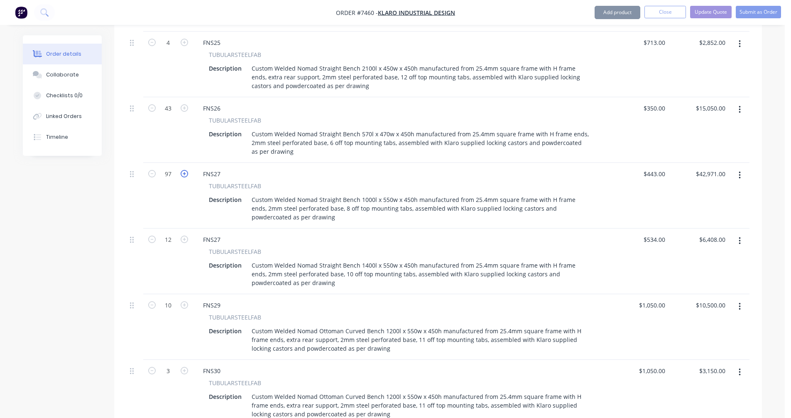
type input "$43,414.00"
click at [185, 170] on icon "button" at bounding box center [184, 173] width 7 height 7
type input "99"
type input "$43,857.00"
click at [185, 170] on icon "button" at bounding box center [184, 173] width 7 height 7
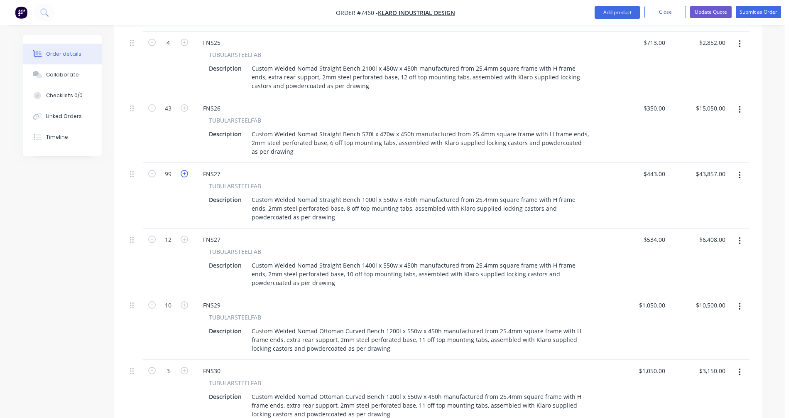
type input "100"
type input "$44,300.00"
click at [185, 170] on icon "button" at bounding box center [184, 173] width 7 height 7
type input "101"
type input "$44,743.00"
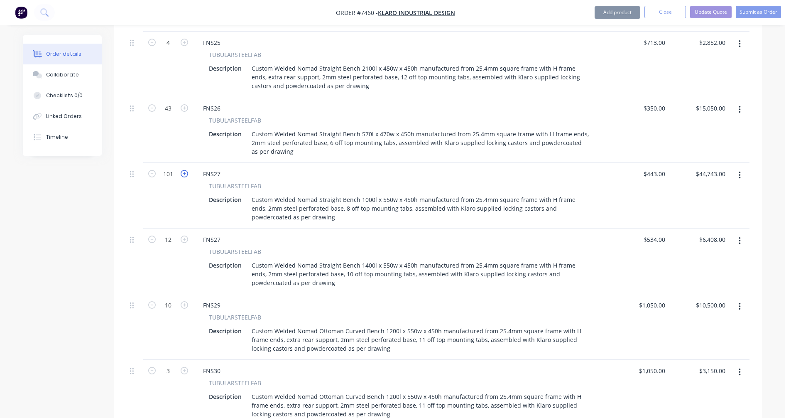
click at [185, 170] on icon "button" at bounding box center [184, 173] width 7 height 7
type input "102"
type input "$45,186.00"
click at [185, 170] on icon "button" at bounding box center [184, 173] width 7 height 7
type input "103"
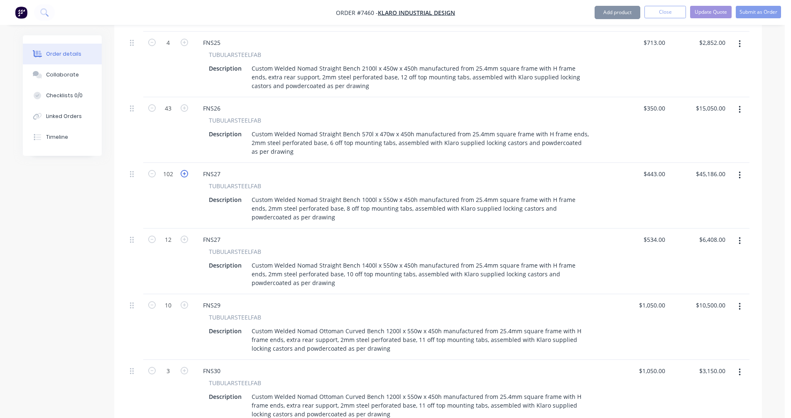
type input "$45,629.00"
click at [185, 170] on icon "button" at bounding box center [184, 173] width 7 height 7
type input "104"
type input "$46,072.00"
click at [185, 170] on icon "button" at bounding box center [184, 173] width 7 height 7
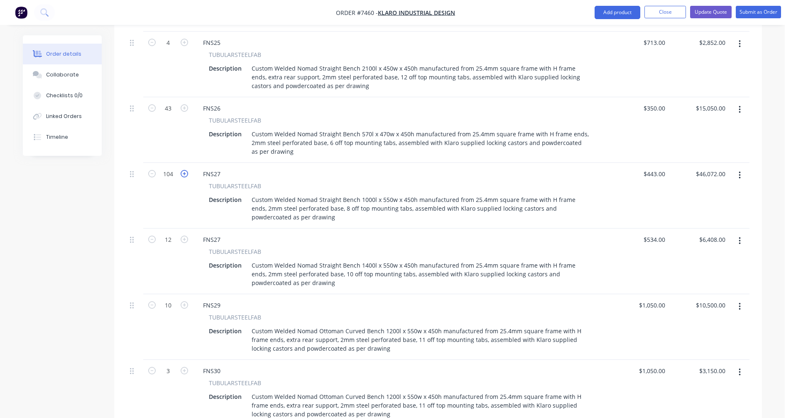
type input "105"
type input "$46,515.00"
click at [185, 170] on icon "button" at bounding box center [184, 173] width 7 height 7
type input "106"
type input "$46,958.00"
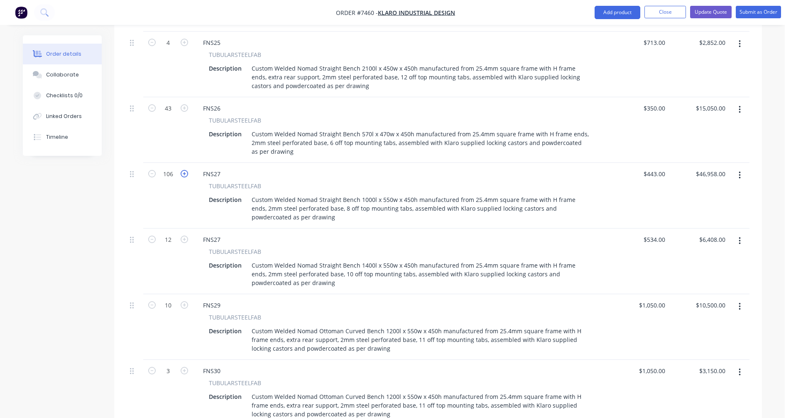
click at [185, 170] on icon "button" at bounding box center [184, 173] width 7 height 7
type input "107"
type input "$47,401.00"
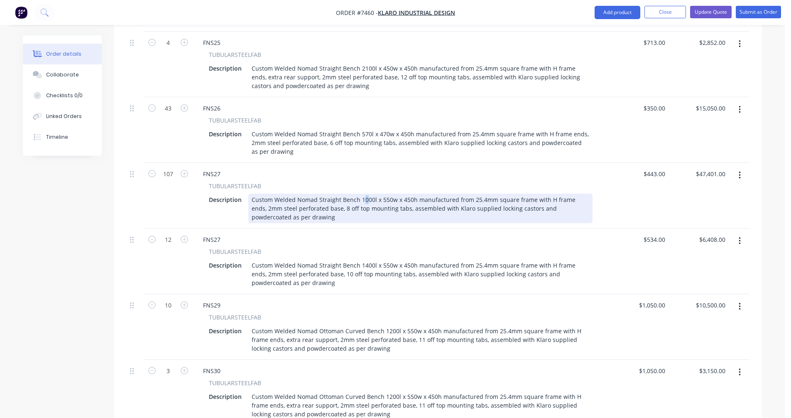
click at [363, 194] on div "Custom Welded Nomad Straight Bench 1000l x 550w x 450h manufactured from 25.4mm…" at bounding box center [420, 208] width 344 height 29
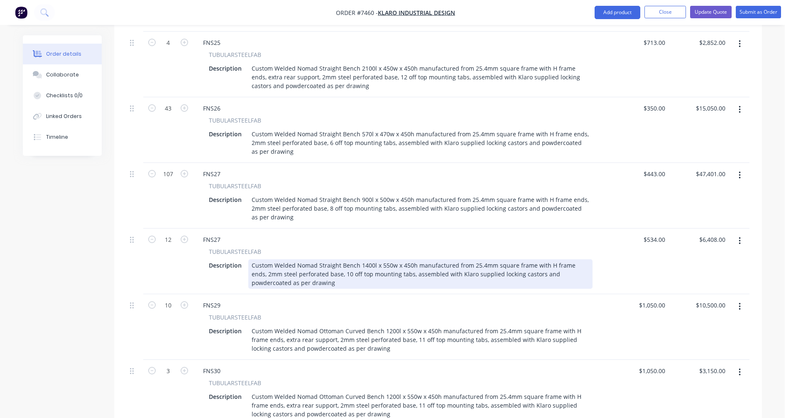
click at [318, 259] on div "Custom Welded Nomad Straight Bench 1400l x 550w x 450h manufactured from 25.4mm…" at bounding box center [420, 273] width 344 height 29
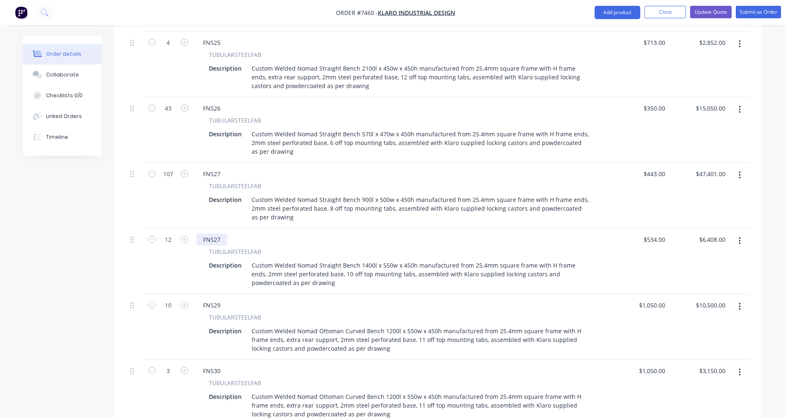
click at [223, 233] on div "FNS27" at bounding box center [211, 239] width 31 height 12
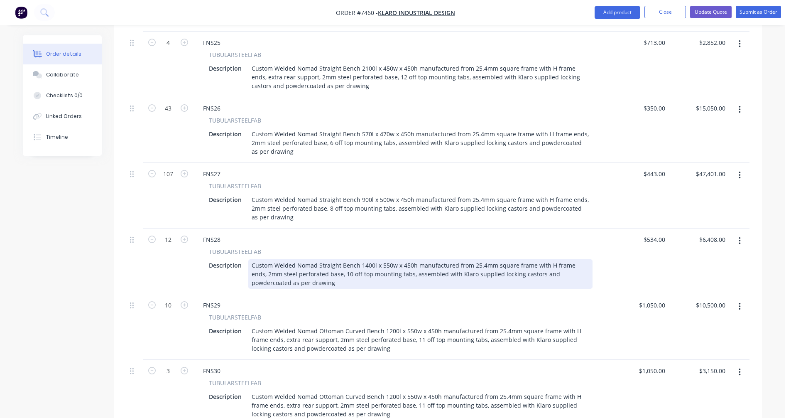
click at [266, 259] on div "Custom Welded Nomad Straight Bench 1400l x 550w x 450h manufactured from 25.4mm…" at bounding box center [420, 273] width 344 height 29
click at [365, 259] on div "Custom Welded Nomad Straight Bench 1400l x 550w x 450h manufactured from 25.4mm…" at bounding box center [420, 273] width 344 height 29
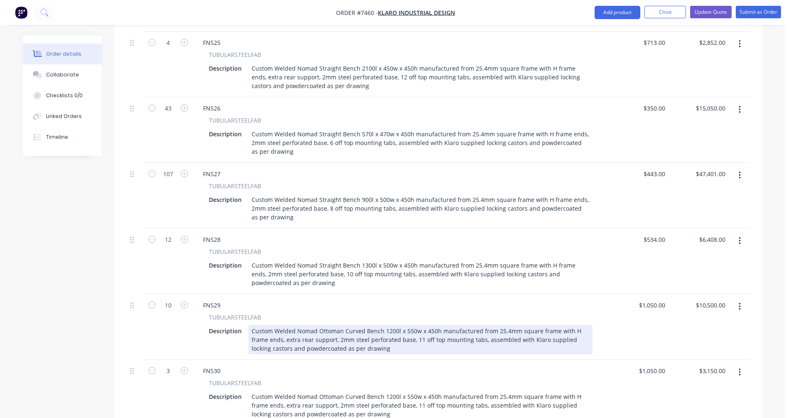
click at [341, 325] on div "Custom Welded Nomad Ottoman Curved Bench 1200l x 550w x 450h manufactured from …" at bounding box center [420, 339] width 344 height 29
click at [392, 325] on div "Custom Welded Nomad Ottoman Curved Bench 1200l x 550w x 450h manufactured from …" at bounding box center [420, 339] width 344 height 29
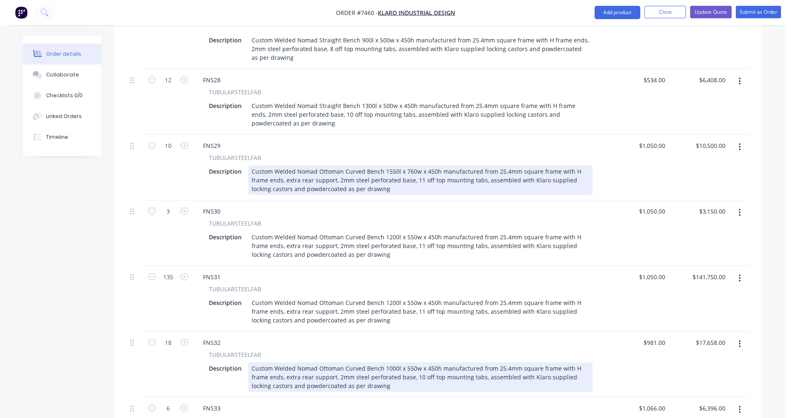
scroll to position [498, 0]
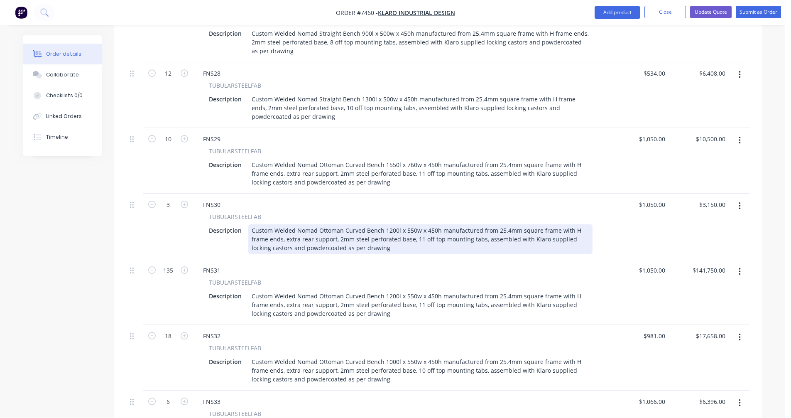
click at [387, 224] on div "Custom Welded Nomad Ottoman Curved Bench 1200l x 550w x 450h manufactured from …" at bounding box center [420, 238] width 344 height 29
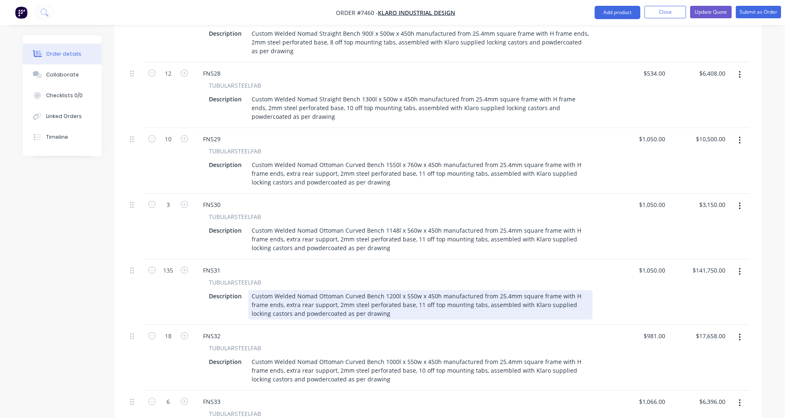
click at [329, 290] on div "Custom Welded Nomad Ottoman Curved Bench 1200l x 550w x 450h manufactured from …" at bounding box center [420, 304] width 344 height 29
click at [390, 290] on div "Custom Welded Nomad Ottoman Curved Bench 1200l x 550w x 450h manufactured from …" at bounding box center [420, 304] width 344 height 29
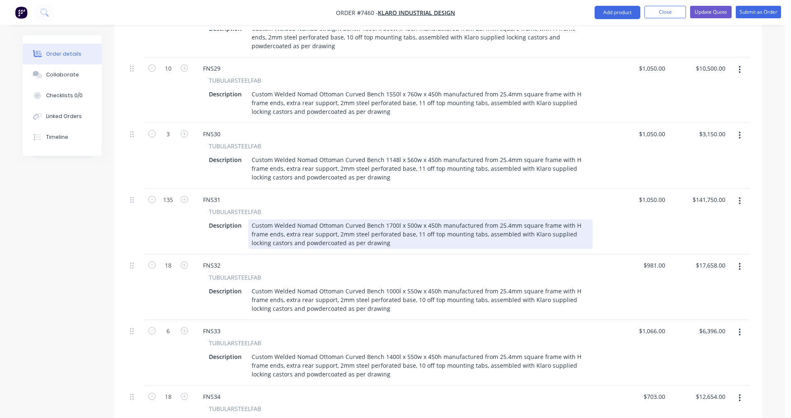
scroll to position [582, 0]
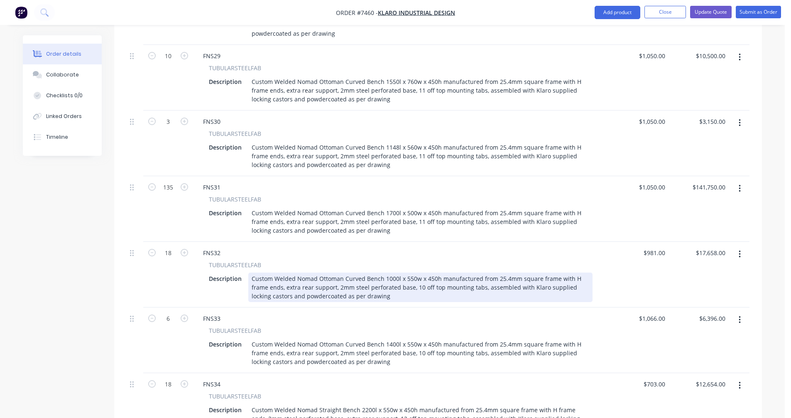
click at [393, 273] on div "Custom Welded Nomad Ottoman Curved Bench 1000l x 550w x 450h manufactured from …" at bounding box center [420, 287] width 344 height 29
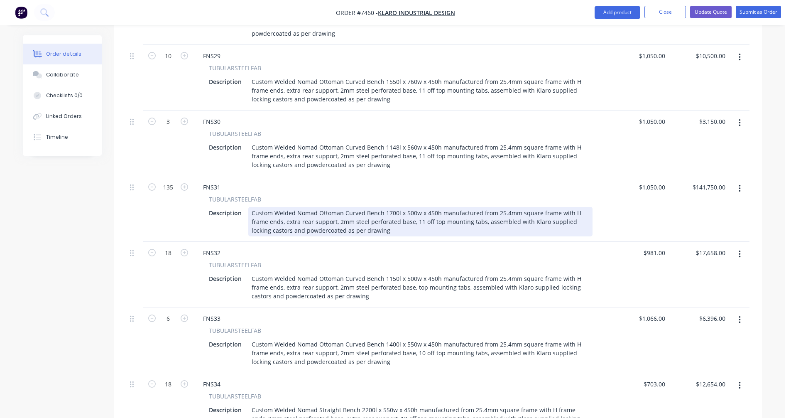
click at [429, 207] on div "Custom Welded Nomad Ottoman Curved Bench 1700l x 500w x 450h manufactured from …" at bounding box center [420, 221] width 344 height 29
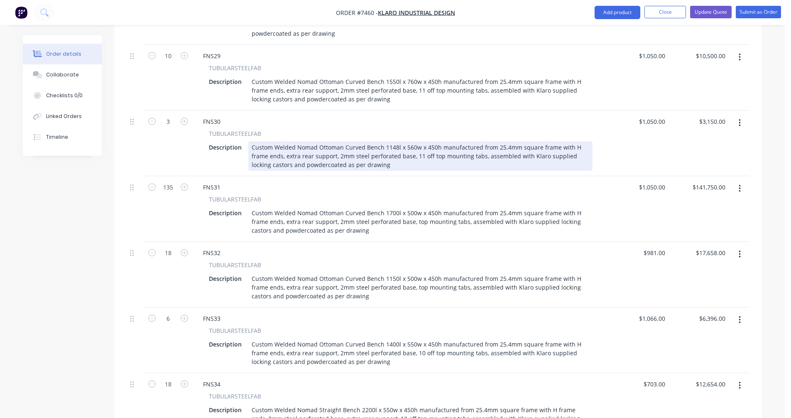
click at [429, 141] on div "Custom Welded Nomad Ottoman Curved Bench 1148l x 560w x 450h manufactured from …" at bounding box center [420, 155] width 344 height 29
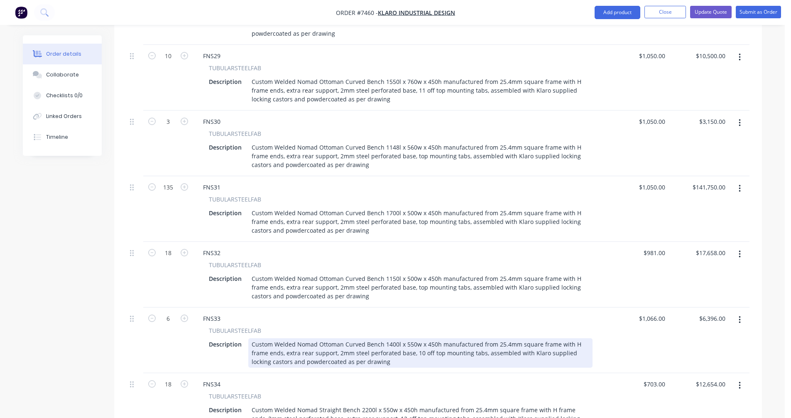
click at [436, 338] on div "Custom Welded Nomad Ottoman Curved Bench 1400l x 550w x 450h manufactured from …" at bounding box center [420, 352] width 344 height 29
click at [366, 338] on div "Custom Welded Nomad Ottoman Curved Bench 1400l x 550w x 450h manufactured from …" at bounding box center [420, 352] width 344 height 29
click at [392, 338] on div "Custom Welded Nomad Ottoman Curved Bench 1400l x 550w x 450h manufactured from …" at bounding box center [420, 352] width 344 height 29
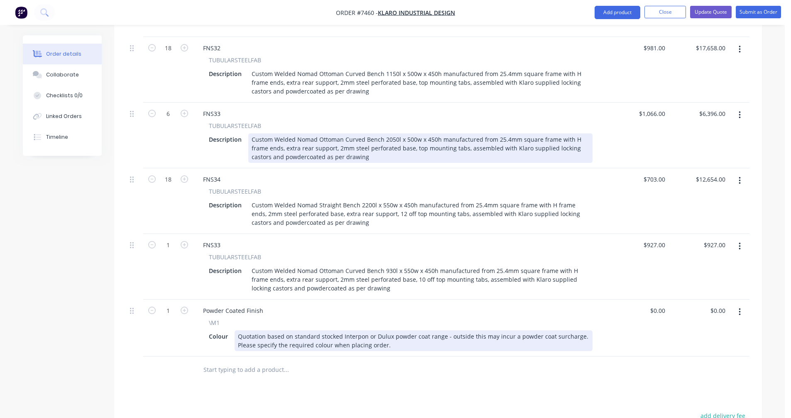
scroll to position [789, 0]
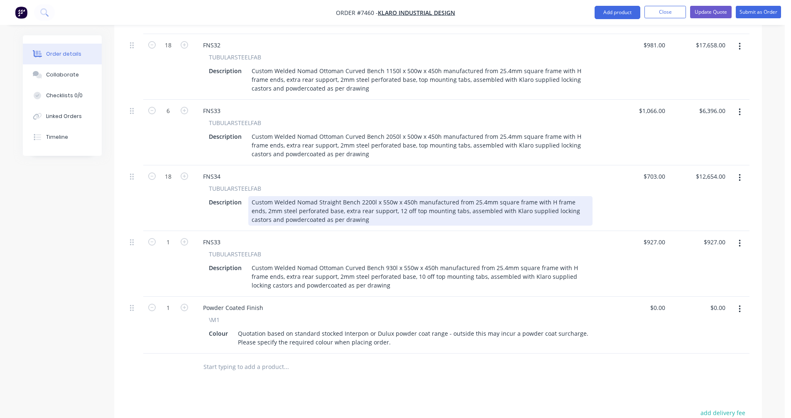
click at [365, 196] on div "Custom Welded Nomad Straight Bench 2200l x 550w x 450h manufactured from 25.4mm…" at bounding box center [420, 210] width 344 height 29
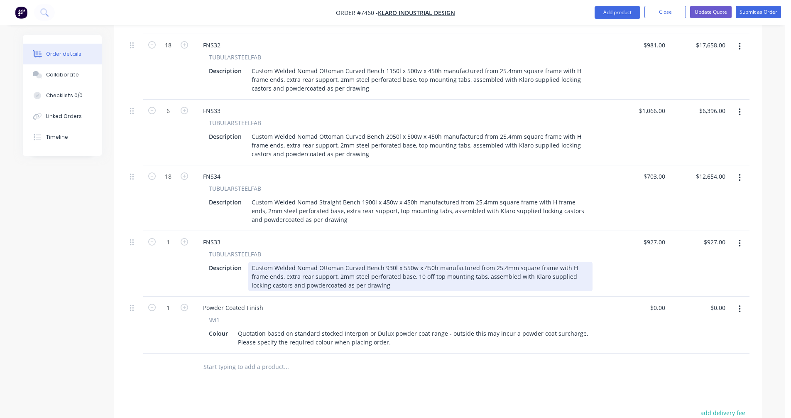
click at [396, 262] on div "Custom Welded Nomad Ottoman Curved Bench 930l x 550w x 450h manufactured from 2…" at bounding box center [420, 276] width 344 height 29
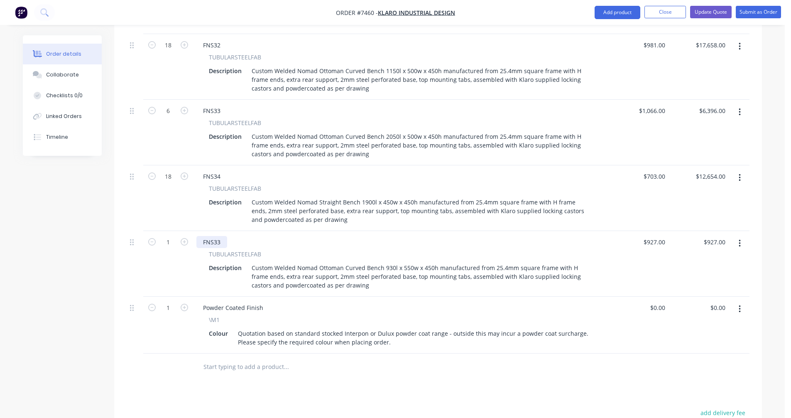
click at [223, 236] on div "FNS33" at bounding box center [211, 242] width 31 height 12
click at [183, 238] on icon "button" at bounding box center [184, 241] width 7 height 7
type input "2"
type input "$1,854.00"
click at [183, 238] on icon "button" at bounding box center [184, 241] width 7 height 7
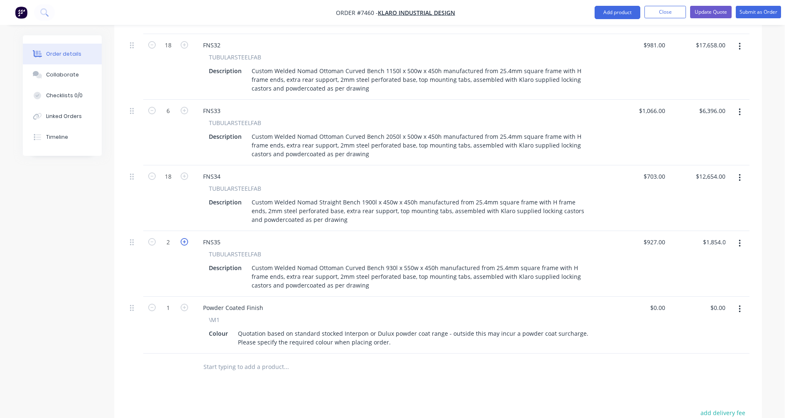
type input "3"
type input "$2,781.00"
click at [183, 238] on icon "button" at bounding box center [184, 241] width 7 height 7
type input "4"
type input "$3,708.00"
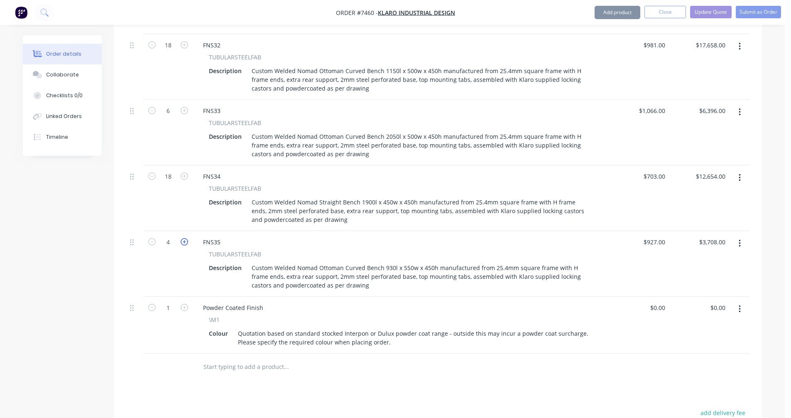
click at [183, 238] on icon "button" at bounding box center [184, 241] width 7 height 7
type input "5"
type input "$4,635.00"
click at [183, 238] on icon "button" at bounding box center [184, 241] width 7 height 7
type input "6"
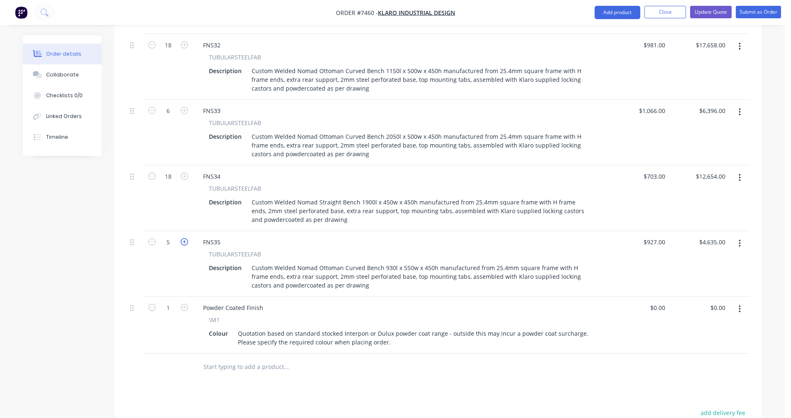
type input "$5,562.00"
click at [183, 238] on icon "button" at bounding box center [184, 241] width 7 height 7
type input "7"
type input "$6,489.00"
click at [183, 238] on icon "button" at bounding box center [184, 241] width 7 height 7
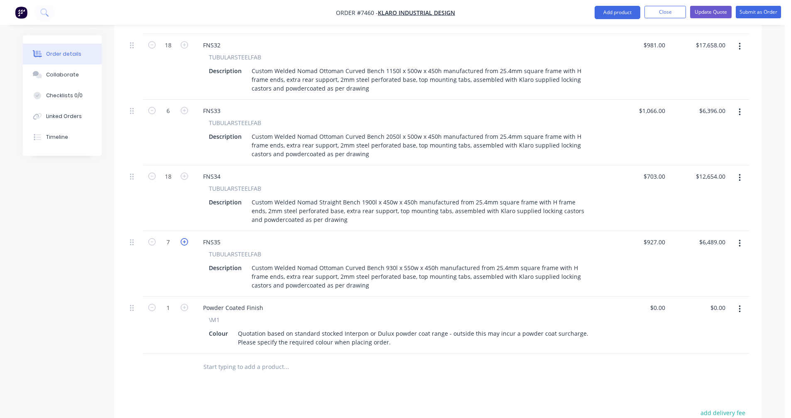
type input "8"
type input "$7,416.00"
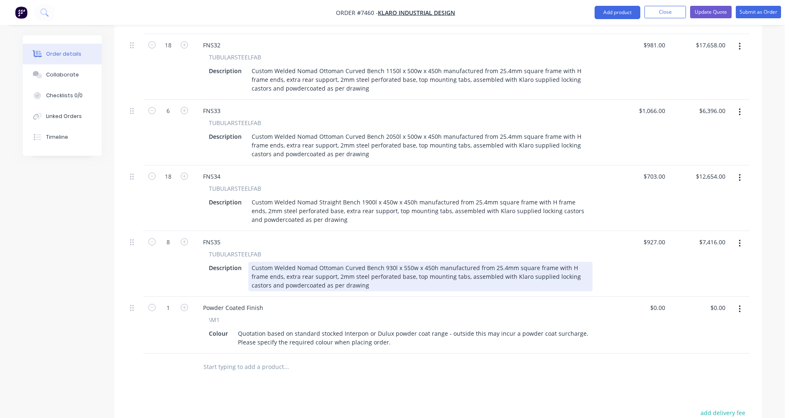
drag, startPoint x: 382, startPoint y: 245, endPoint x: 396, endPoint y: 244, distance: 14.6
click at [382, 262] on div "Custom Welded Nomad Ottoman Curved Bench 930l x 550w x 450h manufactured from 2…" at bounding box center [420, 276] width 344 height 29
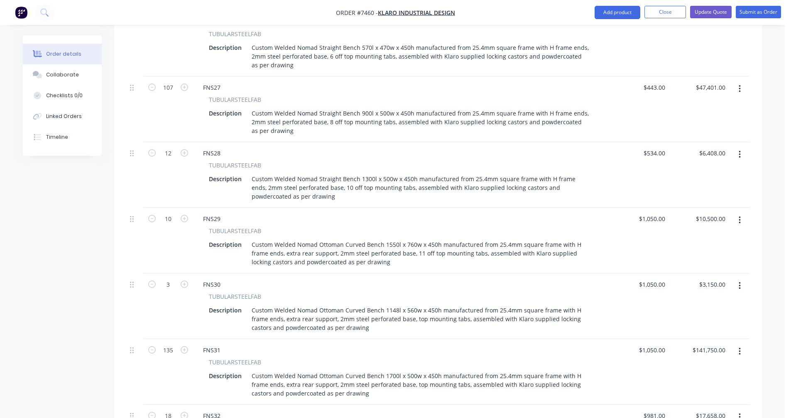
scroll to position [415, 0]
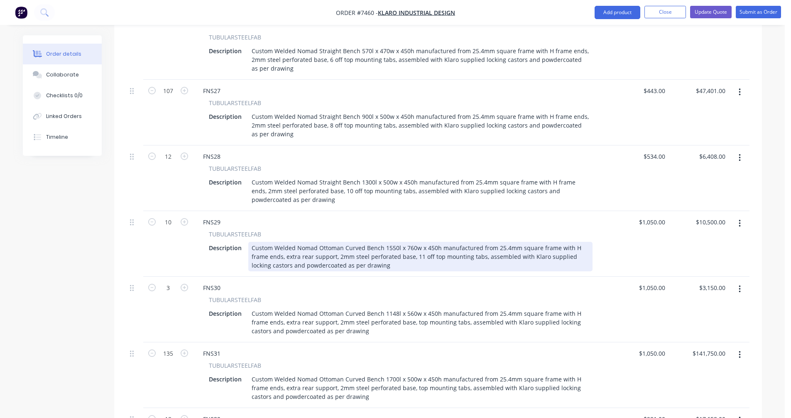
click at [412, 242] on div "Custom Welded Nomad Ottoman Curved Bench 1550l x 760w x 450h manufactured from …" at bounding box center [420, 256] width 344 height 29
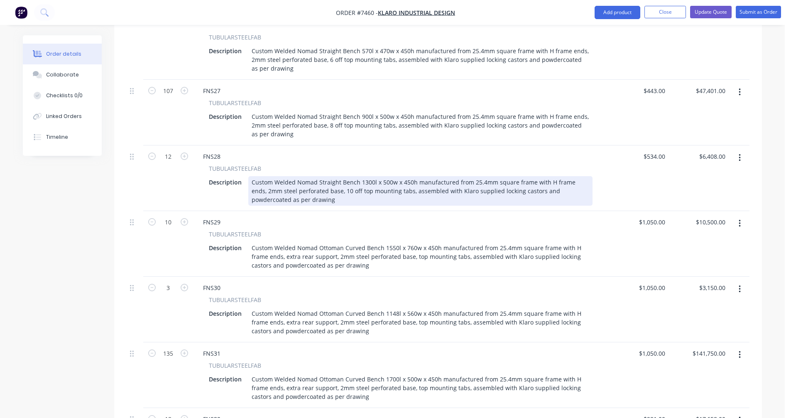
click at [325, 176] on div "Custom Welded Nomad Straight Bench 1300l x 500w x 450h manufactured from 25.4mm…" at bounding box center [420, 190] width 344 height 29
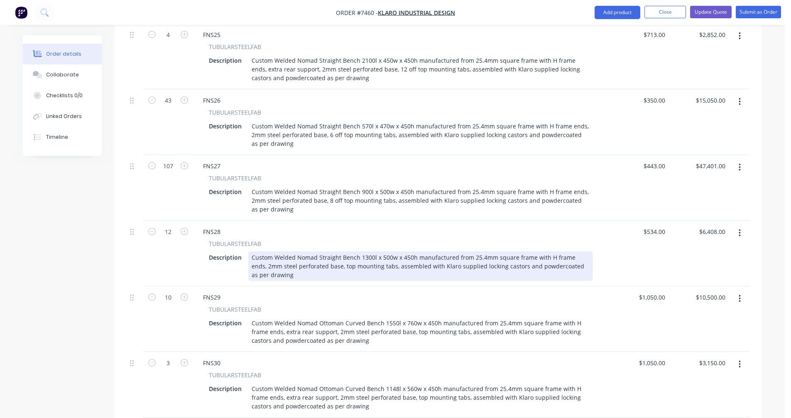
scroll to position [332, 0]
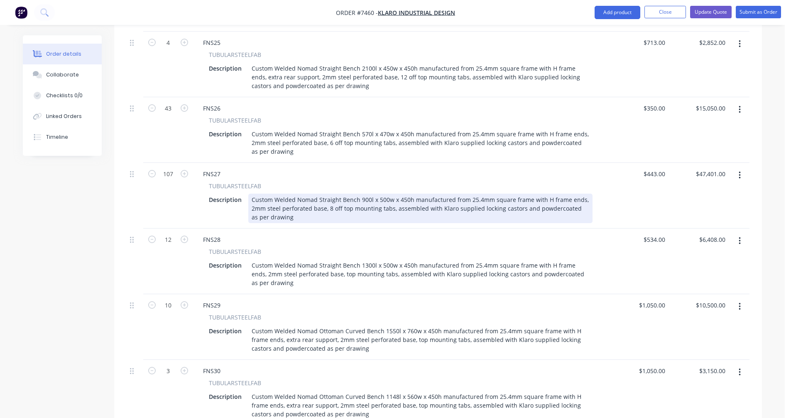
click at [339, 194] on div "Custom Welded Nomad Straight Bench 900l x 500w x 450h manufactured from 25.4mm …" at bounding box center [420, 208] width 344 height 29
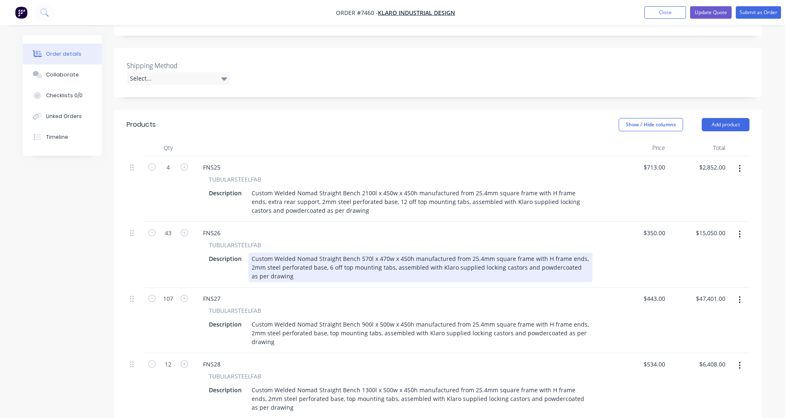
click at [340, 253] on div "Custom Welded Nomad Straight Bench 570l x 470w x 450h manufactured from 25.4mm …" at bounding box center [420, 267] width 344 height 29
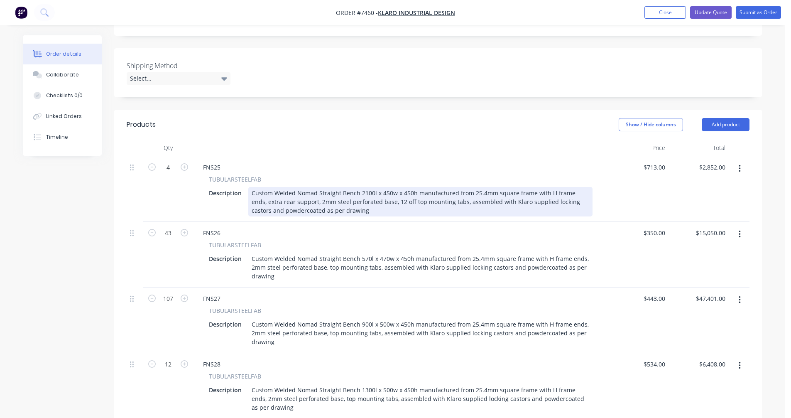
drag, startPoint x: 394, startPoint y: 178, endPoint x: 408, endPoint y: 177, distance: 14.2
click at [395, 187] on div "Custom Welded Nomad Straight Bench 2100l x 450w x 450h manufactured from 25.4mm…" at bounding box center [420, 201] width 344 height 29
click at [507, 187] on div "Custom Welded Nomad Straight Bench 2100l x 450w x 450h manufactured from 25.4mm…" at bounding box center [420, 201] width 344 height 29
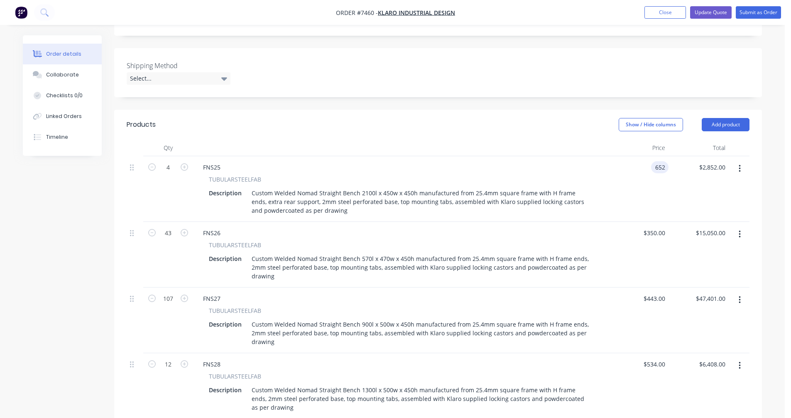
type input "$652.00"
type input "$2,608.00"
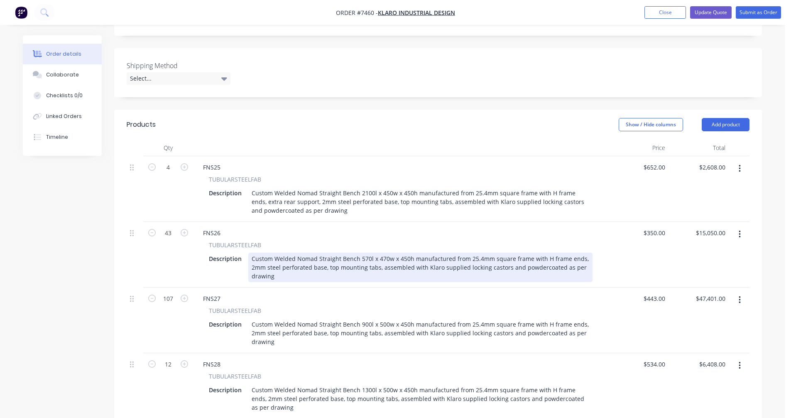
click at [490, 253] on div "Custom Welded Nomad Straight Bench 570l x 470w x 450h manufactured from 25.4mm …" at bounding box center [420, 267] width 344 height 29
type input "$335.00"
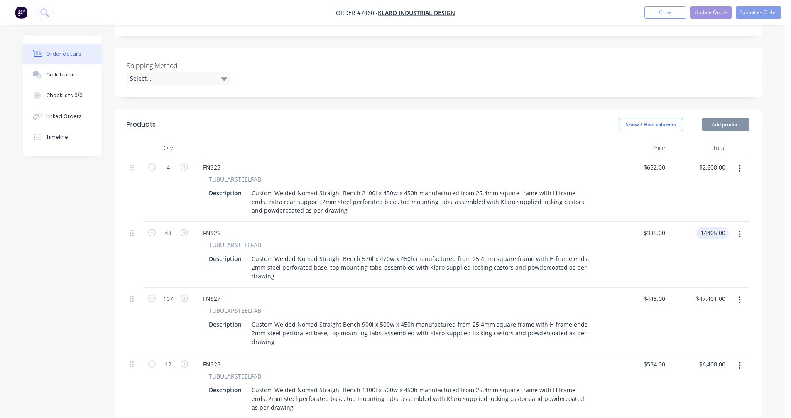
type input "$14,405.00"
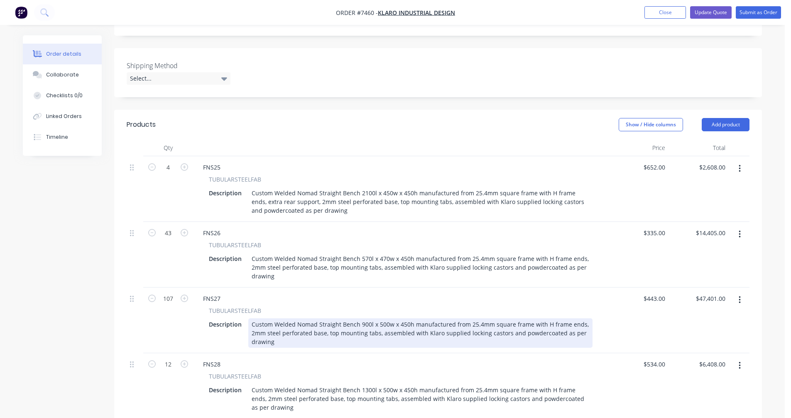
click at [490, 318] on div "Custom Welded Nomad Straight Bench 900l x 500w x 450h manufactured from 25.4mm …" at bounding box center [420, 332] width 344 height 29
type input "$412.00"
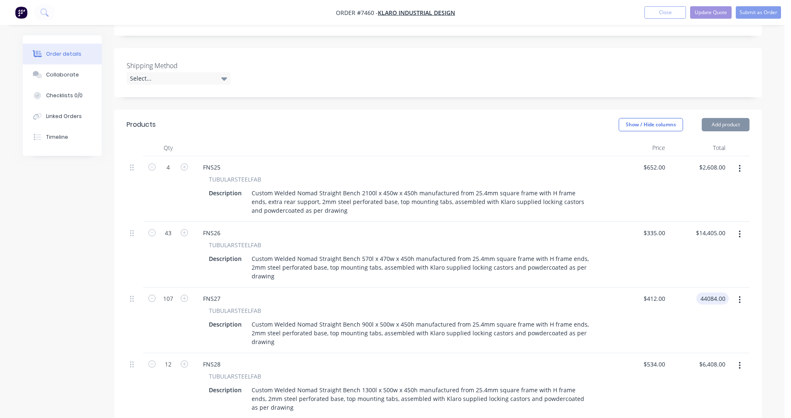
type input "$44,084.00"
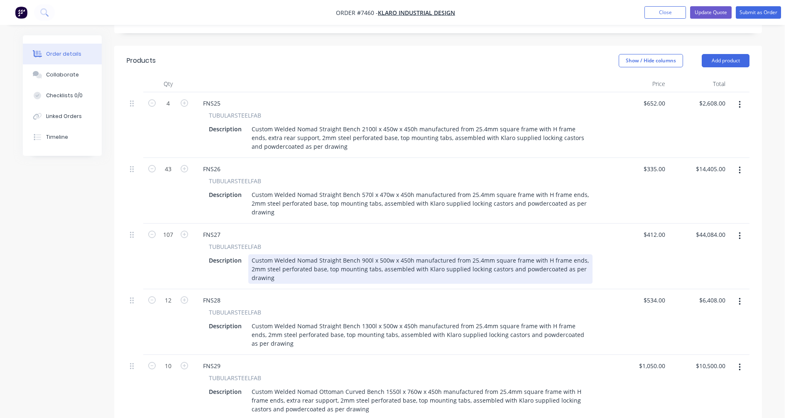
scroll to position [291, 0]
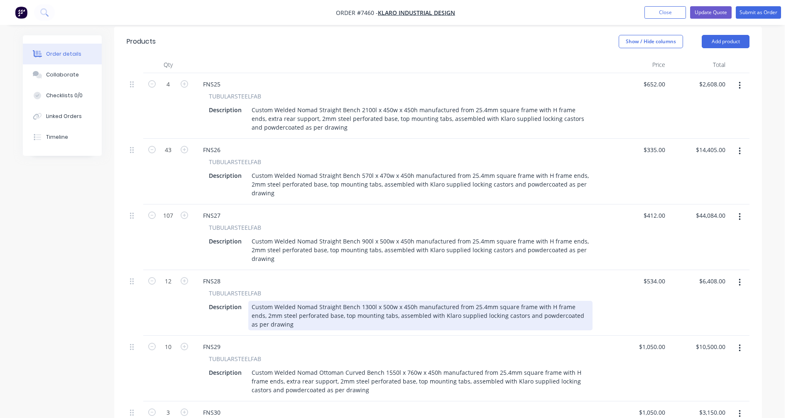
click at [445, 301] on div "Custom Welded Nomad Straight Bench 1300l x 500w x 450h manufactured from 25.4mm…" at bounding box center [420, 315] width 344 height 29
click at [456, 301] on div "Custom Welded Nomad Straight Bench 1300l x 500w x 450h manufactured from 25.4mm…" at bounding box center [420, 315] width 344 height 29
type input "$497.00"
type input "$5,964.00"
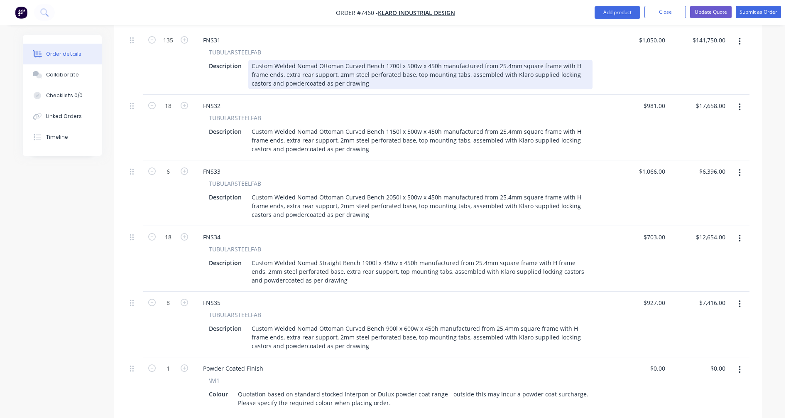
scroll to position [748, 0]
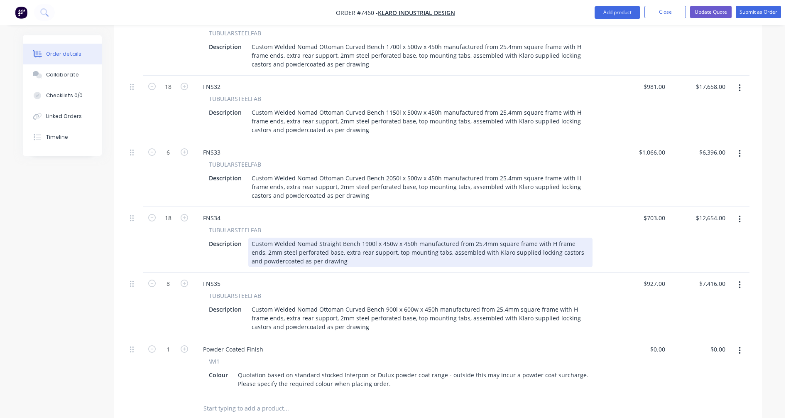
click at [440, 238] on div "Custom Welded Nomad Straight Bench 1900l x 450w x 450h manufactured from 25.4mm…" at bounding box center [420, 252] width 344 height 29
click at [447, 238] on div "Custom Welded Nomad Straight Bench 1900l x 450w x 450h manufactured from 25.4mm…" at bounding box center [420, 252] width 344 height 29
type input "$617.00"
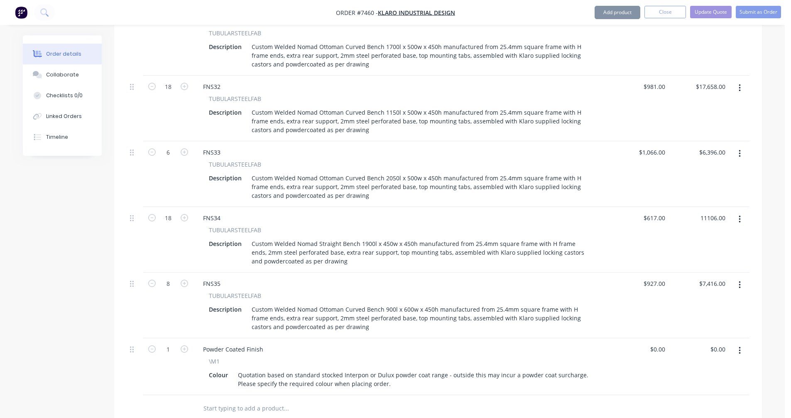
type input "$11,106.00"
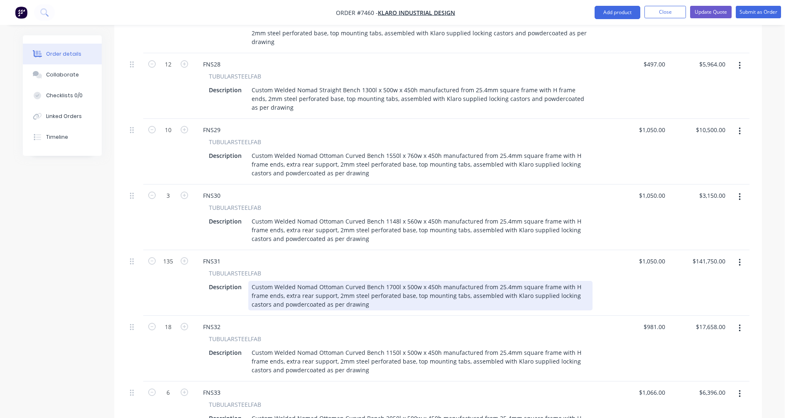
scroll to position [498, 0]
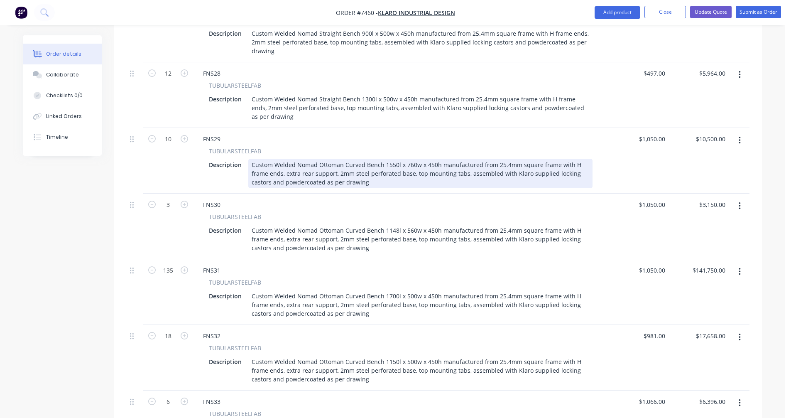
click at [460, 159] on div "Custom Welded Nomad Ottoman Curved Bench 1550l x 760w x 450h manufactured from …" at bounding box center [420, 173] width 344 height 29
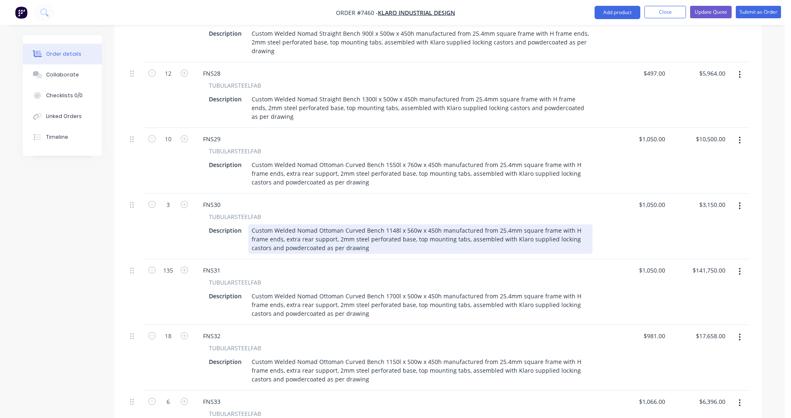
click at [429, 224] on div "Custom Welded Nomad Ottoman Curved Bench 1148l x 560w x 450h manufactured from …" at bounding box center [420, 238] width 344 height 29
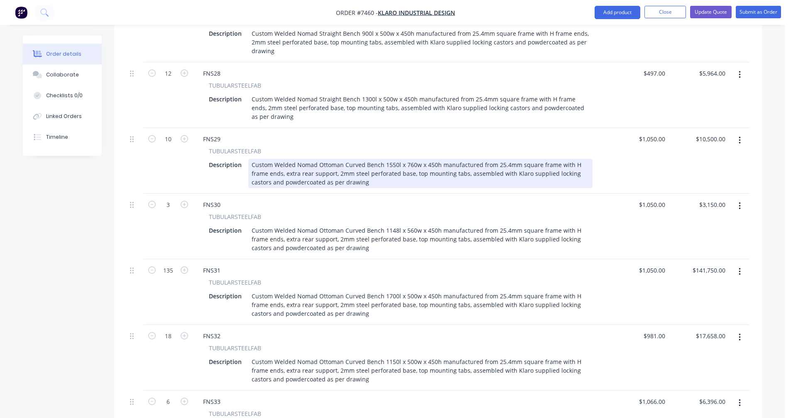
click at [420, 159] on div "Custom Welded Nomad Ottoman Curved Bench 1550l x 760w x 450h manufactured from …" at bounding box center [420, 173] width 344 height 29
click at [494, 159] on div "Custom Welded Nomad Ottoman Curved Bench 1550l x 760w x 450h manufactured from …" at bounding box center [420, 173] width 344 height 29
click at [523, 159] on div "Custom Welded Nomad Ottoman Curved Bench 1550l x 760w x 450h manufactured from …" at bounding box center [420, 173] width 344 height 29
click at [488, 159] on div "Custom Welded Nomad Ottoman Curved Bench 1550l x 760w x 450h manufactured from …" at bounding box center [420, 173] width 344 height 29
type input "$994.00"
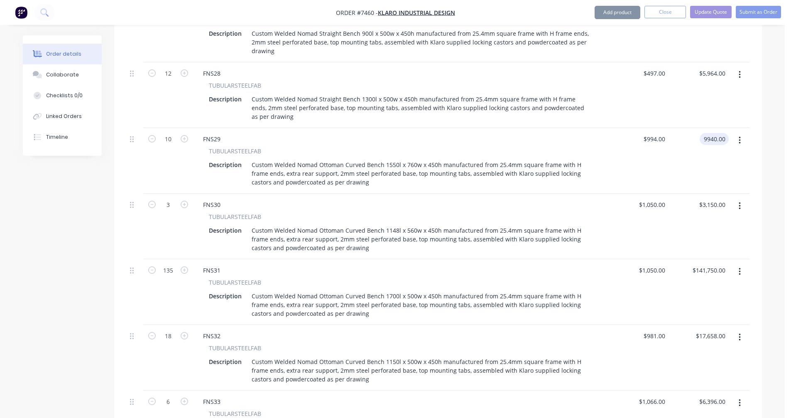
type input "$9,940.00"
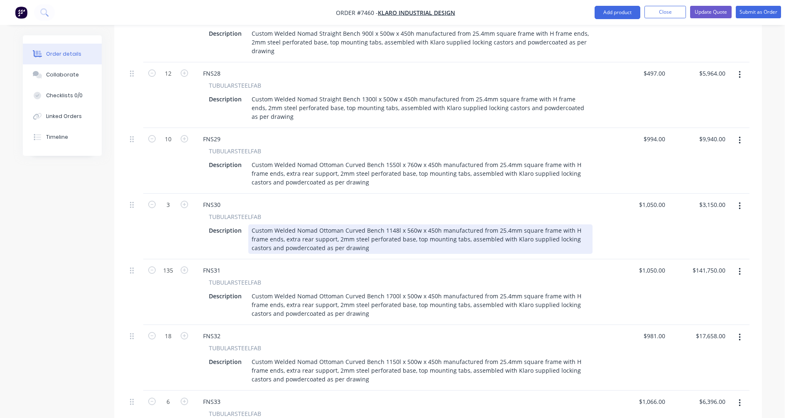
click at [432, 224] on div "Custom Welded Nomad Ottoman Curved Bench 1148l x 560w x 450h manufactured from …" at bounding box center [420, 238] width 344 height 29
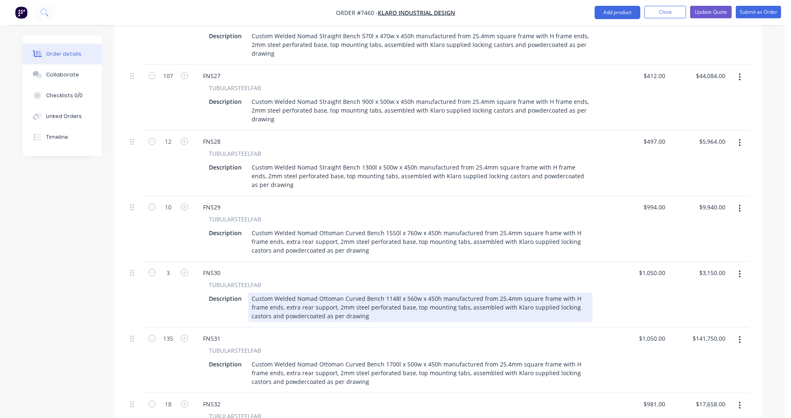
scroll to position [415, 0]
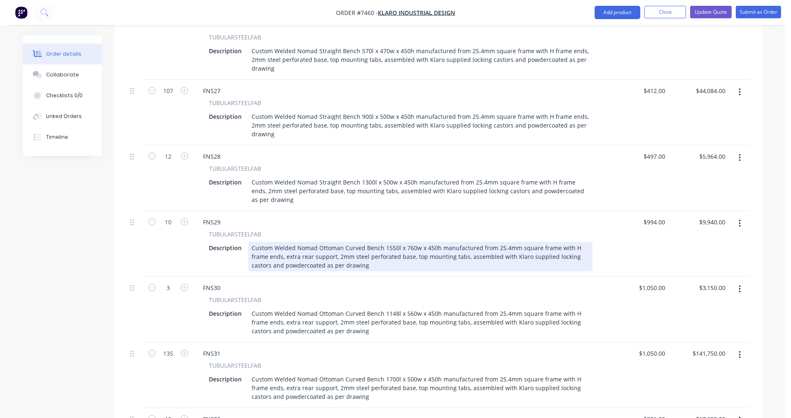
click at [358, 242] on div "Custom Welded Nomad Ottoman Curved Bench 1550l x 760w x 450h manufactured from …" at bounding box center [420, 256] width 344 height 29
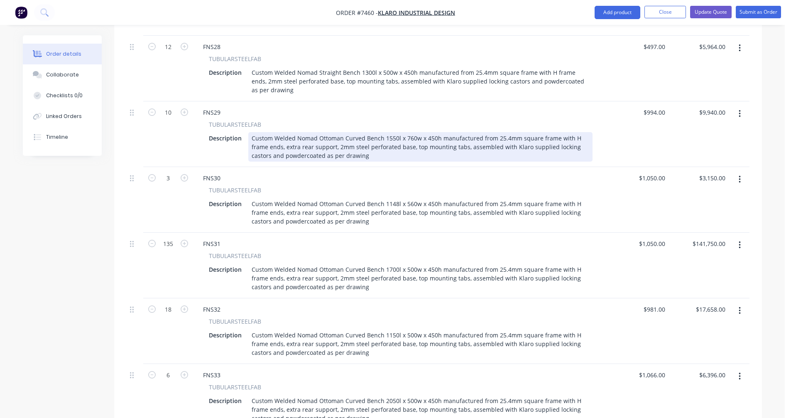
scroll to position [540, 0]
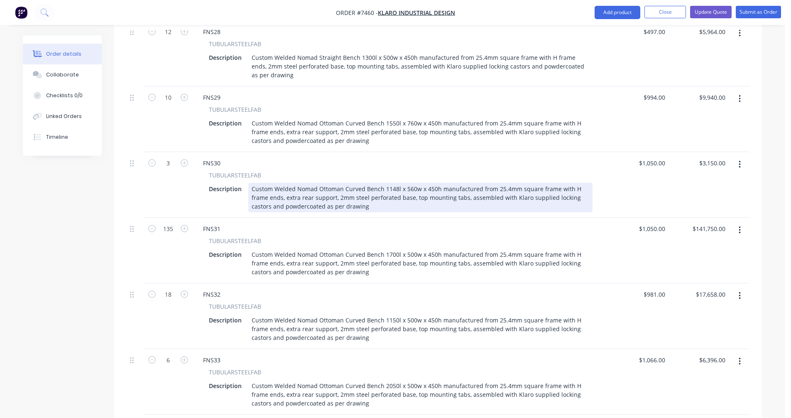
click at [390, 183] on div "Custom Welded Nomad Ottoman Curved Bench 1148l x 560w x 450h manufactured from …" at bounding box center [420, 197] width 344 height 29
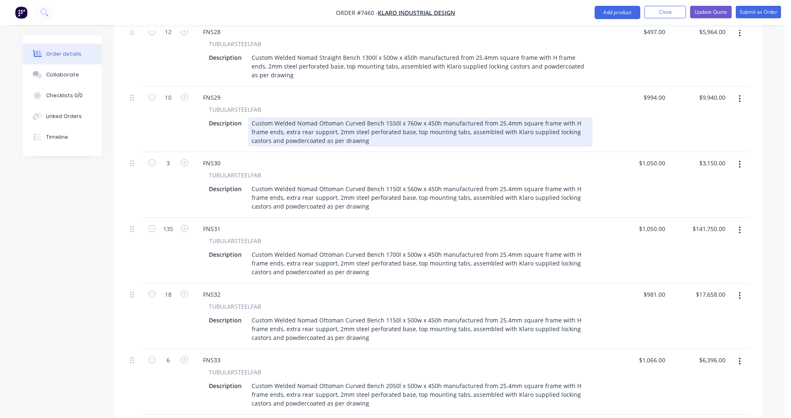
click at [433, 117] on div "Custom Welded Nomad Ottoman Curved Bench 1550l x 760w x 450h manufactured from …" at bounding box center [420, 131] width 344 height 29
click at [469, 117] on div "Custom Welded Nomad Ottoman Curved Bench 1550l x 760w x 450h manufactured from …" at bounding box center [420, 131] width 344 height 29
click at [460, 117] on div "Custom Welded Nomad Ottoman Curved Bench 1550l x 760w x 450h manufactured from …" at bounding box center [420, 131] width 344 height 29
type input "$1,199.00"
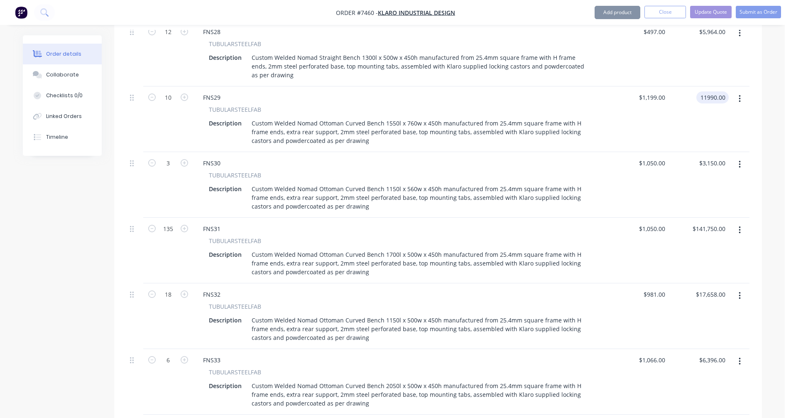
type input "$11,990.00"
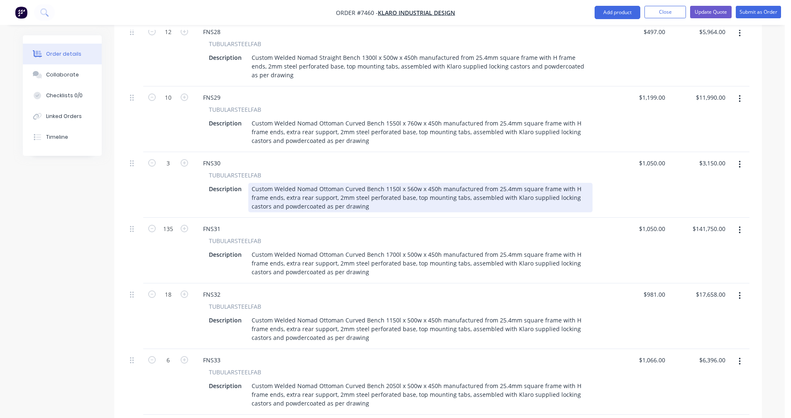
click at [458, 183] on div "Custom Welded Nomad Ottoman Curved Bench 1150l x 560w x 450h manufactured from …" at bounding box center [420, 197] width 344 height 29
type input "$904.00"
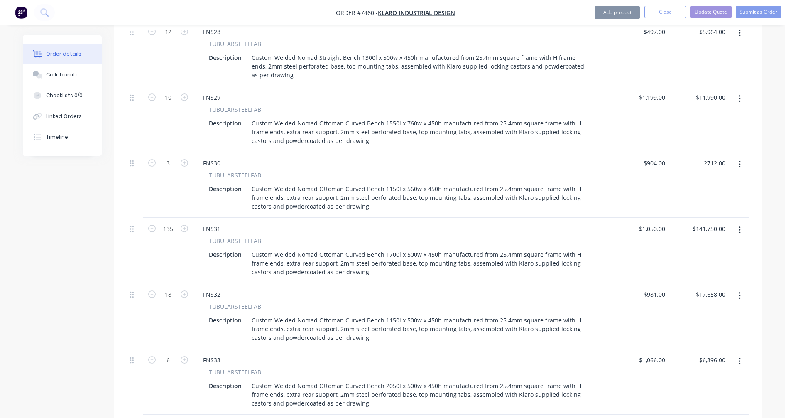
type input "$2,712.00"
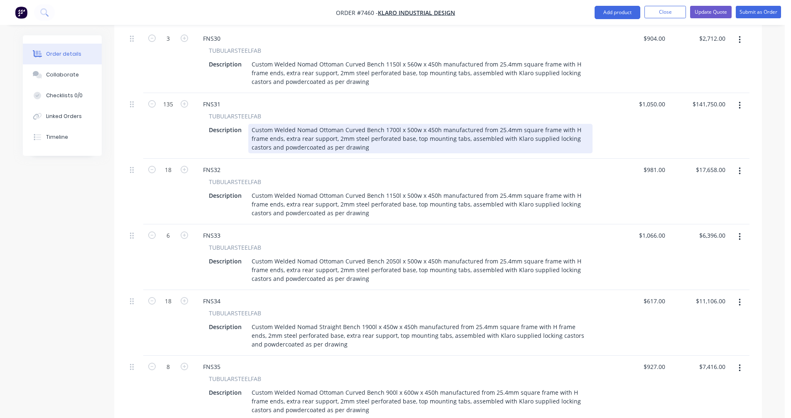
scroll to position [706, 0]
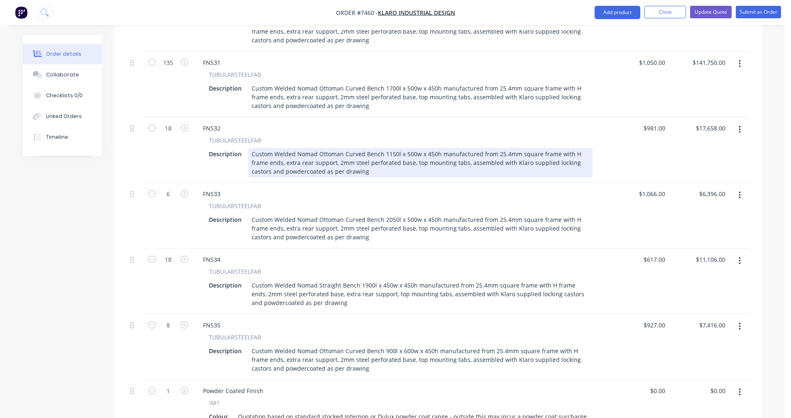
click at [451, 148] on div "Custom Welded Nomad Ottoman Curved Bench 1150l x 500w x 450h manufactured from …" at bounding box center [420, 162] width 344 height 29
type input "$1,053.00"
type input "$18,954.00"
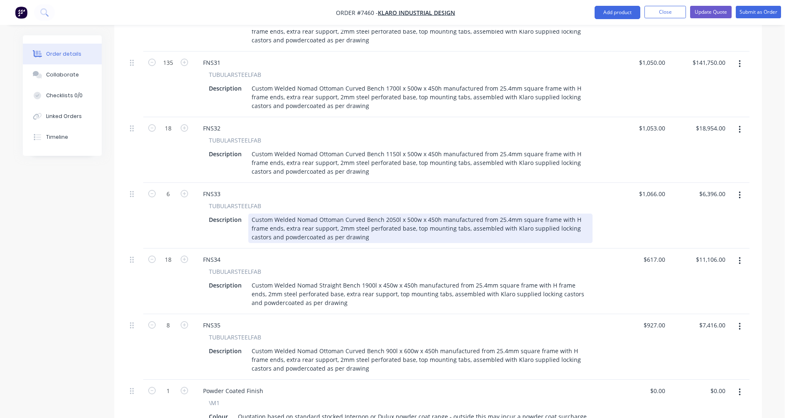
click at [408, 214] on div "Custom Welded Nomad Ottoman Curved Bench 2050l x 500w x 450h manufactured from …" at bounding box center [420, 228] width 344 height 29
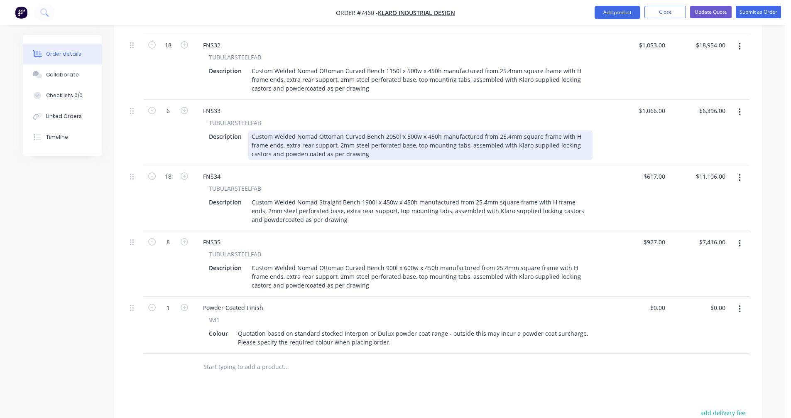
scroll to position [831, 0]
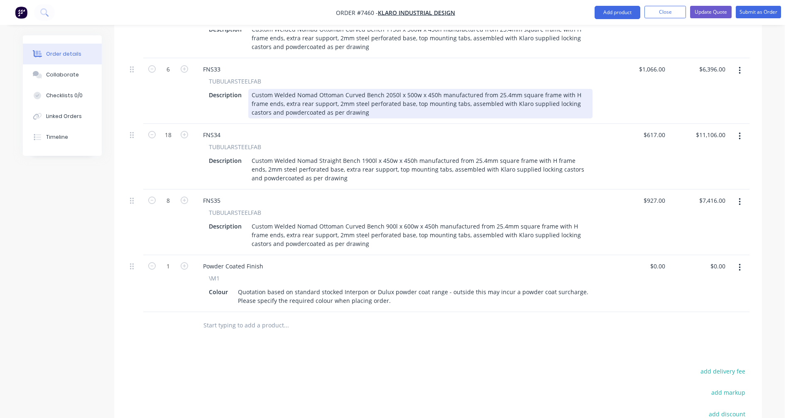
click at [476, 89] on div "Custom Welded Nomad Ottoman Curved Bench 2050l x 500w x 450h manufactured from …" at bounding box center [420, 103] width 344 height 29
type input "$1,162.00"
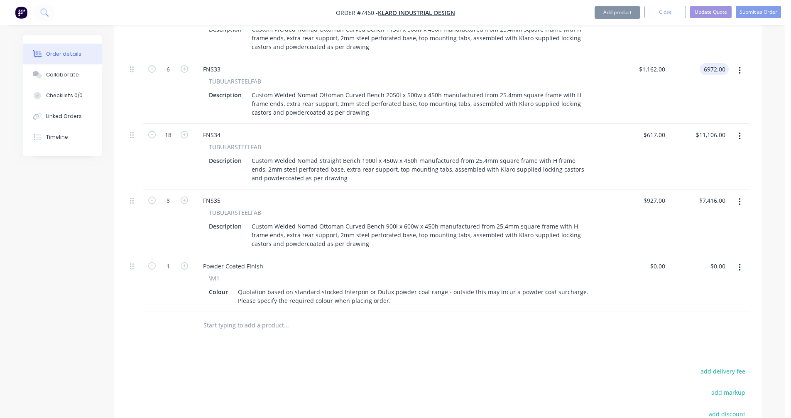
type input "$6,972.00"
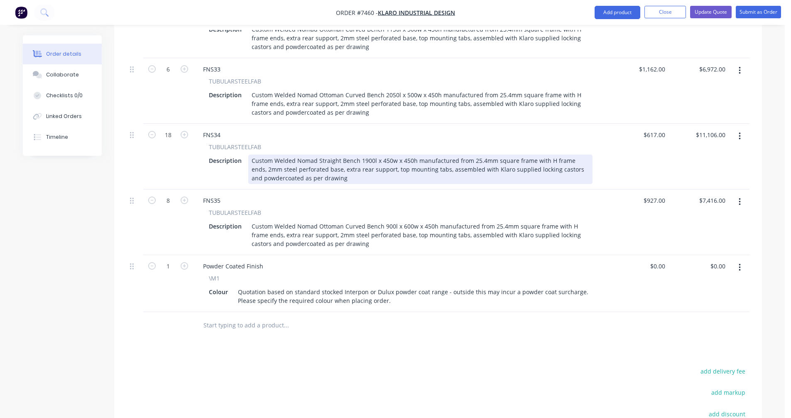
click at [439, 155] on div "Custom Welded Nomad Straight Bench 1900l x 450w x 450h manufactured from 25.4mm…" at bounding box center [420, 169] width 344 height 29
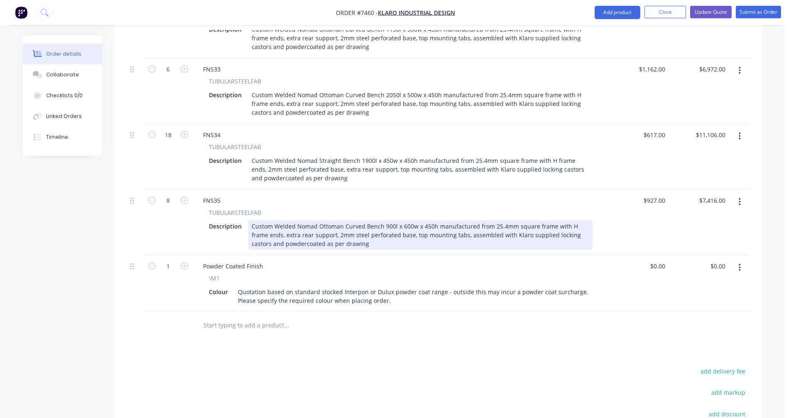
click at [427, 220] on div "Custom Welded Nomad Ottoman Curved Bench 900l x 600w x 450h manufactured from 2…" at bounding box center [420, 234] width 344 height 29
click at [467, 220] on div "Custom Welded Nomad Ottoman Curved Bench 900l x 600w x 450h manufactured from 2…" at bounding box center [420, 234] width 344 height 29
type input "$869.00"
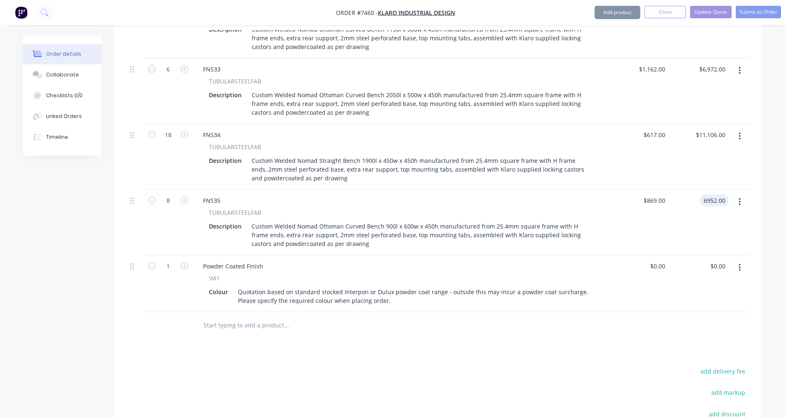
type input "$6,952.00"
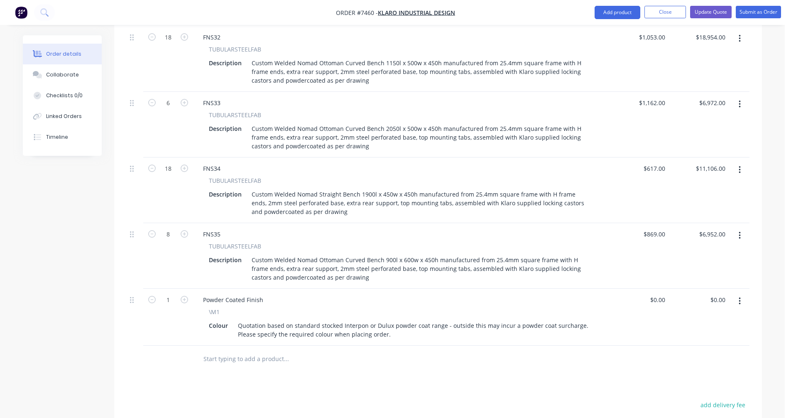
scroll to position [922, 0]
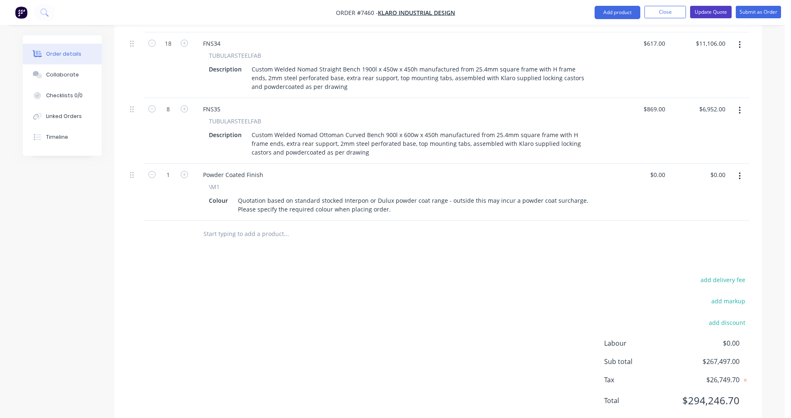
click at [711, 10] on button "Update Quote" at bounding box center [711, 12] width 42 height 12
type input "$652.00"
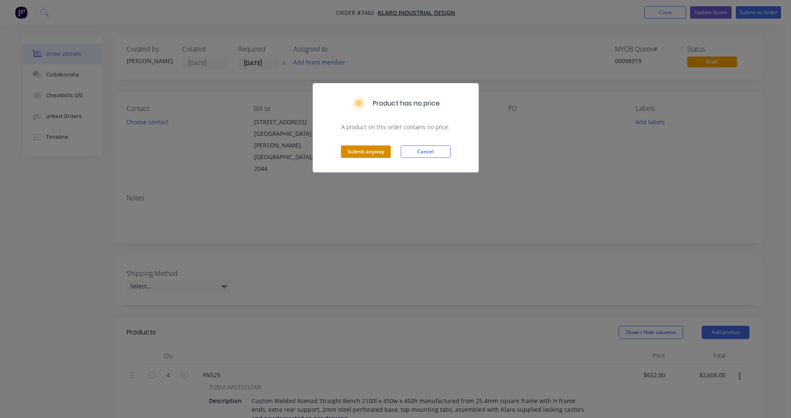
click at [378, 153] on button "Submit anyway" at bounding box center [366, 151] width 50 height 12
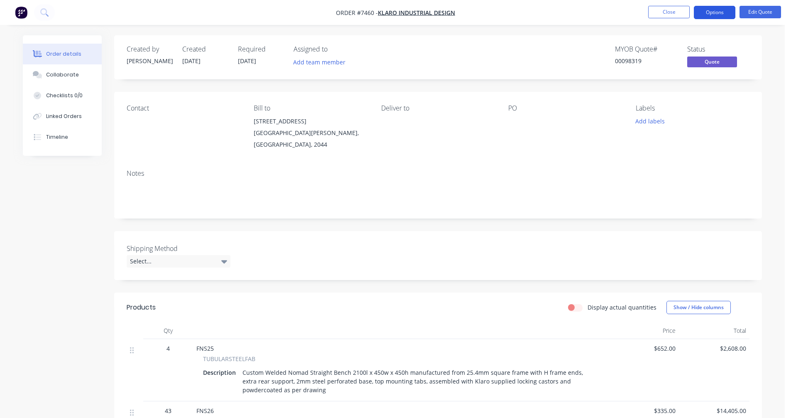
click at [711, 10] on button "Options" at bounding box center [715, 12] width 42 height 13
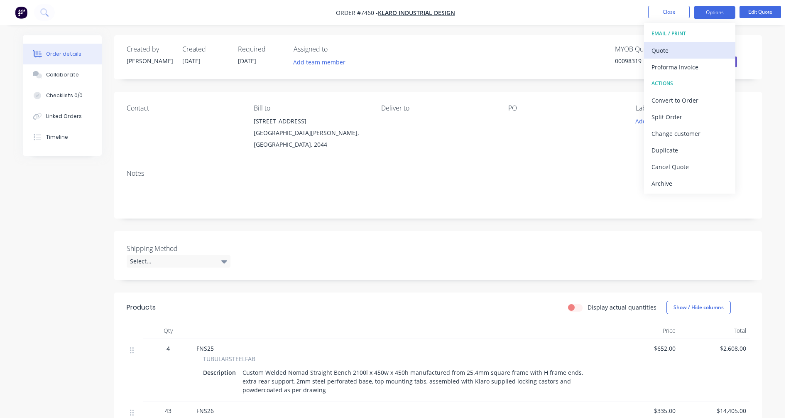
click at [665, 44] on div "Quote" at bounding box center [690, 50] width 76 height 12
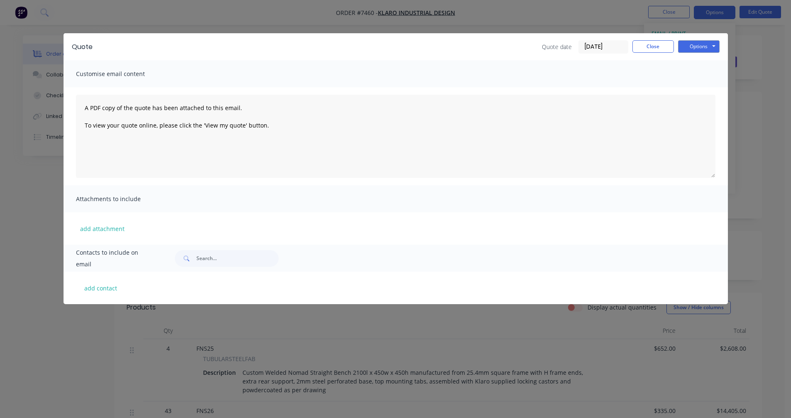
click at [725, 42] on div "Quote Quote date [DATE] Close Options Preview Print Email" at bounding box center [396, 46] width 665 height 27
click at [708, 47] on button "Options" at bounding box center [699, 46] width 42 height 12
click at [702, 64] on button "Preview" at bounding box center [704, 61] width 53 height 14
drag, startPoint x: 651, startPoint y: 47, endPoint x: 659, endPoint y: 40, distance: 10.4
click at [651, 47] on button "Close" at bounding box center [654, 46] width 42 height 12
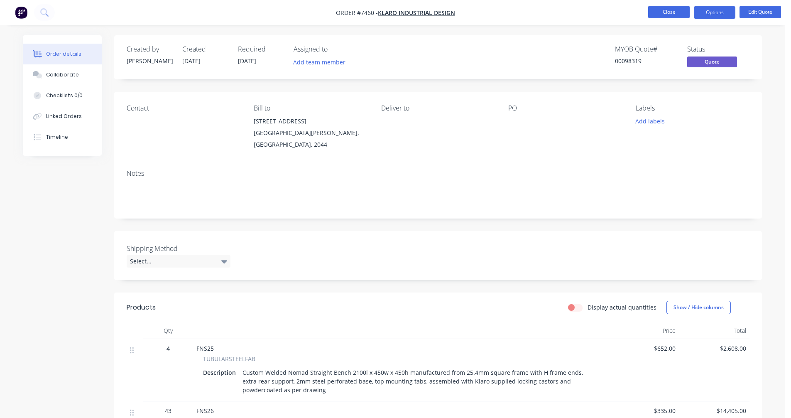
click at [671, 14] on button "Close" at bounding box center [669, 12] width 42 height 12
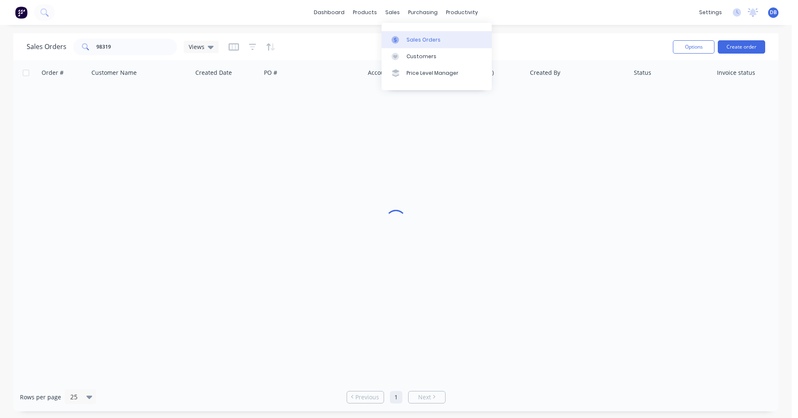
click at [414, 38] on div "Sales Orders" at bounding box center [423, 39] width 34 height 7
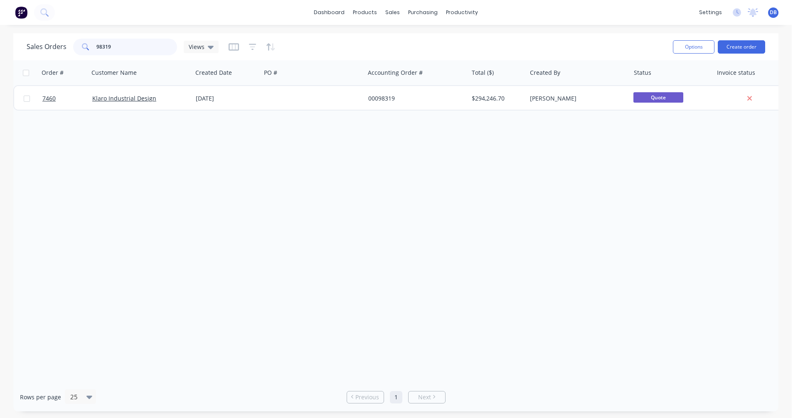
drag, startPoint x: 124, startPoint y: 47, endPoint x: 82, endPoint y: 48, distance: 41.6
click at [83, 48] on div "98319" at bounding box center [125, 47] width 104 height 17
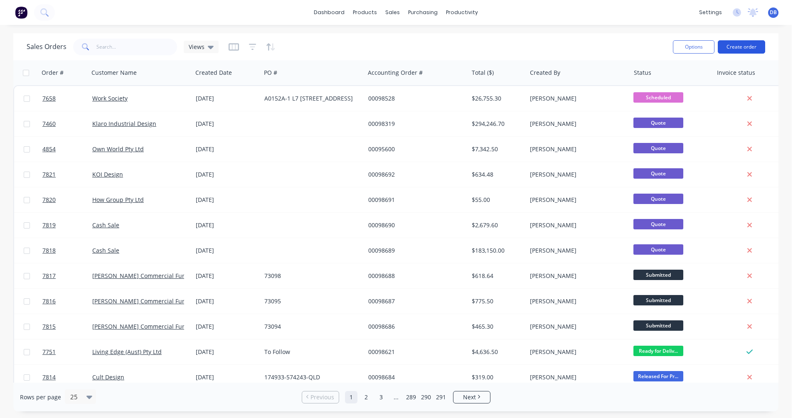
click at [737, 45] on button "Create order" at bounding box center [740, 46] width 47 height 13
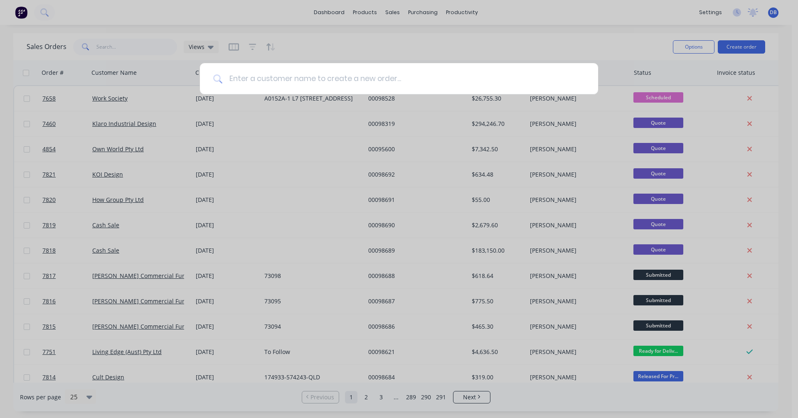
click at [250, 81] on input at bounding box center [403, 78] width 362 height 31
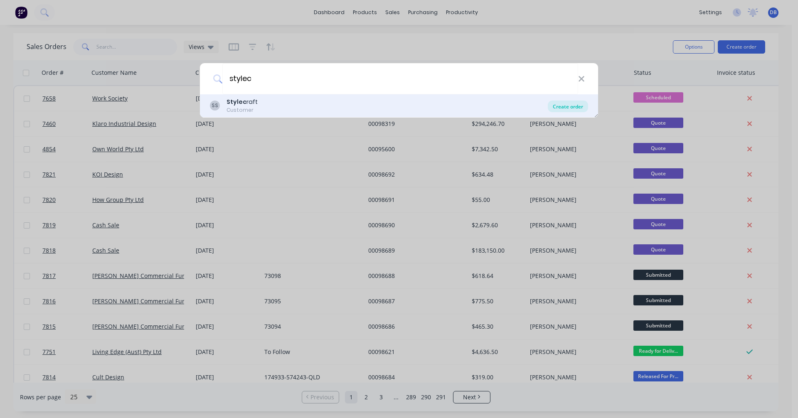
click at [572, 105] on div "Create order" at bounding box center [568, 107] width 40 height 12
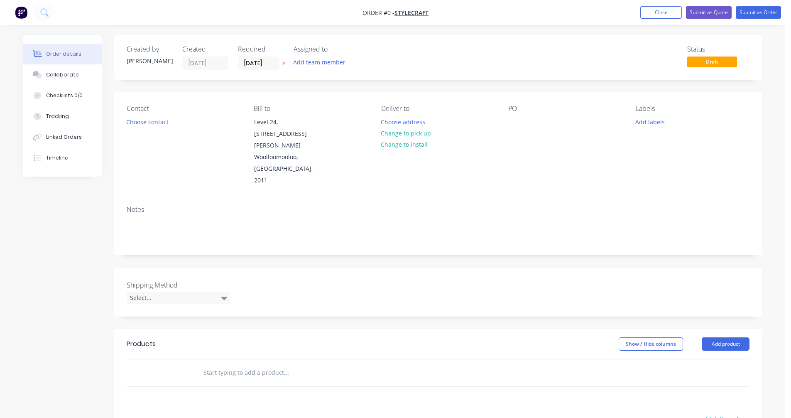
click at [223, 364] on input "text" at bounding box center [286, 372] width 166 height 17
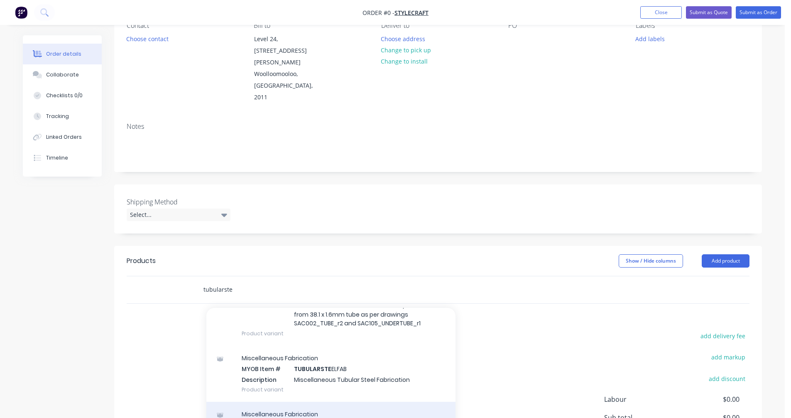
scroll to position [83, 0]
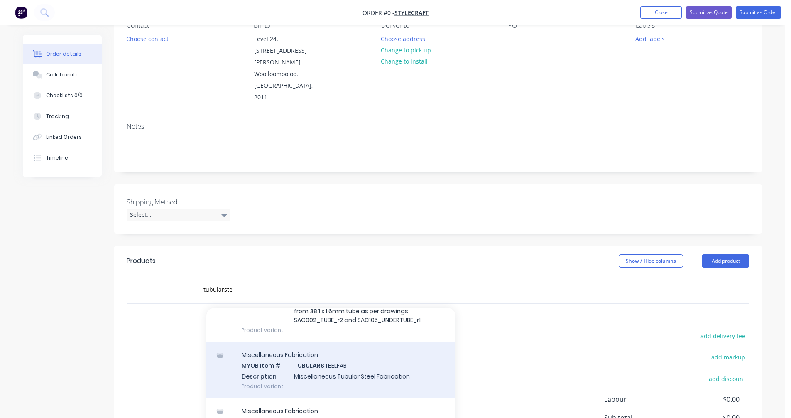
click at [314, 342] on div "Miscellaneous Fabrication MYOB Item # TUBULARSTE ELFAB Description Miscellaneou…" at bounding box center [330, 370] width 249 height 56
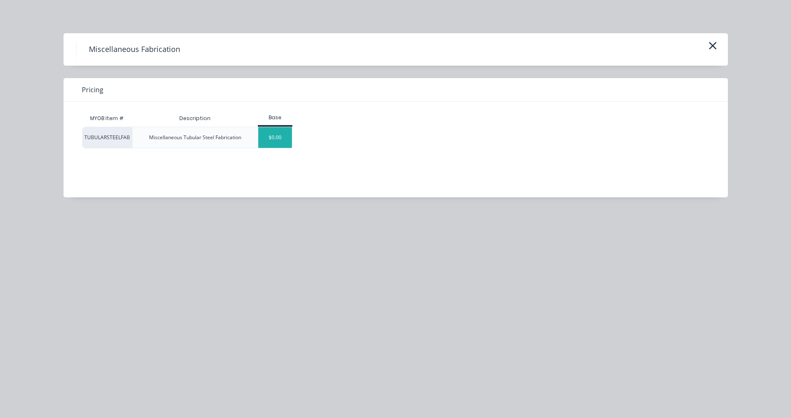
click at [272, 140] on div "$0.00" at bounding box center [275, 137] width 34 height 21
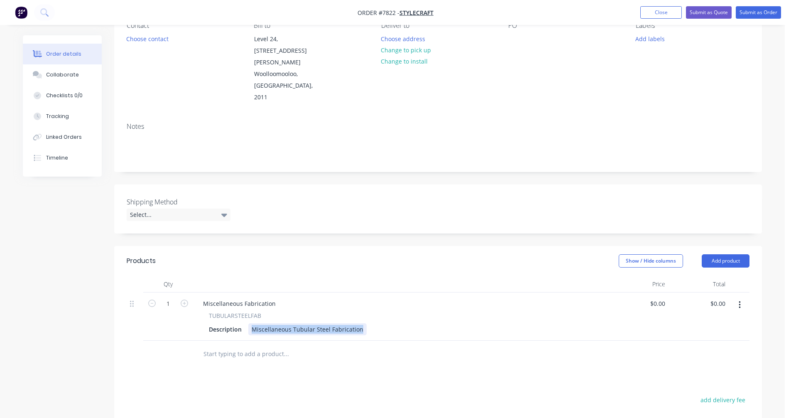
drag, startPoint x: 360, startPoint y: 295, endPoint x: 250, endPoint y: 301, distance: 110.3
click at [250, 323] on div "Miscellaneous Tubular Steel Fabrication" at bounding box center [307, 329] width 118 height 12
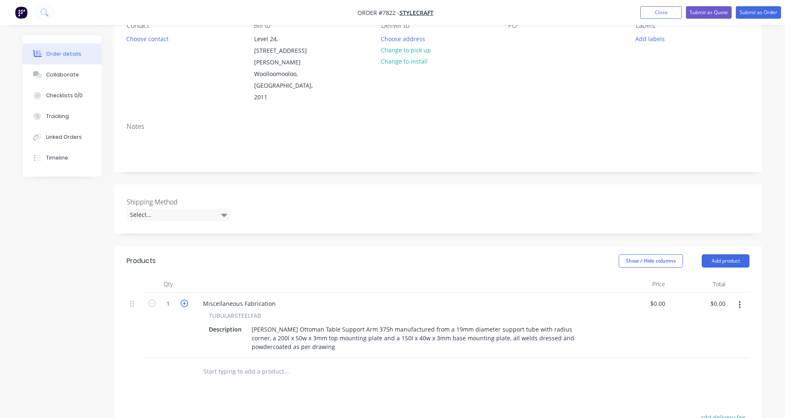
click at [183, 300] on icon "button" at bounding box center [184, 303] width 7 height 7
click at [273, 297] on div "Miscellaneous Fabrication" at bounding box center [239, 303] width 86 height 12
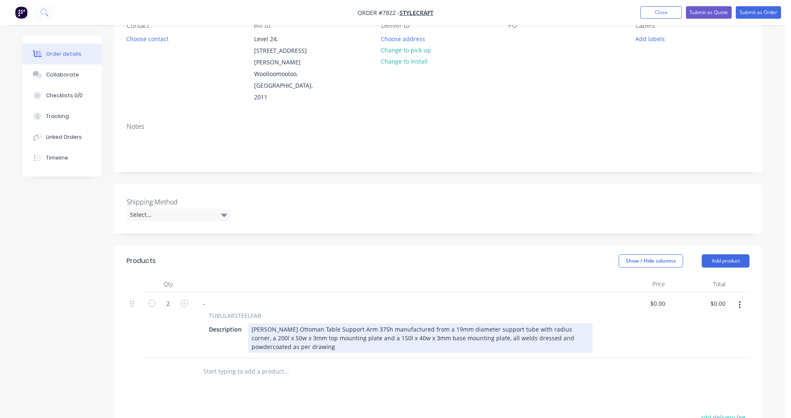
click at [333, 323] on div "[PERSON_NAME] Ottoman Table Support Arm 375h manufactured from a 19mm diameter …" at bounding box center [420, 337] width 344 height 29
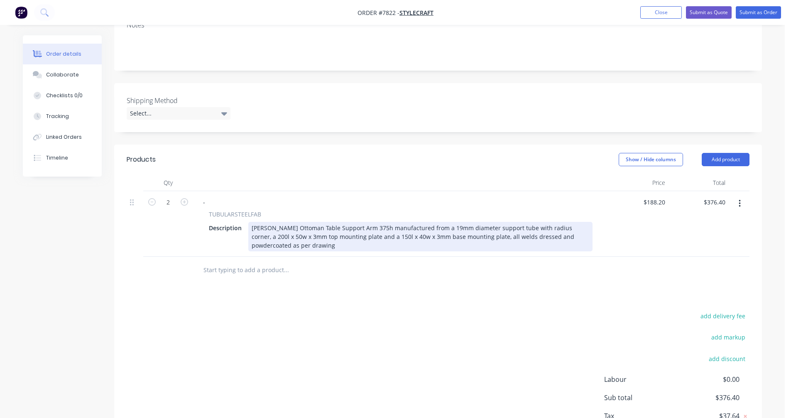
scroll to position [209, 0]
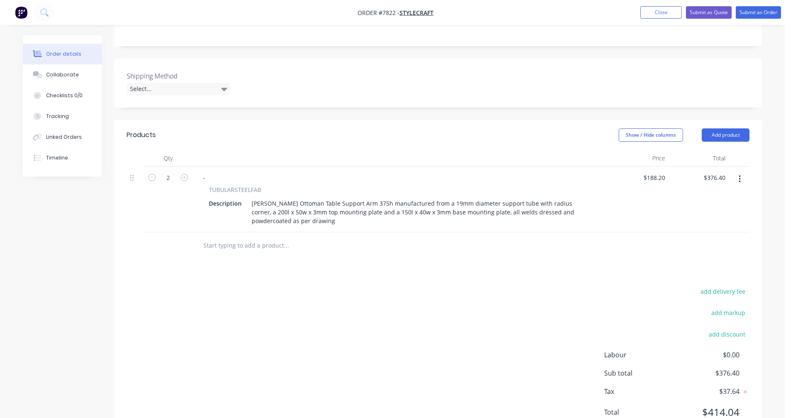
click at [741, 172] on button "button" at bounding box center [740, 179] width 20 height 15
click at [718, 211] on div "Duplicate" at bounding box center [710, 217] width 64 height 12
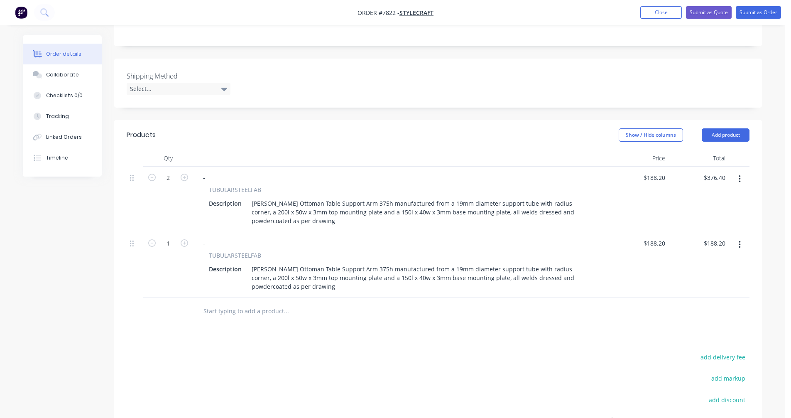
click at [741, 240] on icon "button" at bounding box center [740, 244] width 2 height 9
click at [722, 277] on div "Duplicate" at bounding box center [710, 283] width 64 height 12
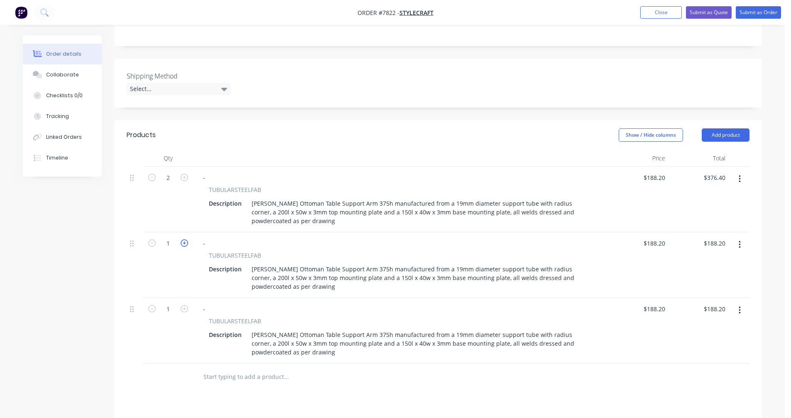
click at [184, 239] on icon "button" at bounding box center [184, 242] width 7 height 7
click at [172, 184] on input "1" at bounding box center [168, 178] width 22 height 12
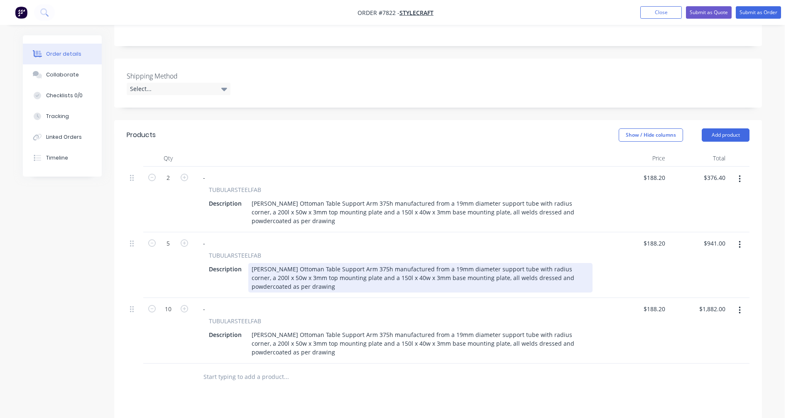
click at [401, 263] on div "[PERSON_NAME] Ottoman Table Support Arm 375h manufactured from a 19mm diameter …" at bounding box center [420, 277] width 344 height 29
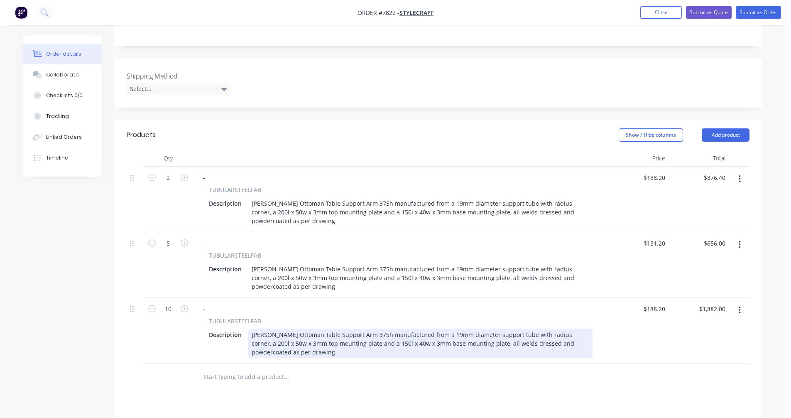
click at [456, 329] on div "[PERSON_NAME] Ottoman Table Support Arm 375h manufactured from a 19mm diameter …" at bounding box center [420, 343] width 344 height 29
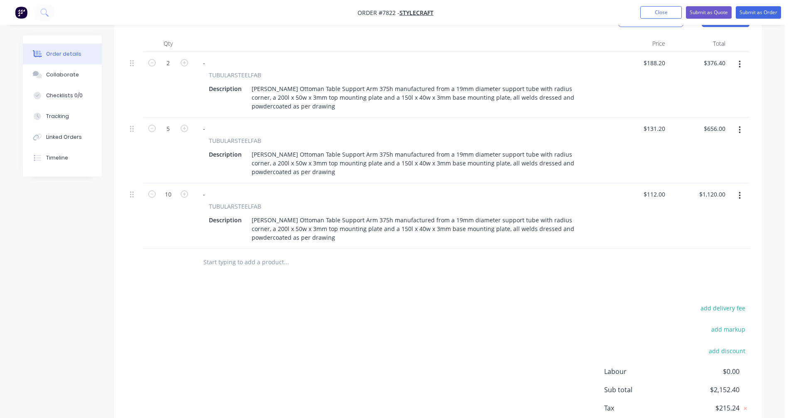
scroll to position [334, 0]
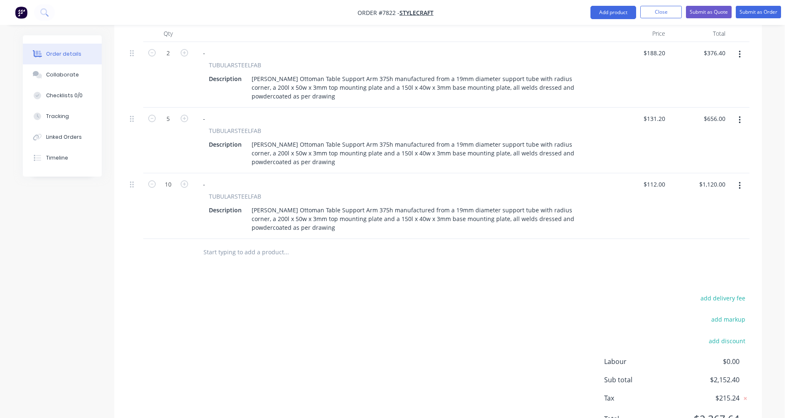
click at [738, 178] on button "button" at bounding box center [740, 185] width 20 height 15
click at [713, 216] on button "Duplicate" at bounding box center [710, 224] width 79 height 17
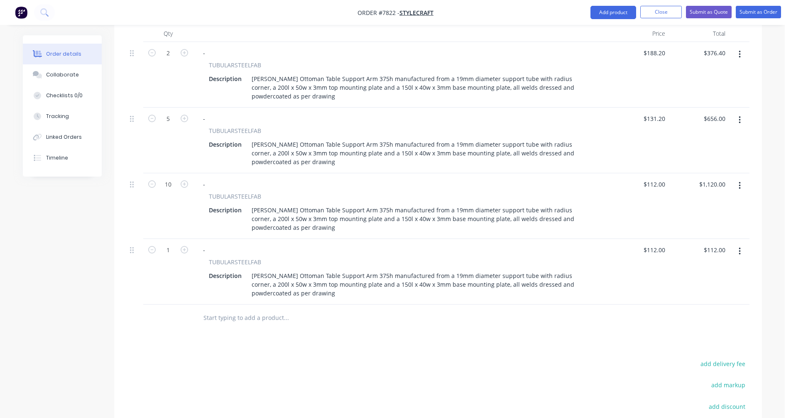
drag, startPoint x: 739, startPoint y: 216, endPoint x: 739, endPoint y: 226, distance: 9.1
click at [739, 247] on icon "button" at bounding box center [740, 251] width 2 height 9
click at [724, 284] on div "Duplicate" at bounding box center [710, 290] width 64 height 12
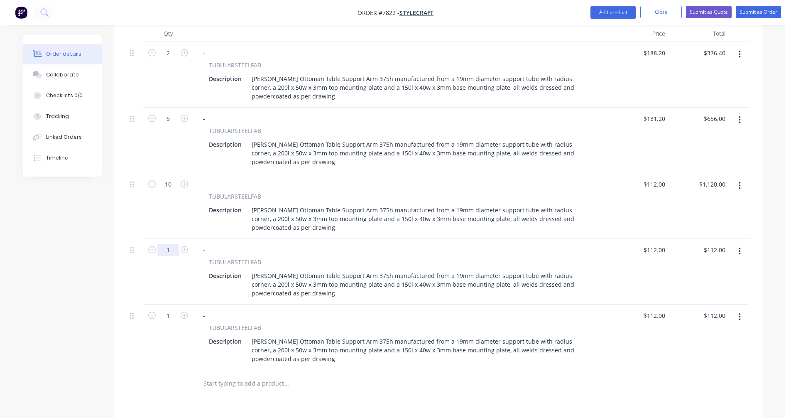
click at [176, 59] on input "1" at bounding box center [168, 53] width 22 height 12
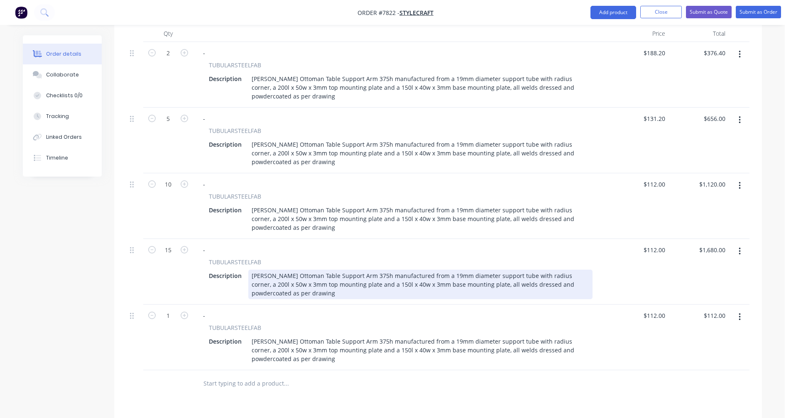
click at [298, 270] on div "[PERSON_NAME] Ottoman Table Support Arm 375h manufactured from a 19mm diameter …" at bounding box center [420, 284] width 344 height 29
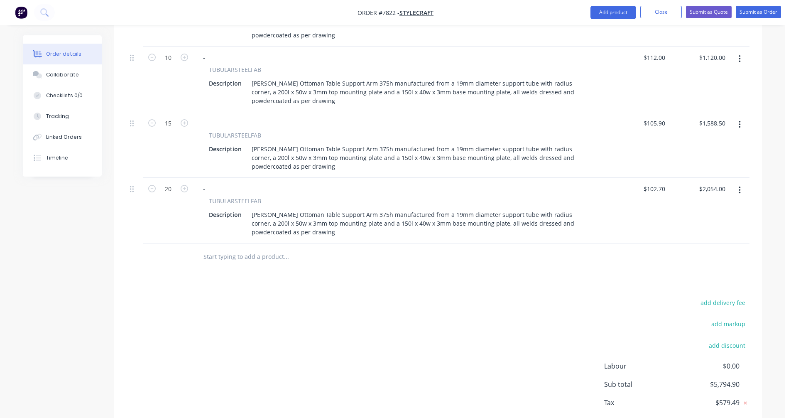
scroll to position [471, 0]
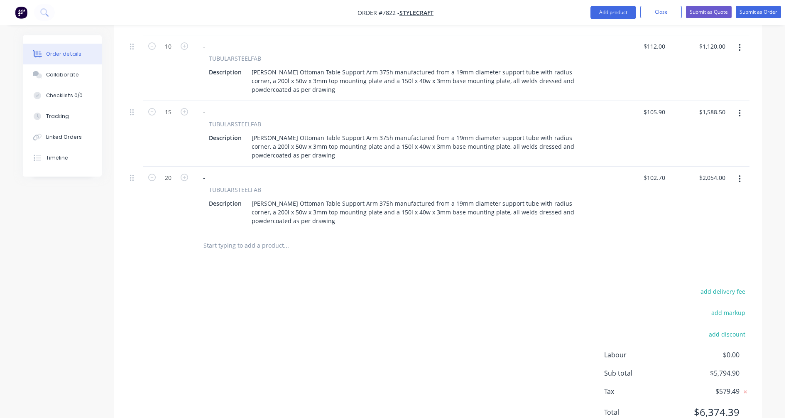
click at [740, 175] on icon "button" at bounding box center [740, 178] width 2 height 7
click at [718, 211] on div "Duplicate" at bounding box center [710, 217] width 64 height 12
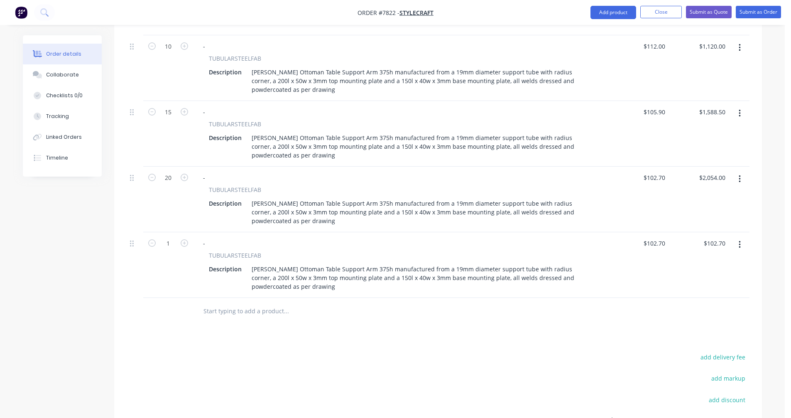
click at [740, 240] on icon "button" at bounding box center [740, 244] width 2 height 9
click at [720, 277] on div "Duplicate" at bounding box center [710, 283] width 64 height 12
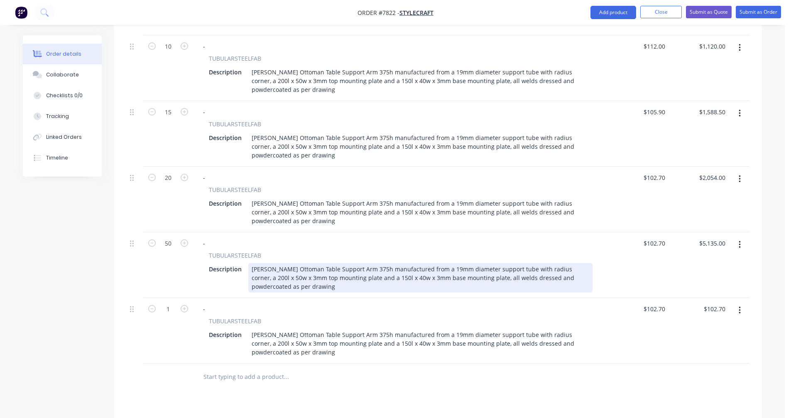
click at [351, 263] on div "[PERSON_NAME] Ottoman Table Support Arm 375h manufactured from a 19mm diameter …" at bounding box center [420, 277] width 344 height 29
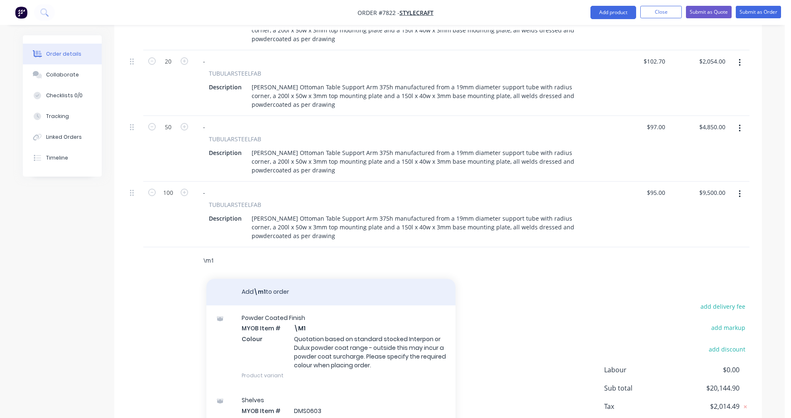
scroll to position [596, 0]
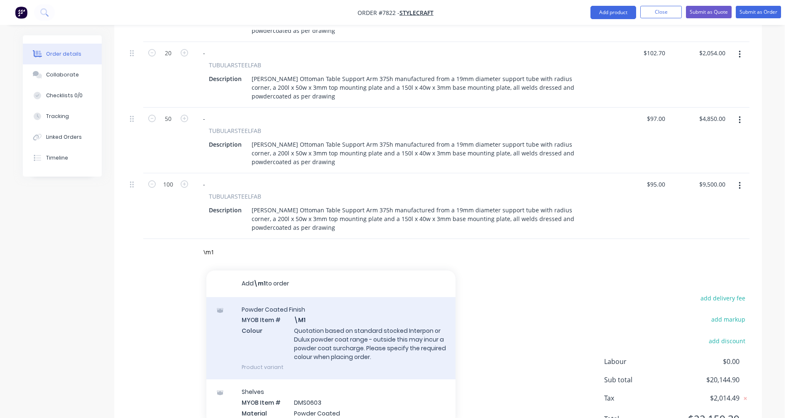
click at [350, 303] on div "Powder Coated Finish MYOB Item # \M1 Colour Quotation based on standard stocked…" at bounding box center [330, 338] width 249 height 82
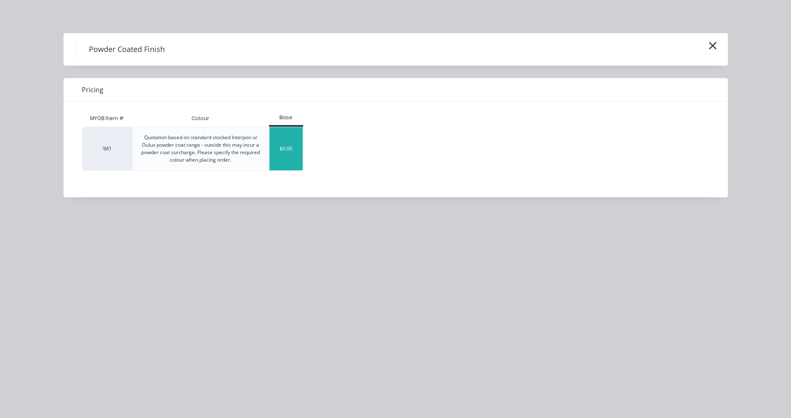
click at [292, 151] on div "$0.00" at bounding box center [287, 148] width 34 height 43
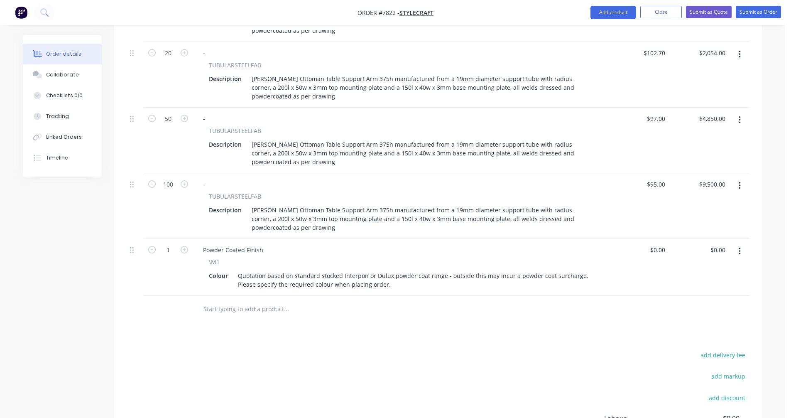
click at [225, 301] on input "text" at bounding box center [286, 309] width 166 height 17
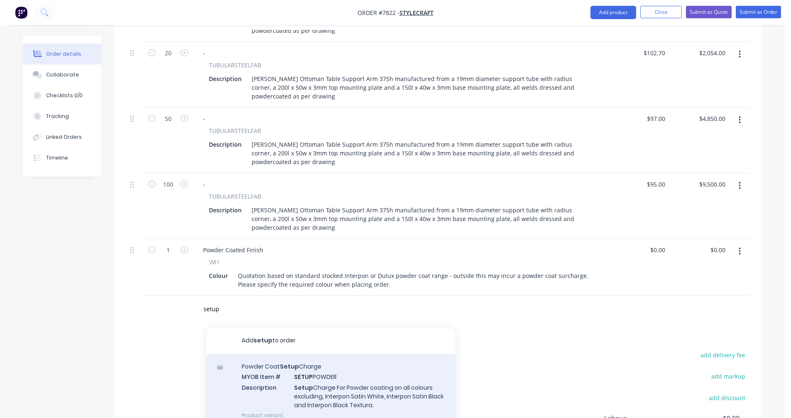
click at [326, 354] on div "Powder Coat Setup Charge MYOB Item # SETUP POWDER Description Setup Charge For …" at bounding box center [330, 391] width 249 height 74
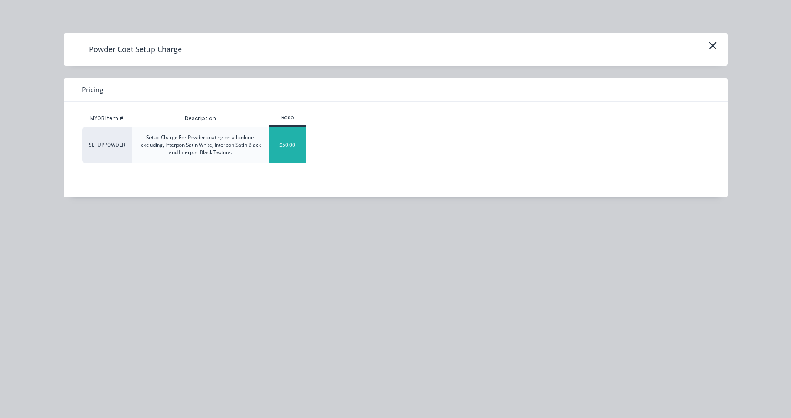
click at [282, 133] on div "$50.00" at bounding box center [288, 145] width 36 height 36
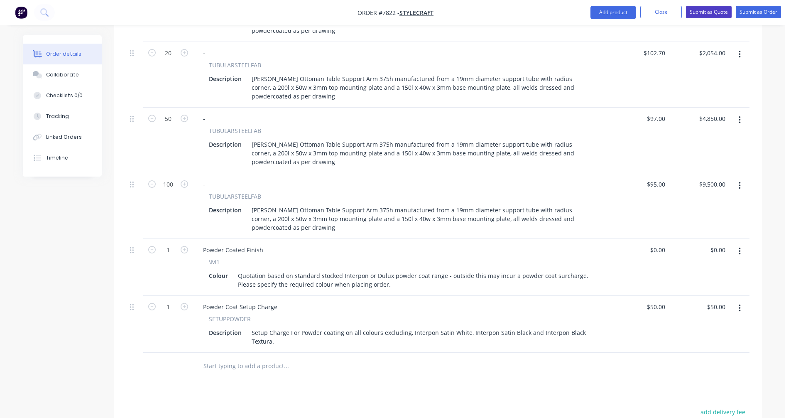
click at [704, 12] on button "Submit as Quote" at bounding box center [709, 12] width 46 height 12
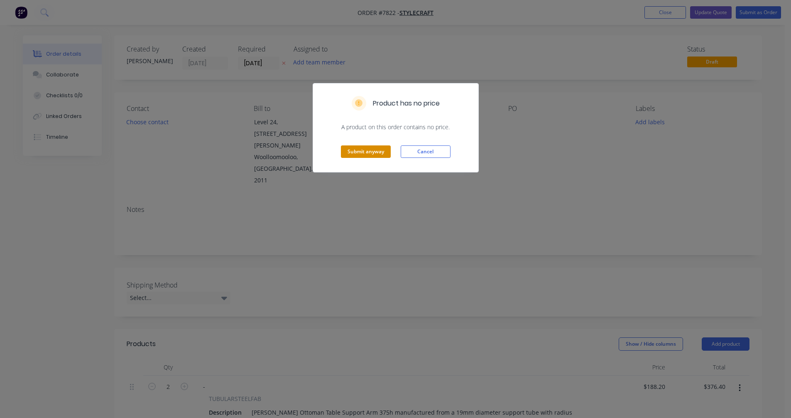
click at [371, 151] on button "Submit anyway" at bounding box center [366, 151] width 50 height 12
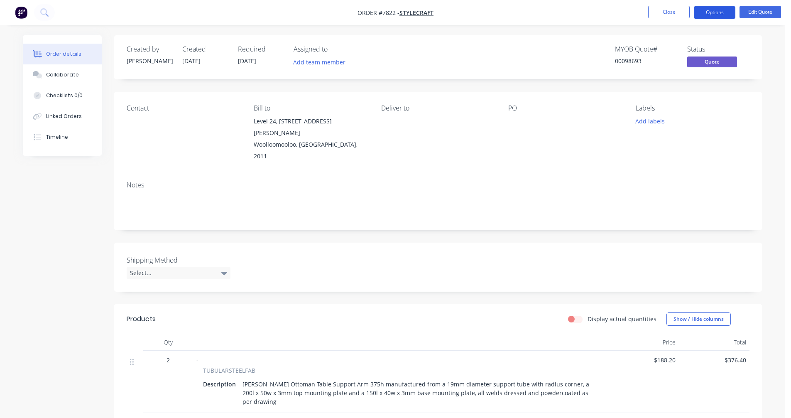
click at [712, 10] on button "Options" at bounding box center [715, 12] width 42 height 13
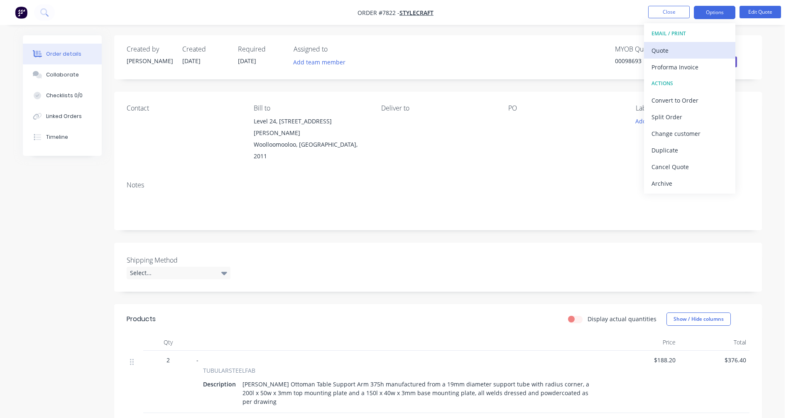
click at [651, 51] on button "Quote" at bounding box center [689, 50] width 91 height 17
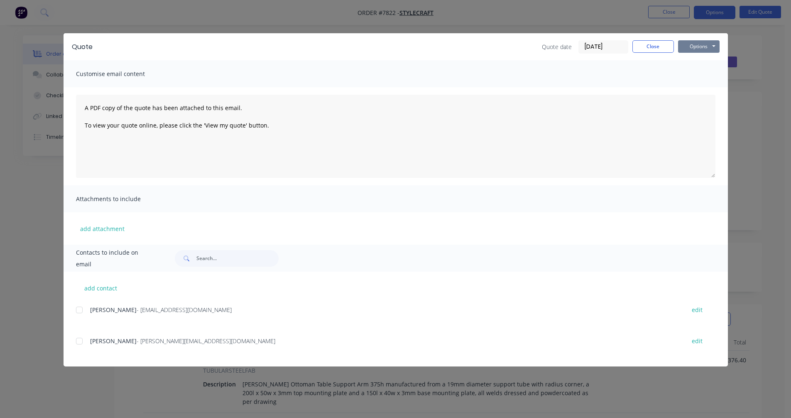
click at [700, 45] on button "Options" at bounding box center [699, 46] width 42 height 12
click at [704, 59] on button "Preview" at bounding box center [704, 61] width 53 height 14
click at [651, 45] on button "Close" at bounding box center [654, 46] width 42 height 12
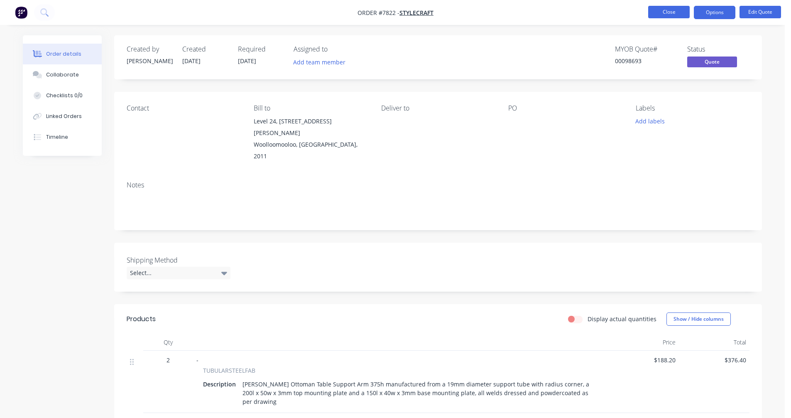
click at [667, 14] on button "Close" at bounding box center [669, 12] width 42 height 12
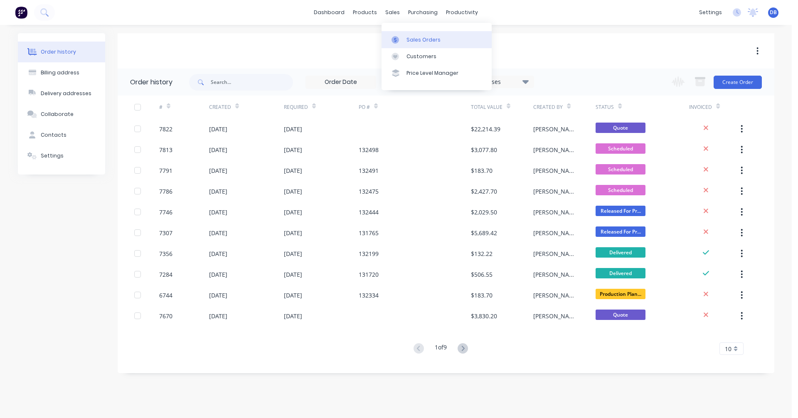
click at [408, 39] on div "Sales Orders" at bounding box center [423, 39] width 34 height 7
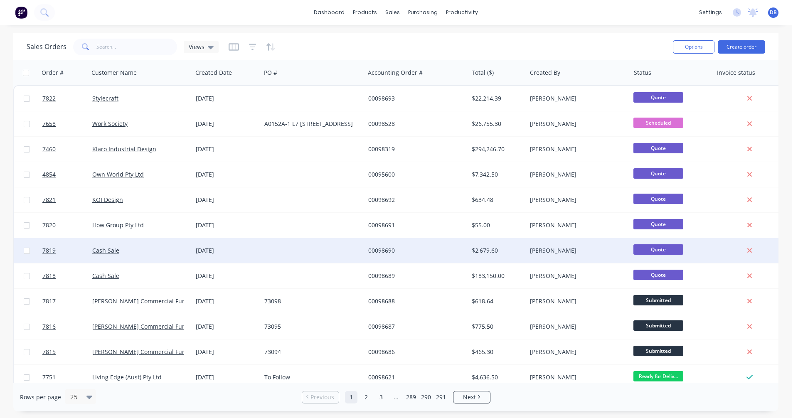
click at [383, 248] on div "00098690" at bounding box center [414, 250] width 92 height 8
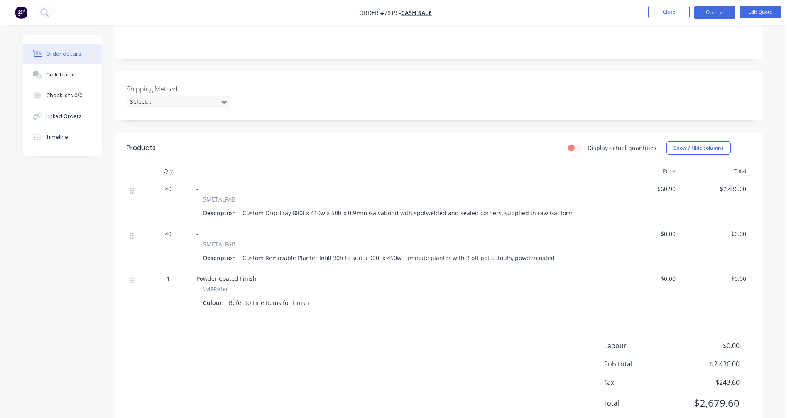
scroll to position [162, 0]
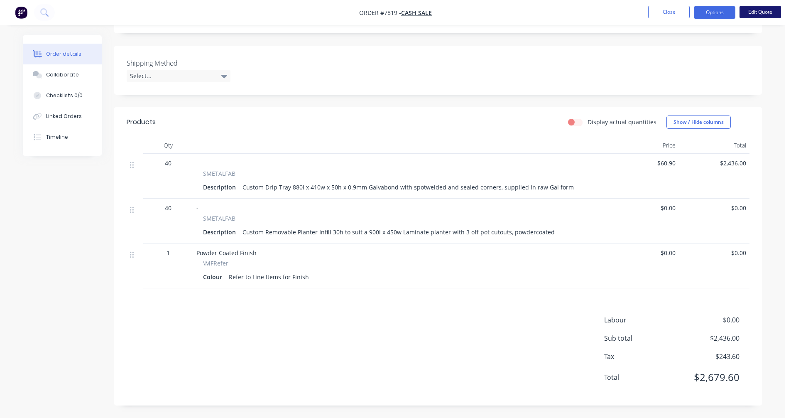
click at [755, 10] on button "Edit Quote" at bounding box center [761, 12] width 42 height 12
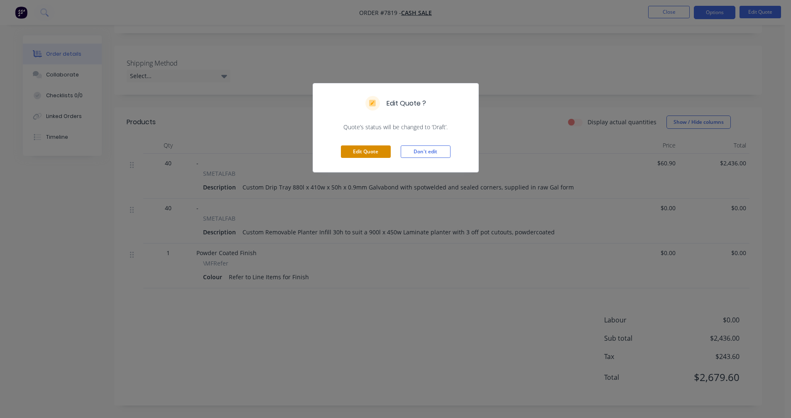
click at [361, 151] on button "Edit Quote" at bounding box center [366, 151] width 50 height 12
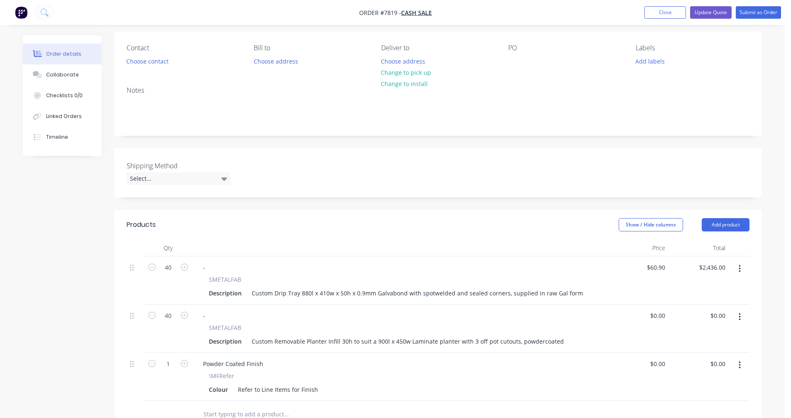
scroll to position [166, 0]
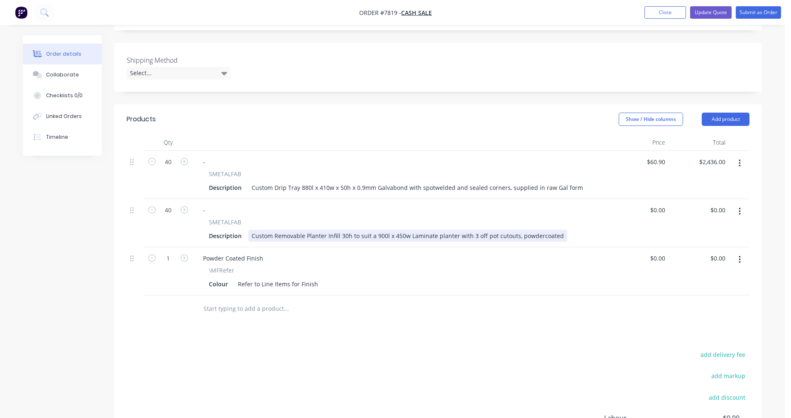
click at [465, 238] on div "Custom Removable Planter Infill 30h to suit a 900l x 450w Laminate planter with…" at bounding box center [407, 236] width 319 height 12
drag, startPoint x: 548, startPoint y: 235, endPoint x: 518, endPoint y: 236, distance: 29.9
click at [518, 236] on div "Custom Removable Planter Infill 30h to suit a 900l x 450w Laminate planter with…" at bounding box center [407, 236] width 319 height 12
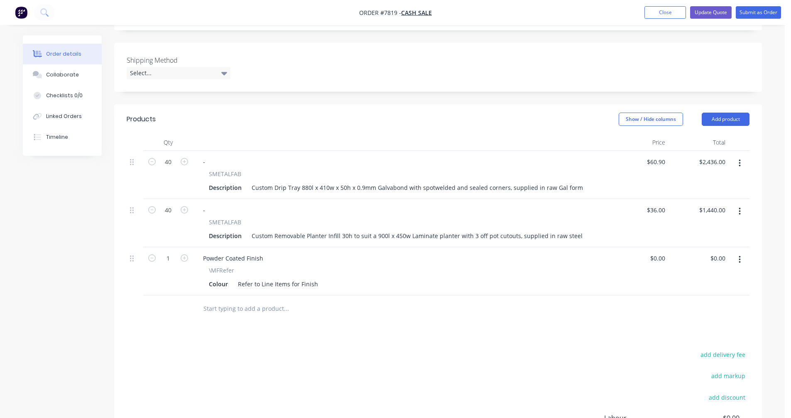
click at [739, 258] on icon "button" at bounding box center [740, 259] width 2 height 9
click at [686, 285] on div "Edit" at bounding box center [710, 281] width 64 height 12
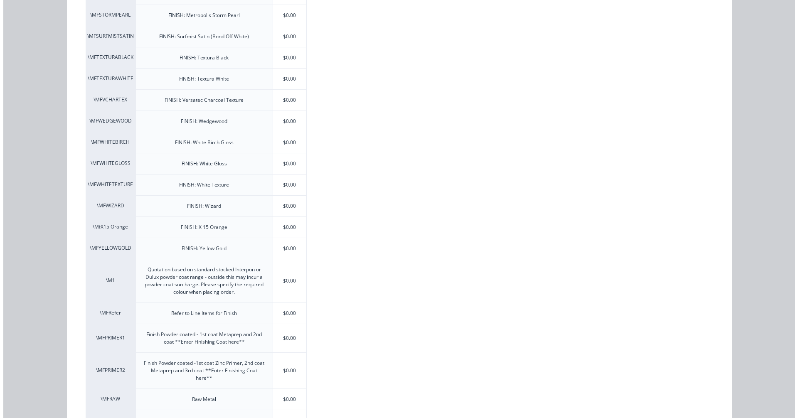
scroll to position [1745, 0]
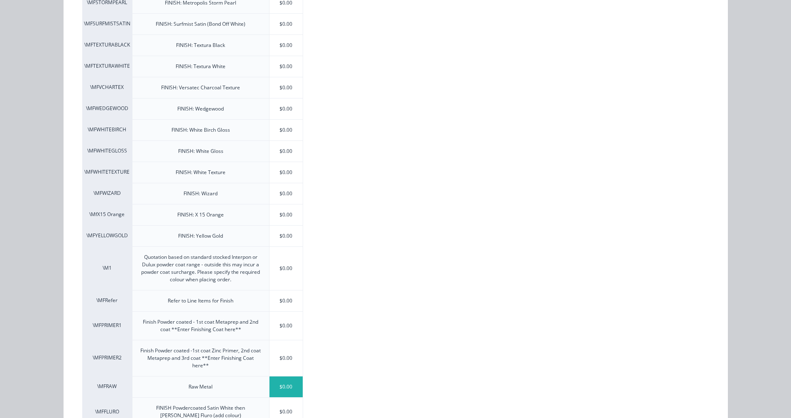
click at [288, 388] on div "$0.00" at bounding box center [287, 386] width 34 height 21
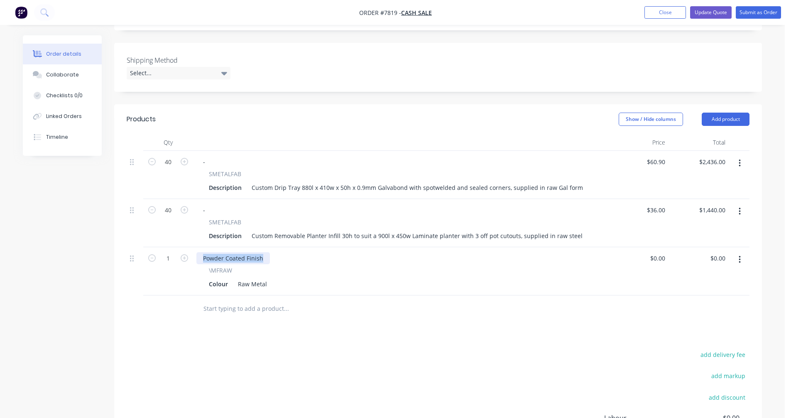
drag, startPoint x: 264, startPoint y: 260, endPoint x: 194, endPoint y: 263, distance: 70.7
click at [194, 263] on div "Powder Coated Finish \MFRAW Colour Raw Metal" at bounding box center [400, 271] width 415 height 48
click at [708, 11] on button "Update Quote" at bounding box center [711, 12] width 42 height 12
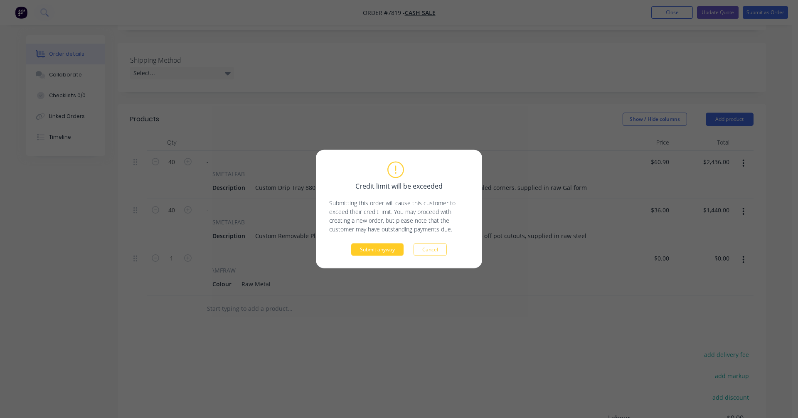
click at [385, 249] on button "Submit anyway" at bounding box center [377, 249] width 52 height 12
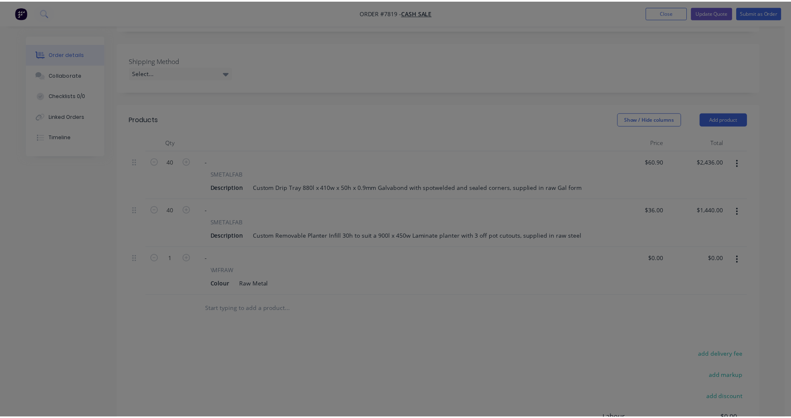
scroll to position [163, 0]
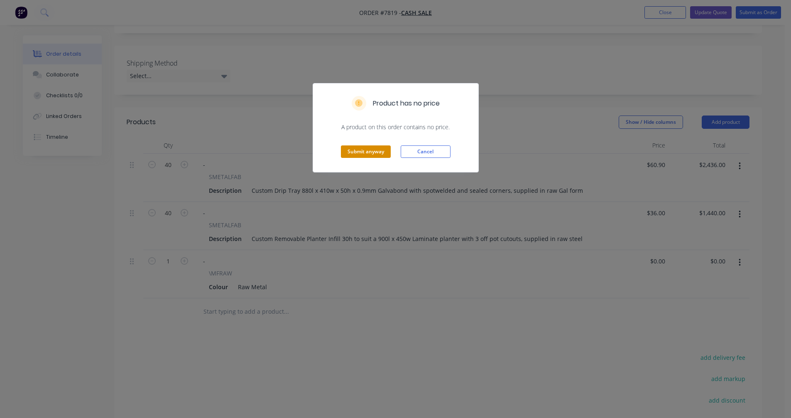
click at [370, 151] on button "Submit anyway" at bounding box center [366, 151] width 50 height 12
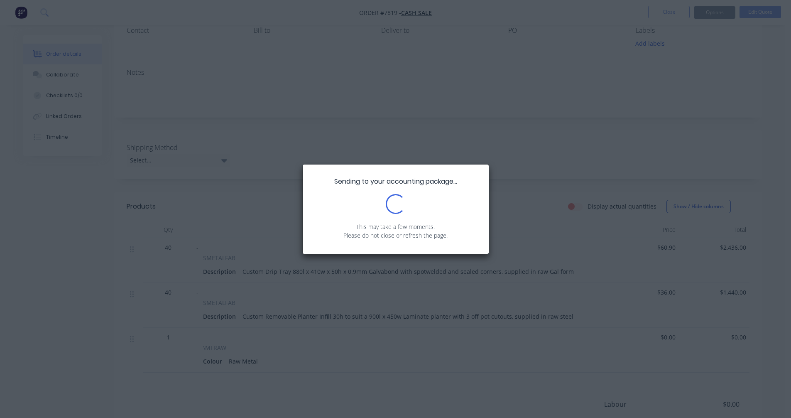
scroll to position [0, 0]
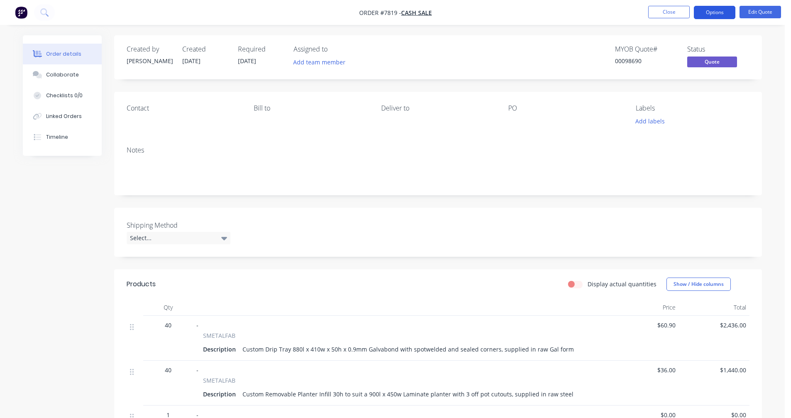
click at [715, 11] on button "Options" at bounding box center [715, 12] width 42 height 13
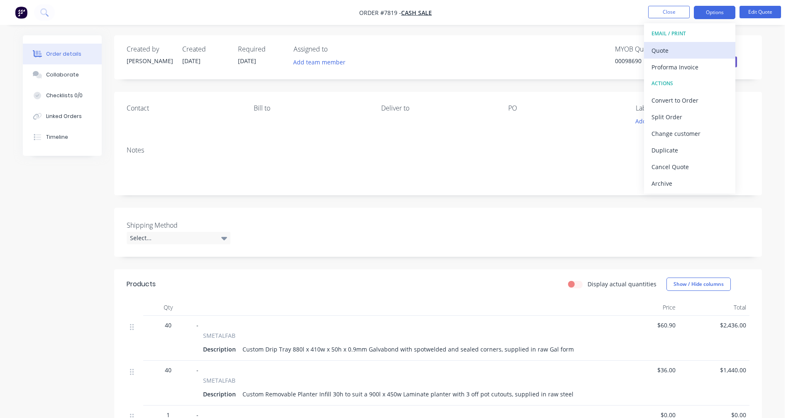
click at [678, 49] on div "Quote" at bounding box center [690, 50] width 76 height 12
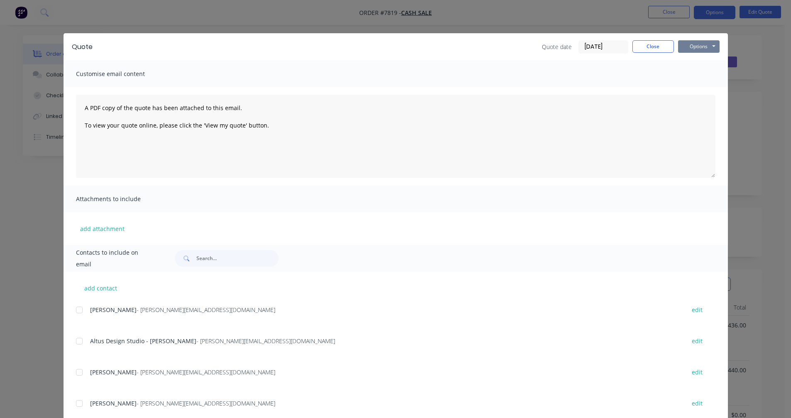
click at [695, 43] on button "Options" at bounding box center [699, 46] width 42 height 12
click at [701, 60] on button "Preview" at bounding box center [704, 61] width 53 height 14
drag, startPoint x: 647, startPoint y: 48, endPoint x: 650, endPoint y: 44, distance: 4.5
click at [647, 47] on button "Close" at bounding box center [654, 46] width 42 height 12
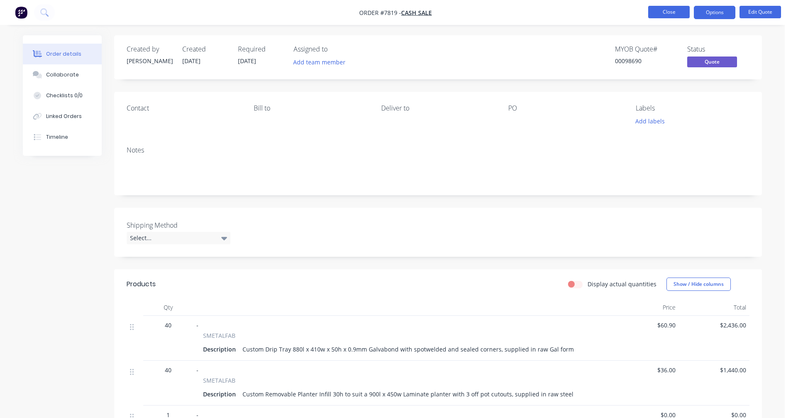
click at [662, 15] on button "Close" at bounding box center [669, 12] width 42 height 12
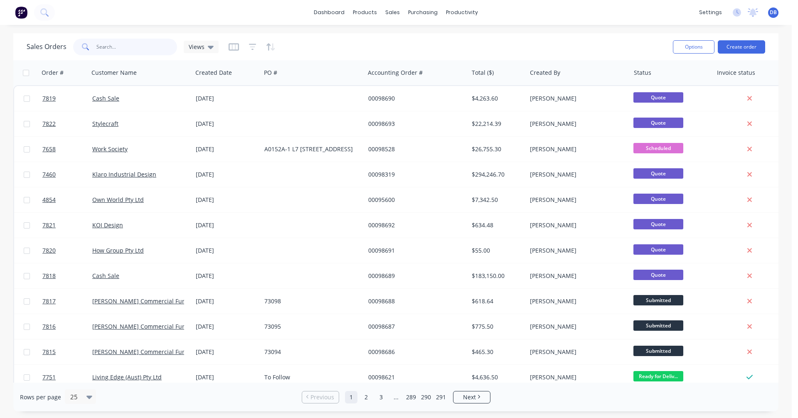
click at [116, 46] on input "text" at bounding box center [136, 47] width 81 height 17
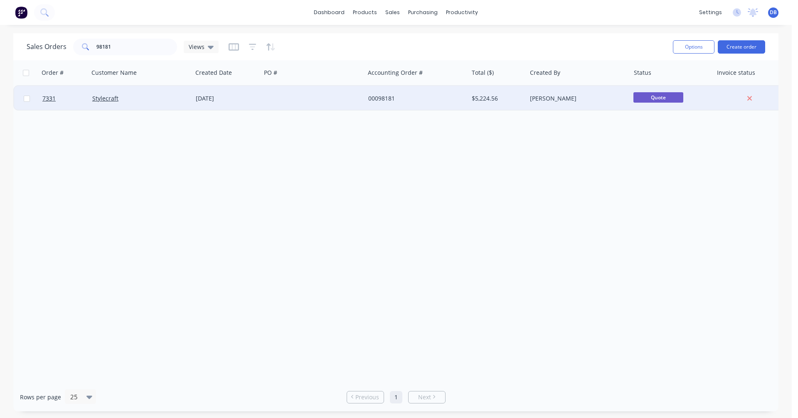
click at [205, 96] on div "[DATE]" at bounding box center [227, 98] width 62 height 8
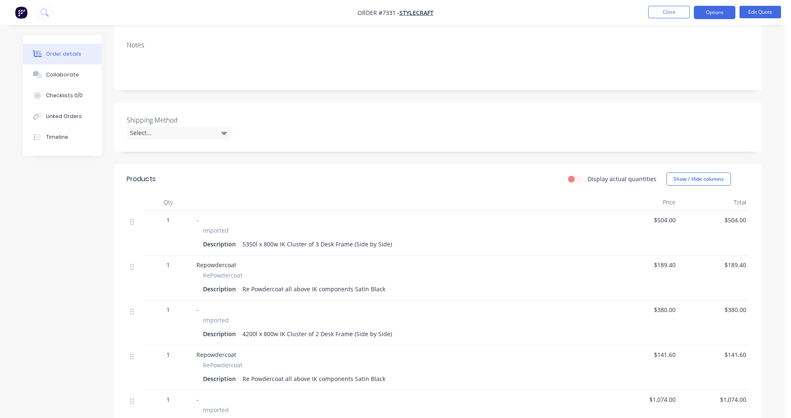
scroll to position [166, 0]
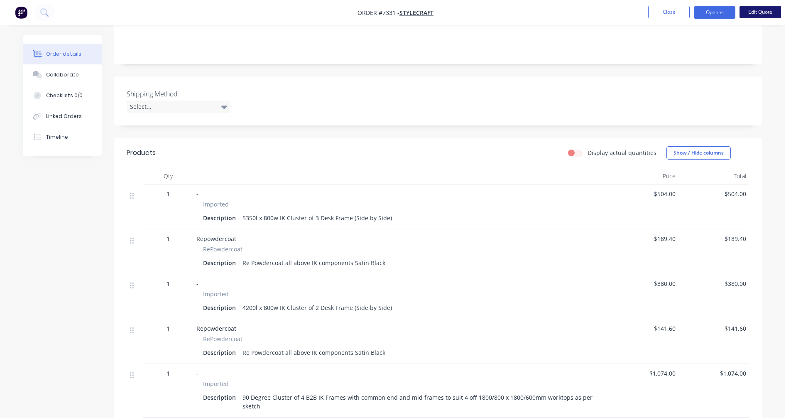
click at [763, 12] on button "Edit Quote" at bounding box center [761, 12] width 42 height 12
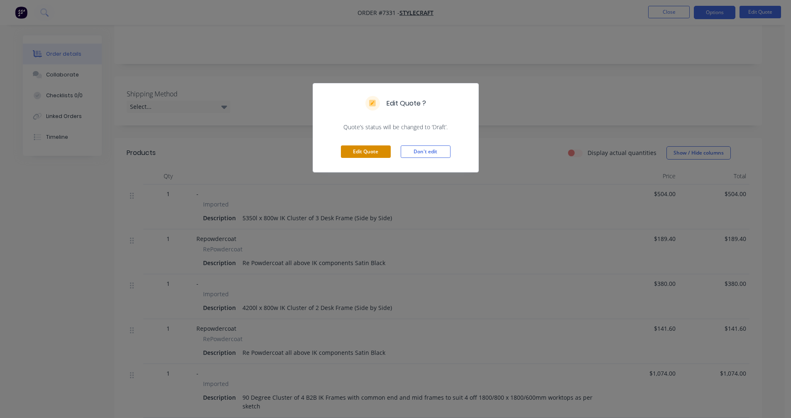
click at [371, 150] on button "Edit Quote" at bounding box center [366, 151] width 50 height 12
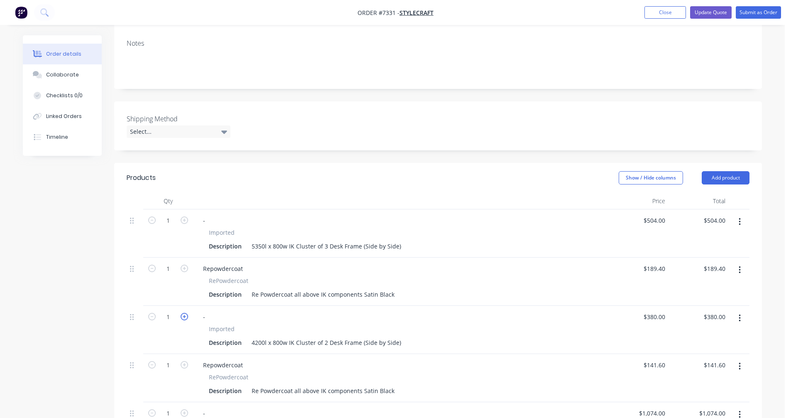
click at [183, 313] on icon "button" at bounding box center [184, 316] width 7 height 7
click at [185, 361] on icon "button" at bounding box center [184, 364] width 7 height 7
click at [738, 214] on button "button" at bounding box center [740, 221] width 20 height 15
click at [705, 287] on div "Delete" at bounding box center [710, 293] width 64 height 12
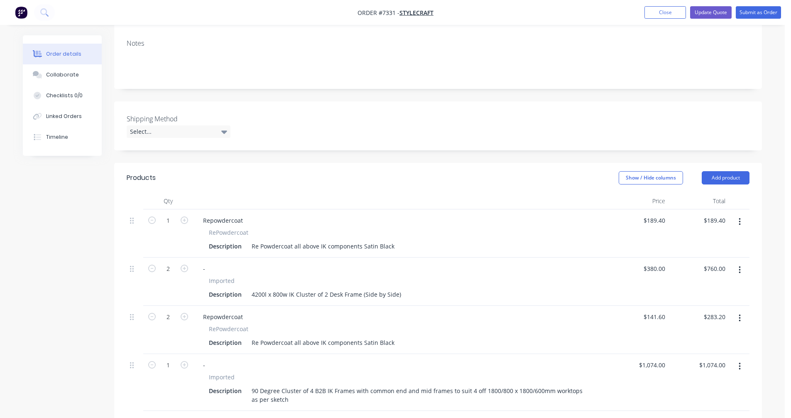
click at [740, 218] on icon "button" at bounding box center [740, 221] width 2 height 7
click at [686, 287] on div "Delete" at bounding box center [710, 293] width 64 height 12
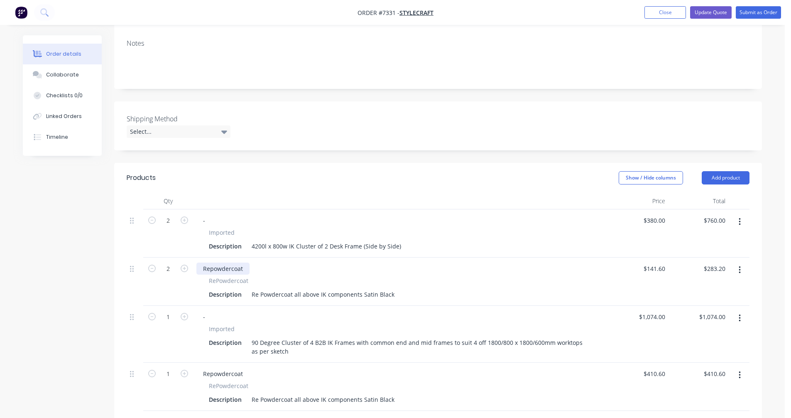
click at [244, 263] on div "Repowdercoat" at bounding box center [222, 269] width 53 height 12
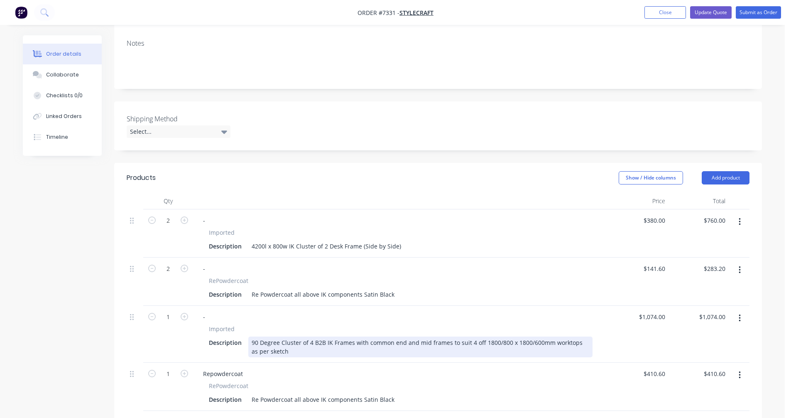
click at [297, 336] on div "90 Degree Cluster of 4 B2B IK Frames with common end and mid frames to suit 4 o…" at bounding box center [420, 346] width 344 height 21
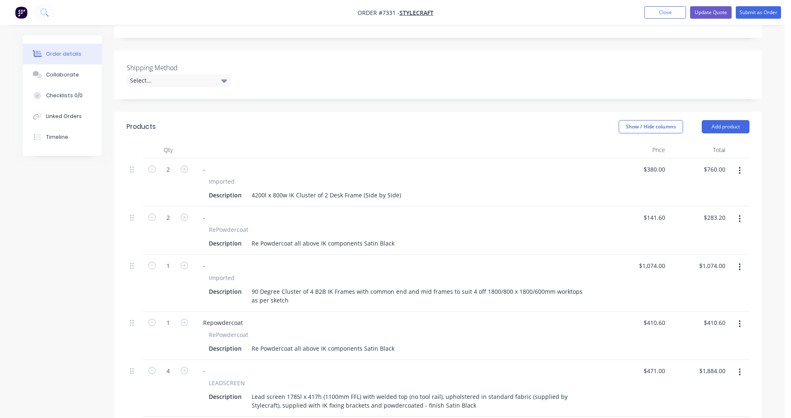
scroll to position [208, 0]
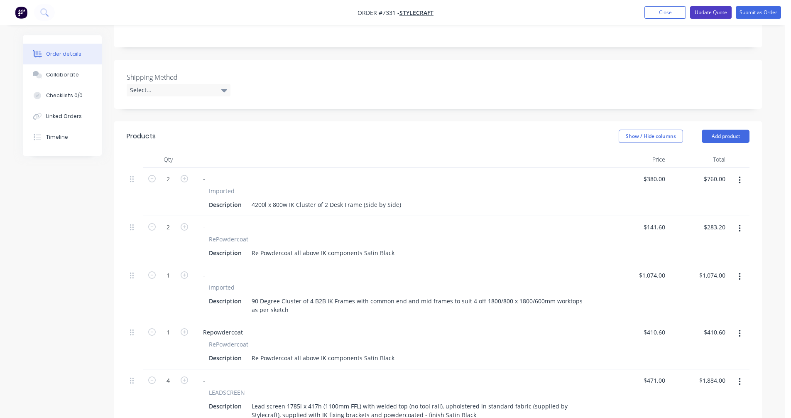
click at [707, 14] on button "Update Quote" at bounding box center [711, 12] width 42 height 12
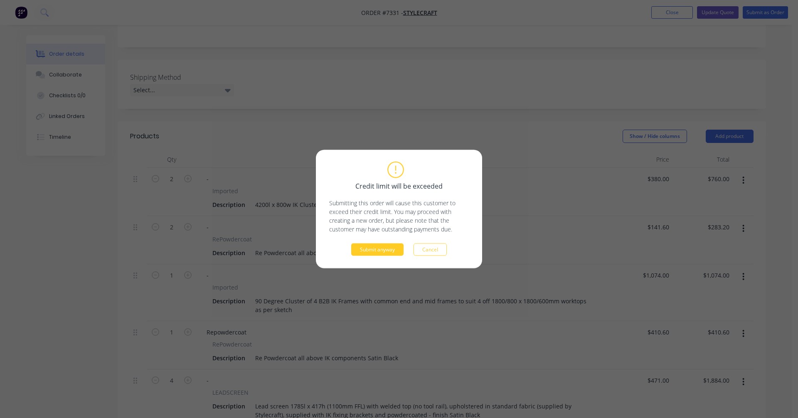
click at [381, 251] on button "Submit anyway" at bounding box center [377, 249] width 52 height 12
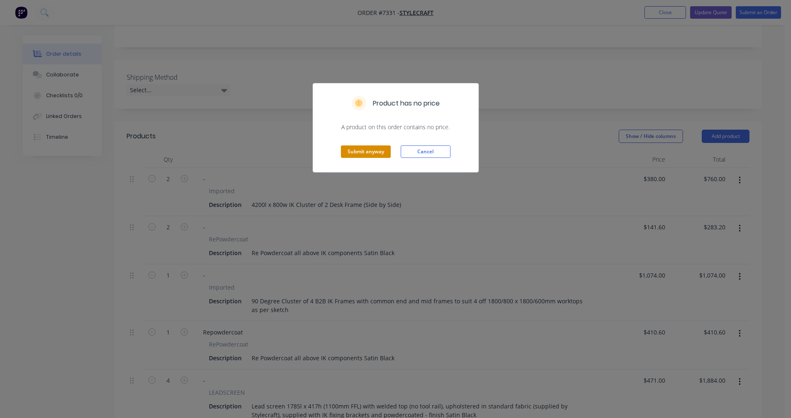
click at [368, 154] on button "Submit anyway" at bounding box center [366, 151] width 50 height 12
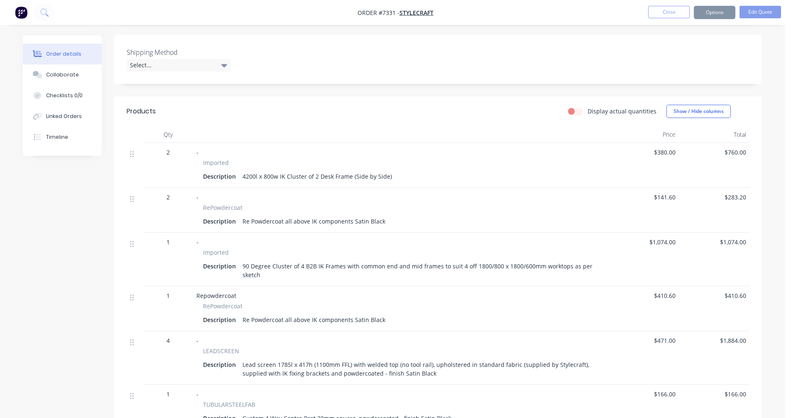
scroll to position [198, 0]
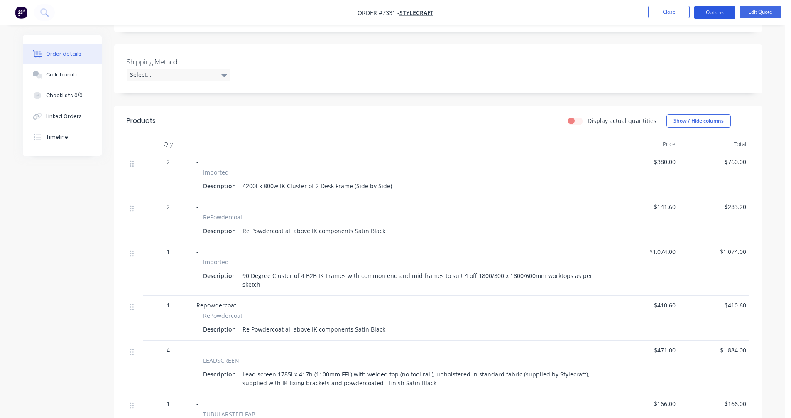
click at [715, 9] on button "Options" at bounding box center [715, 12] width 42 height 13
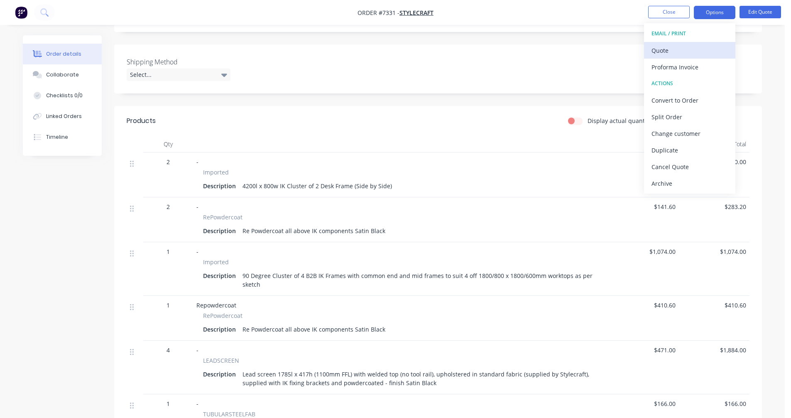
click at [674, 48] on div "Quote" at bounding box center [690, 50] width 76 height 12
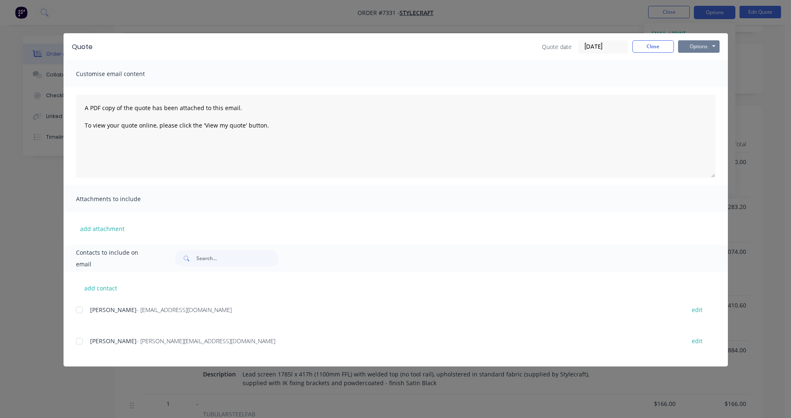
click at [709, 47] on button "Options" at bounding box center [699, 46] width 42 height 12
click at [712, 60] on button "Preview" at bounding box center [704, 61] width 53 height 14
click at [699, 46] on button "Options" at bounding box center [699, 46] width 42 height 12
click at [698, 63] on button "Preview" at bounding box center [704, 61] width 53 height 14
click at [657, 48] on button "Close" at bounding box center [654, 46] width 42 height 12
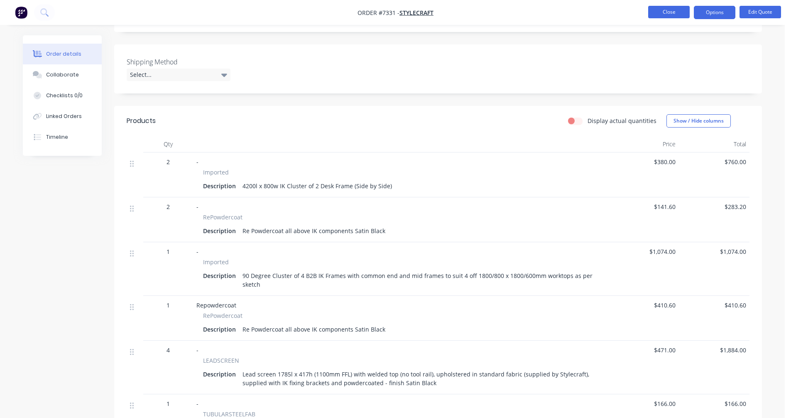
click at [664, 11] on button "Close" at bounding box center [669, 12] width 42 height 12
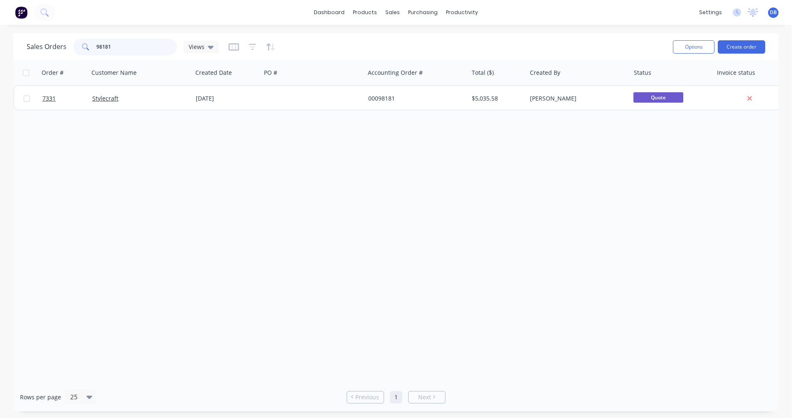
drag, startPoint x: 127, startPoint y: 49, endPoint x: 74, endPoint y: 47, distance: 52.8
click at [74, 47] on div "98181" at bounding box center [125, 47] width 104 height 17
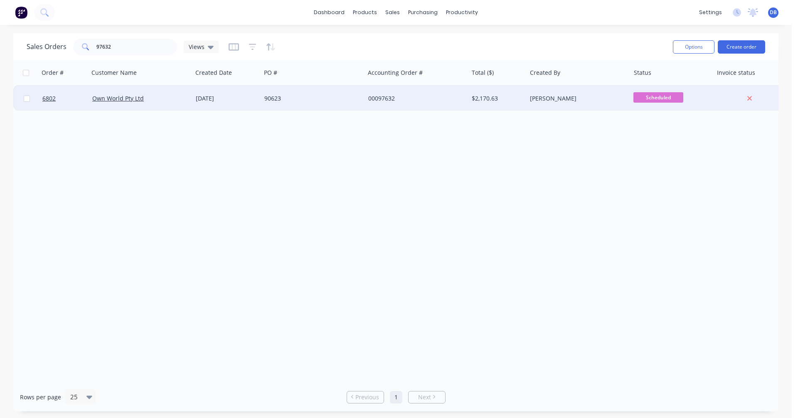
click at [275, 99] on div "90623" at bounding box center [310, 98] width 92 height 8
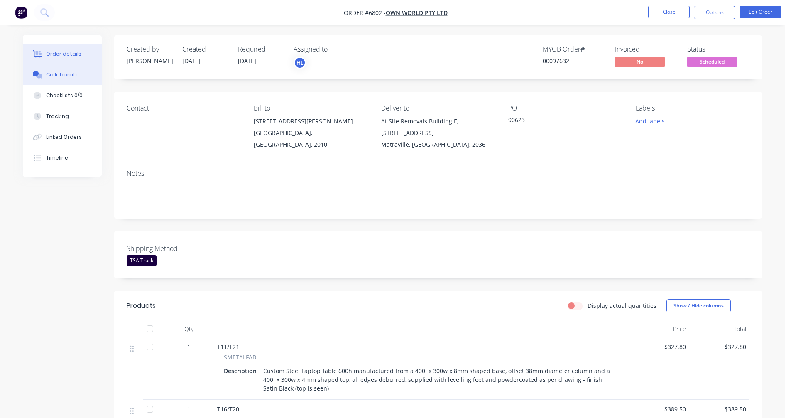
click at [66, 74] on div "Collaborate" at bounding box center [62, 74] width 33 height 7
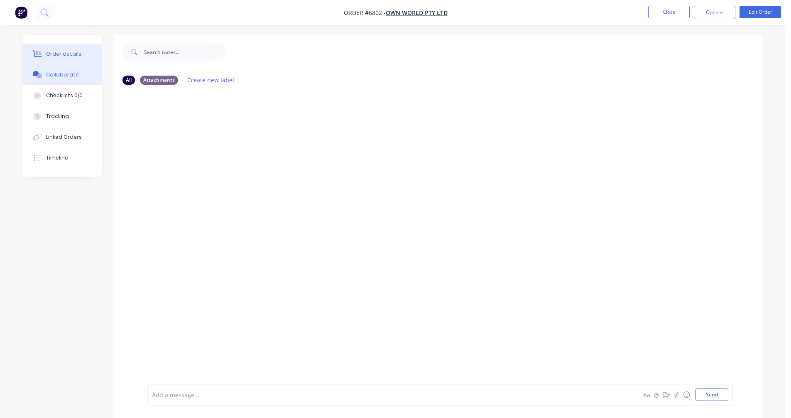
click at [63, 55] on div "Order details" at bounding box center [63, 53] width 35 height 7
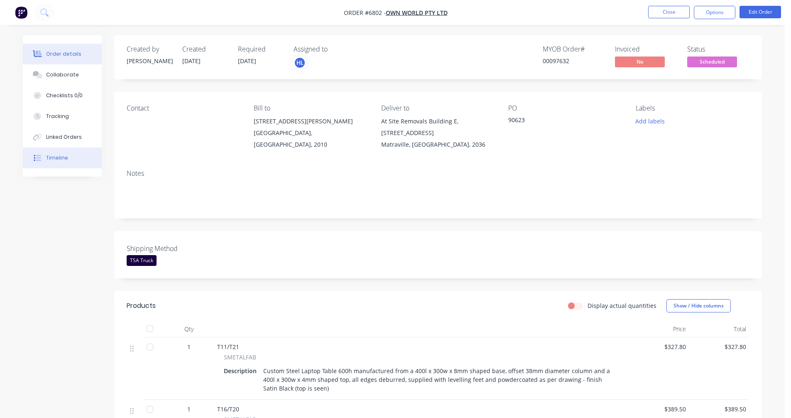
click at [59, 155] on div "Timeline" at bounding box center [57, 157] width 22 height 7
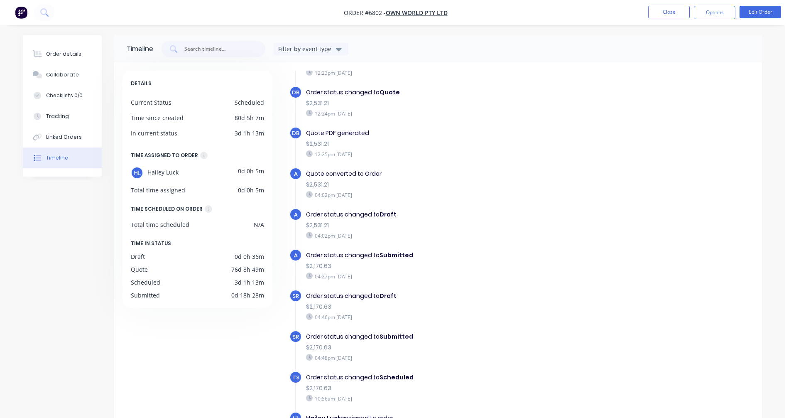
scroll to position [150, 0]
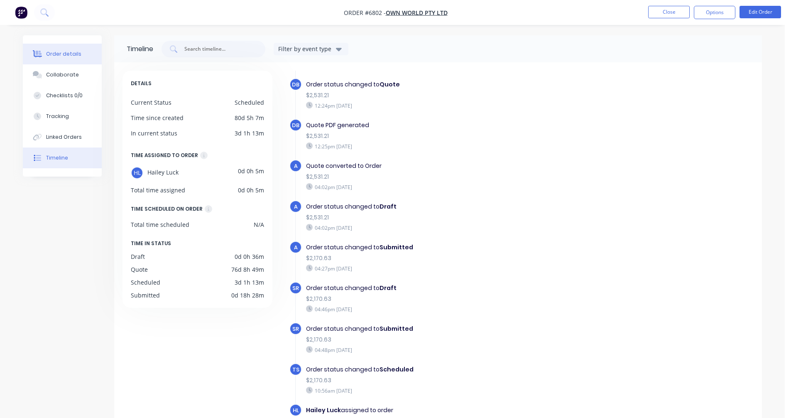
click at [64, 53] on div "Order details" at bounding box center [63, 53] width 35 height 7
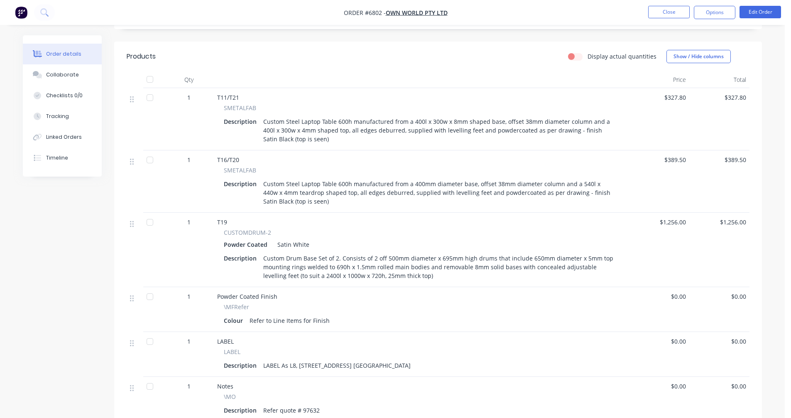
scroll to position [208, 0]
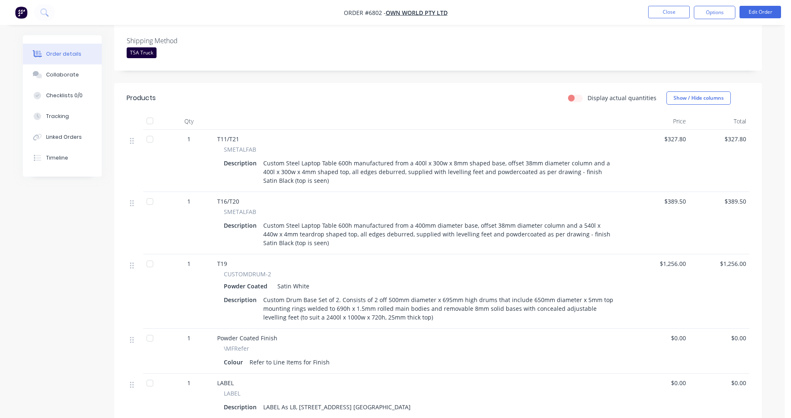
click at [506, 169] on div "Custom Steel Laptop Table 600h manufactured from a 400l x 300w x 8mm shaped bas…" at bounding box center [439, 171] width 359 height 29
click at [491, 163] on div "Custom Steel Laptop Table 600h manufactured from a 400l x 300w x 8mm shaped bas…" at bounding box center [439, 171] width 359 height 29
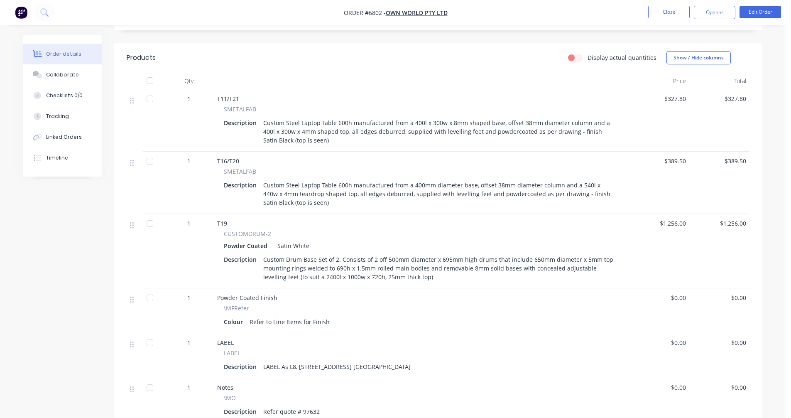
scroll to position [249, 0]
click at [662, 16] on button "Close" at bounding box center [669, 12] width 42 height 12
